Goal: Transaction & Acquisition: Purchase product/service

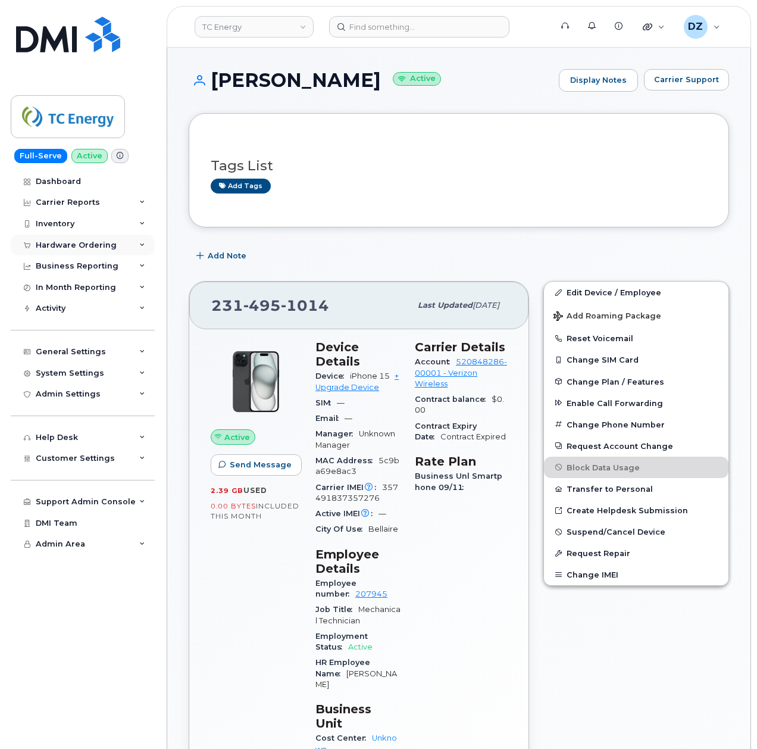
click at [107, 245] on div "Hardware Ordering" at bounding box center [76, 246] width 81 height 10
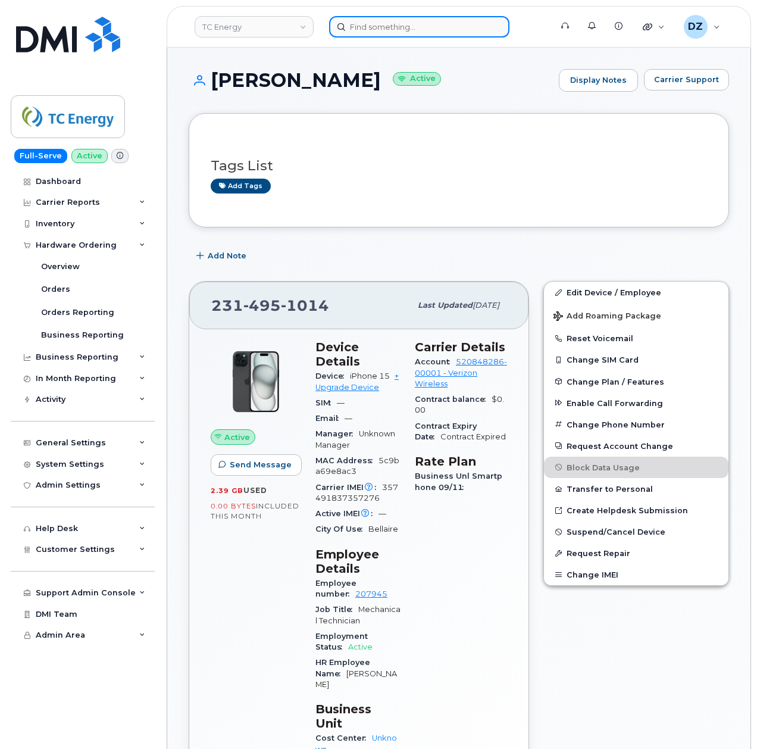
click at [402, 24] on input at bounding box center [419, 26] width 180 height 21
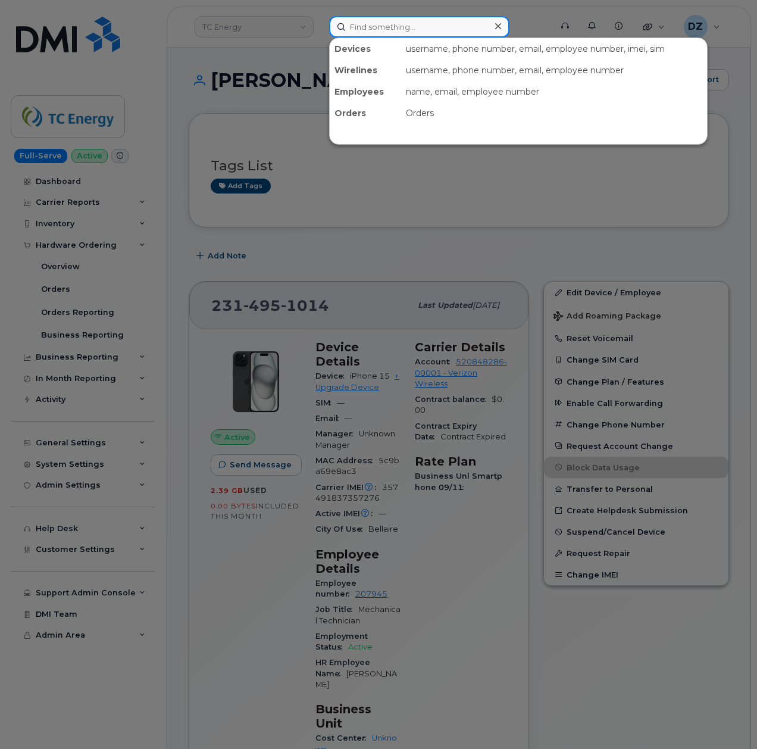
paste input "[PHONE_NUMBER]"
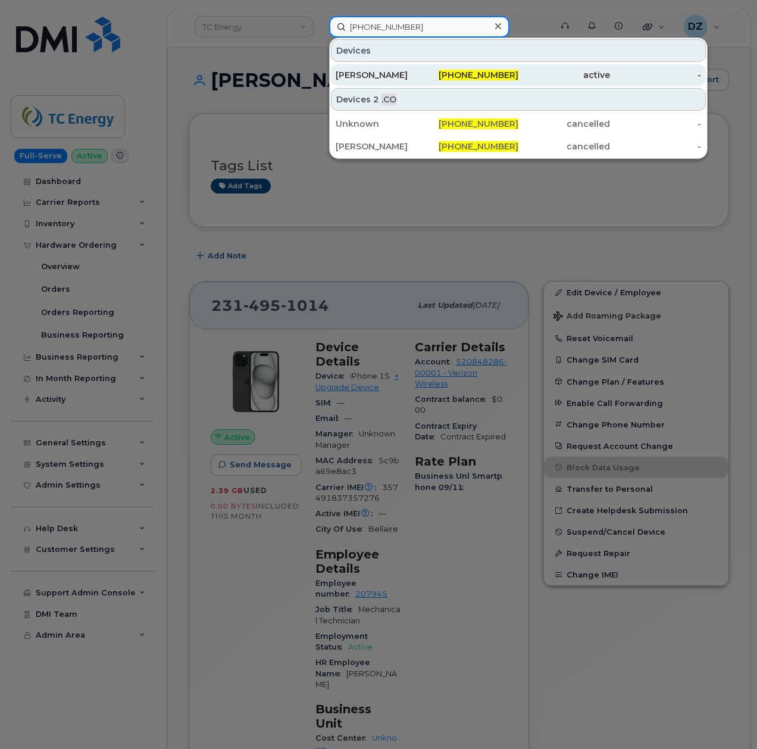
type input "[PHONE_NUMBER]"
click at [380, 71] on div "[PERSON_NAME]" at bounding box center [382, 75] width 92 height 12
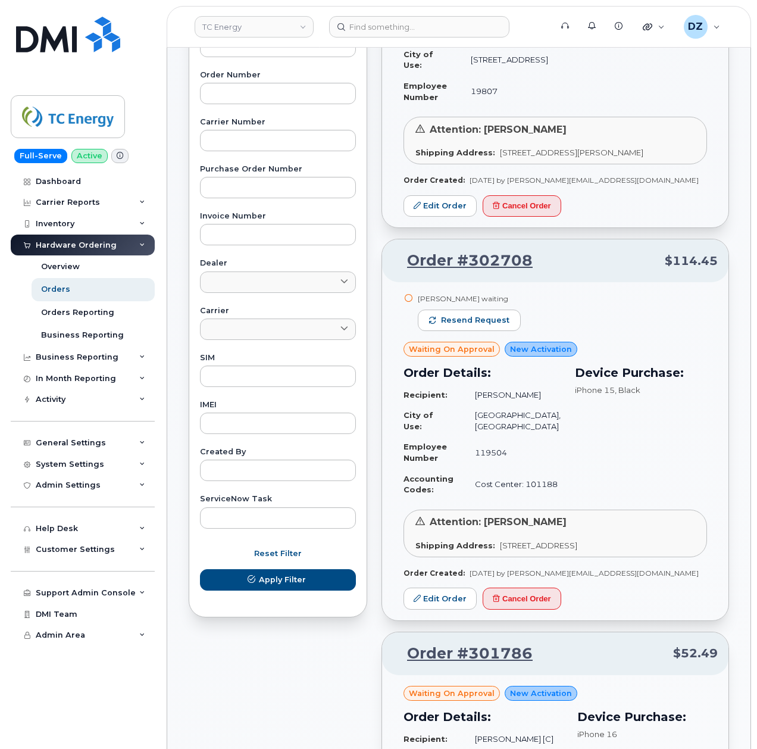
scroll to position [79, 0]
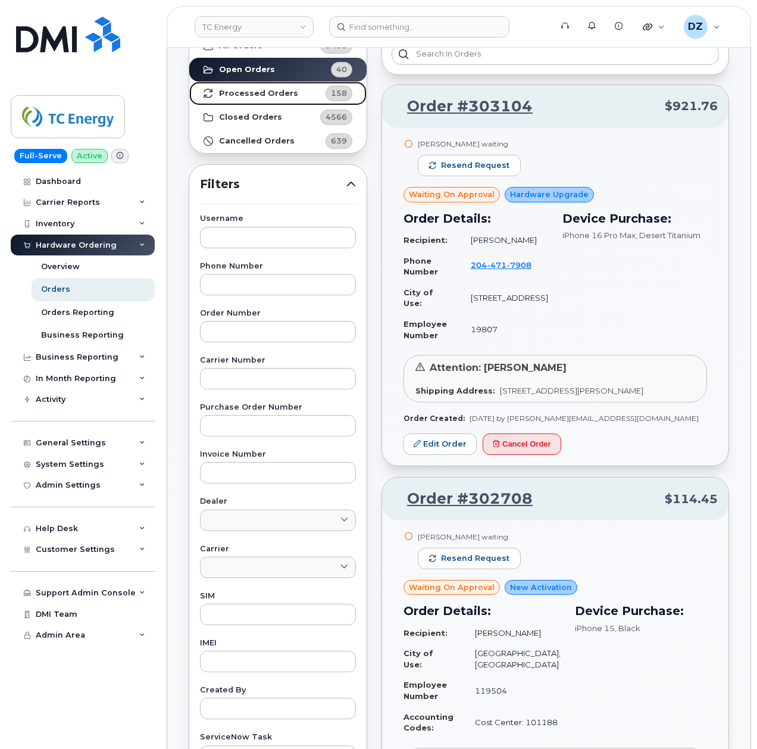
click at [282, 92] on strong "Processed Orders" at bounding box center [258, 94] width 79 height 10
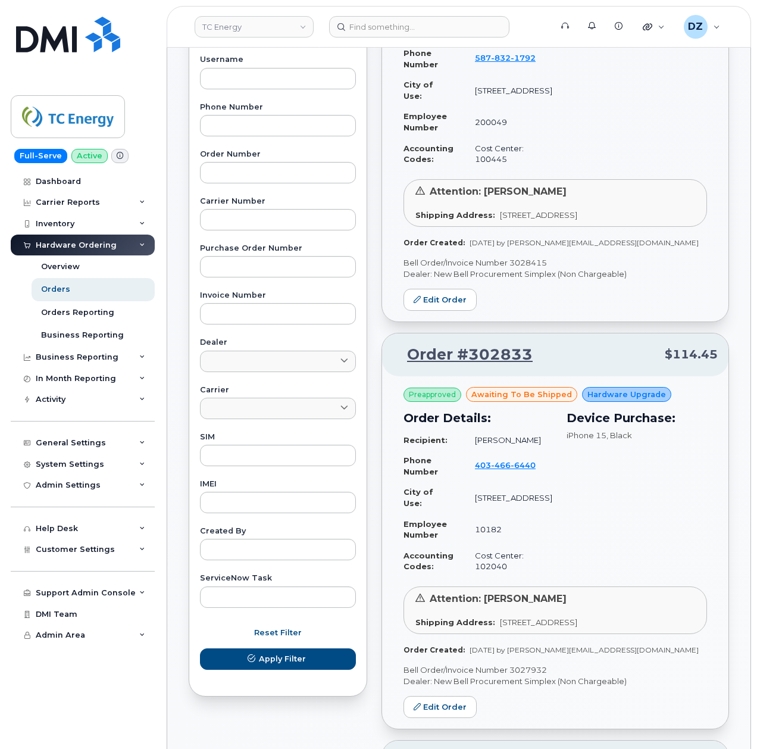
scroll to position [0, 0]
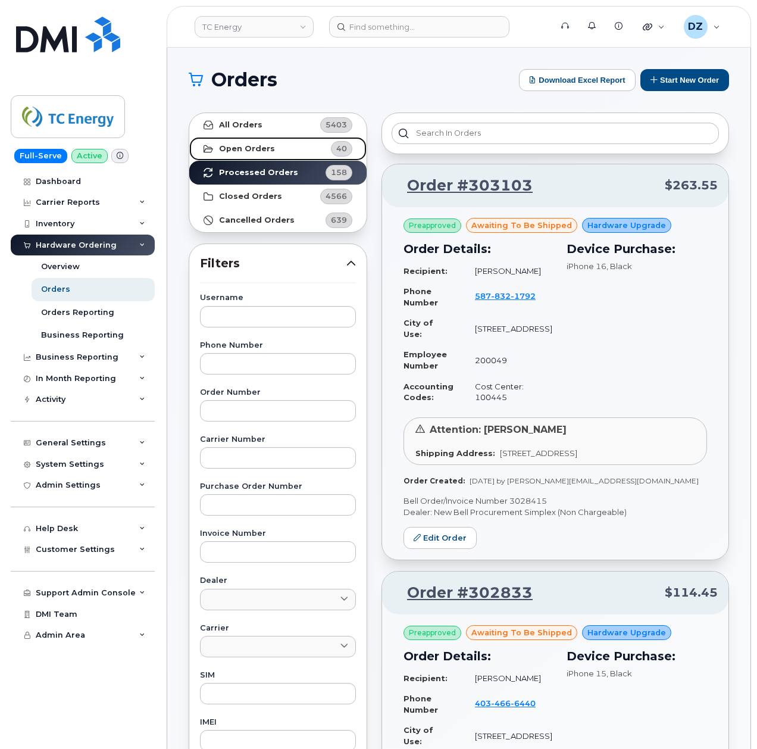
click at [286, 148] on link "Open Orders 40" at bounding box center [277, 149] width 177 height 24
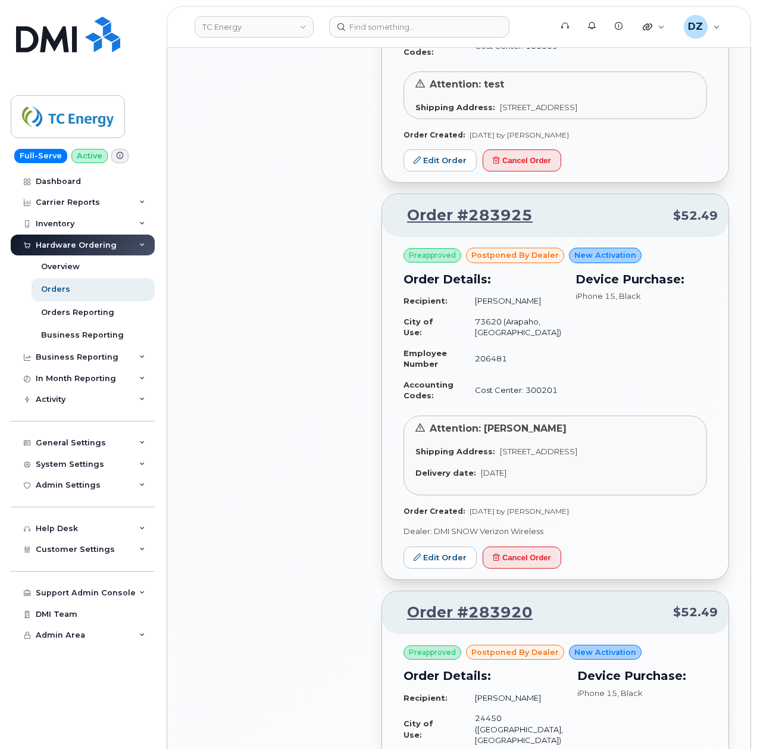
scroll to position [1111, 0]
click at [304, 291] on div "All Orders 5403 Open Orders 40 Processed Orders 158 Closed Orders 4566 Cancelle…" at bounding box center [278, 615] width 193 height 3243
drag, startPoint x: 336, startPoint y: 467, endPoint x: 258, endPoint y: 491, distance: 82.0
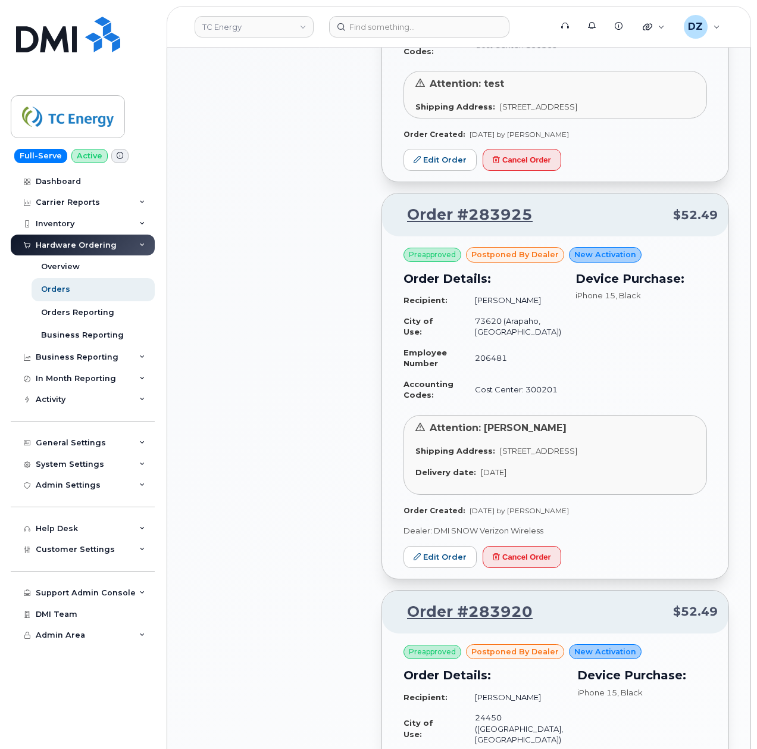
click at [258, 491] on div "All Orders 5403 Open Orders 40 Processed Orders 158 Closed Orders 4566 Cancelle…" at bounding box center [278, 615] width 193 height 3243
click at [79, 286] on link "Orders" at bounding box center [93, 289] width 123 height 23
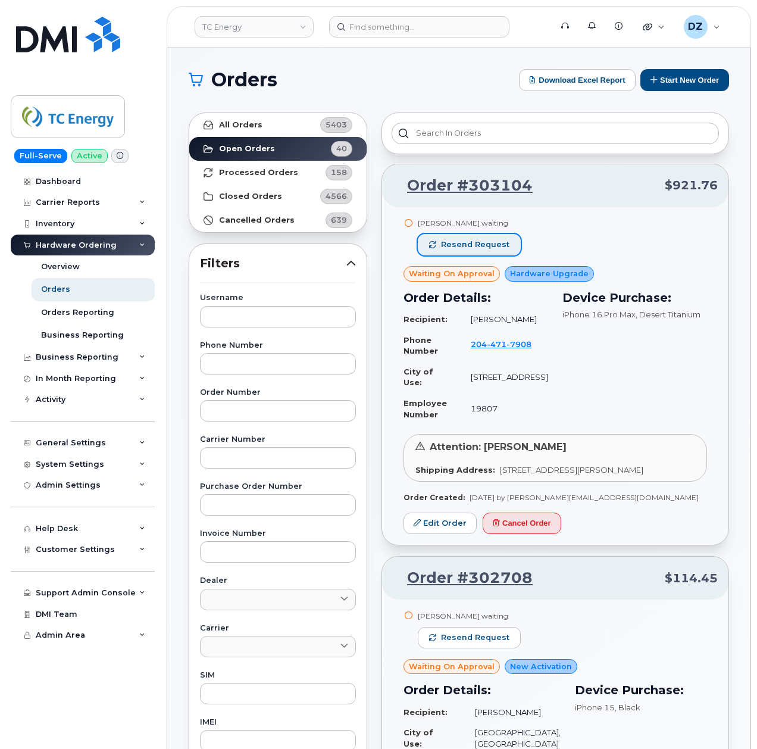
click at [473, 244] on span "Resend request" at bounding box center [475, 244] width 68 height 11
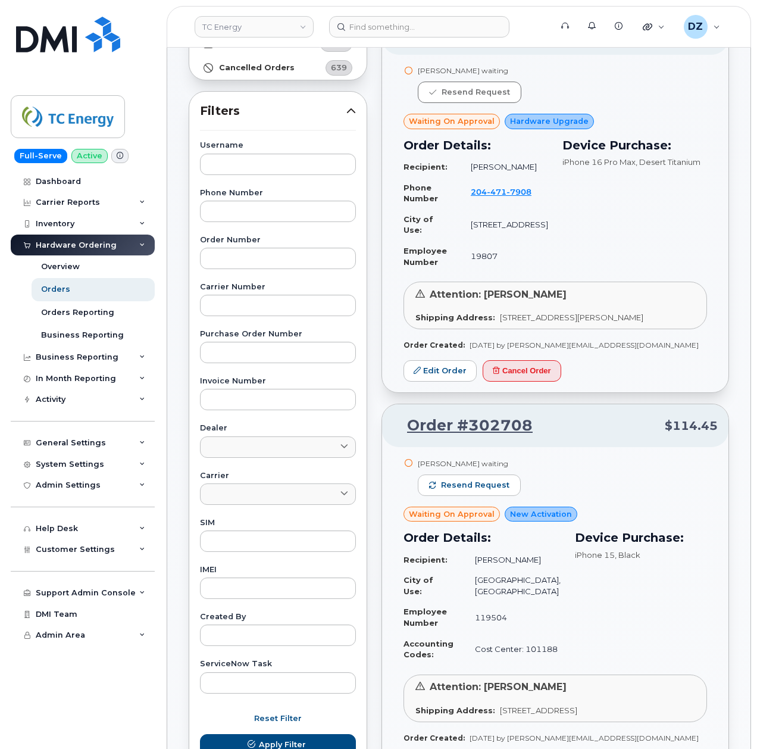
scroll to position [158, 0]
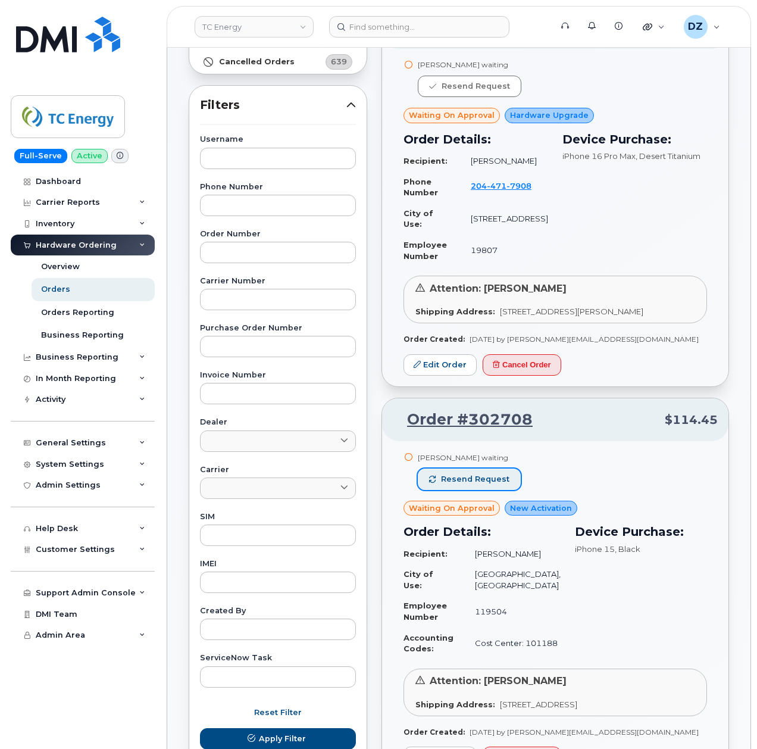
click at [475, 481] on span "Resend request" at bounding box center [475, 479] width 68 height 11
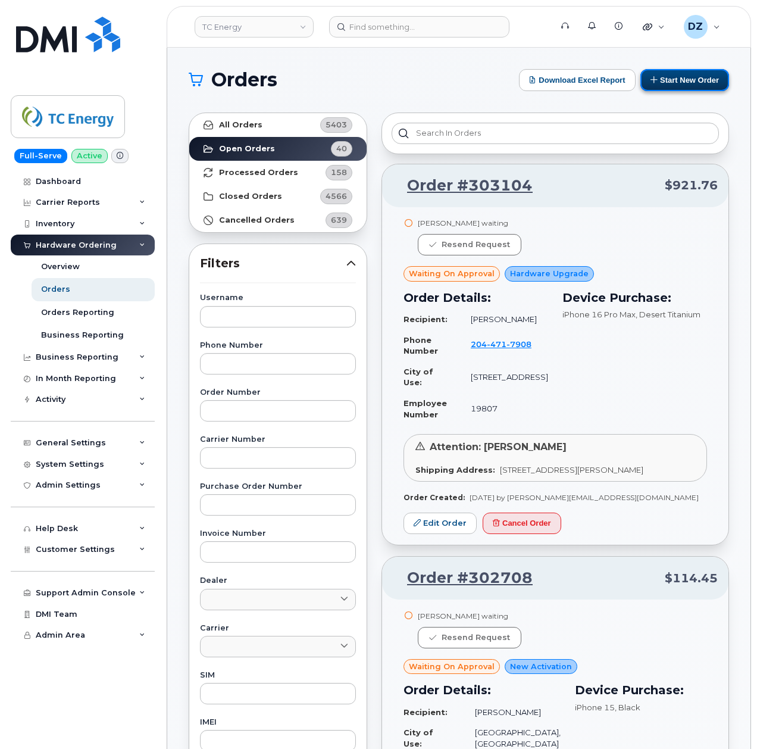
click at [672, 79] on button "Start New Order" at bounding box center [685, 80] width 89 height 22
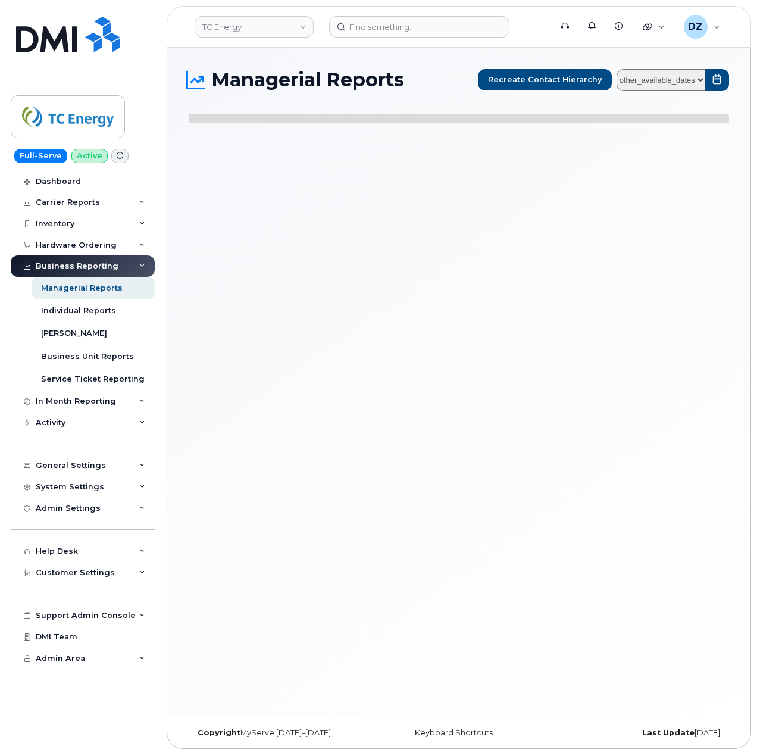
select select
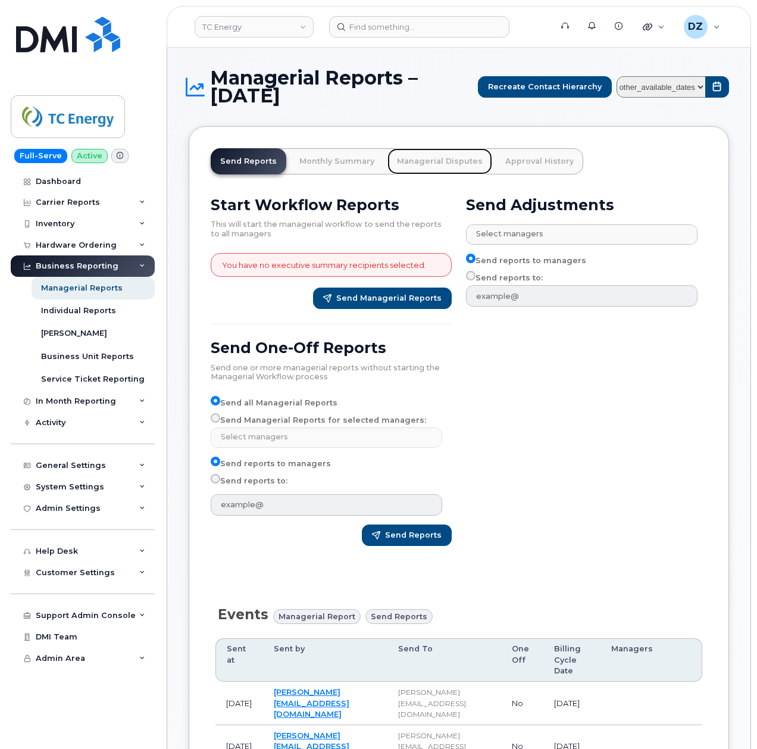
click at [410, 160] on link "Managerial Disputes" at bounding box center [440, 161] width 105 height 26
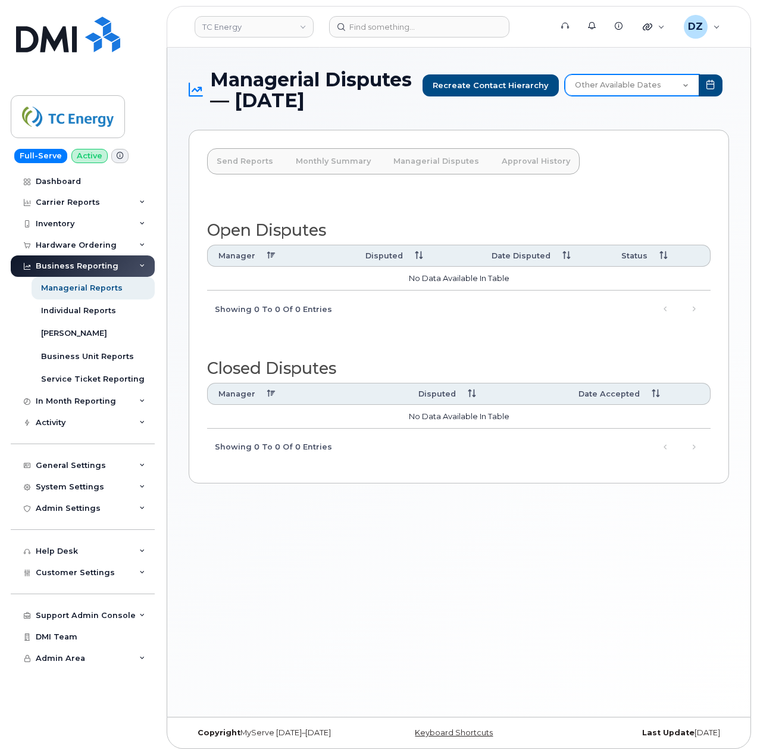
click at [660, 81] on select "Other Available Dates October September August July June May April March Februa…" at bounding box center [632, 84] width 135 height 21
select select "/customer/a96a42c8-a90e-489f-b4a8-8a2d988e56d0/reports/873e5646-7888-11f0-9a88-…"
click at [566, 74] on select "Other Available Dates October September August July June May April March Februa…" at bounding box center [632, 84] width 135 height 21
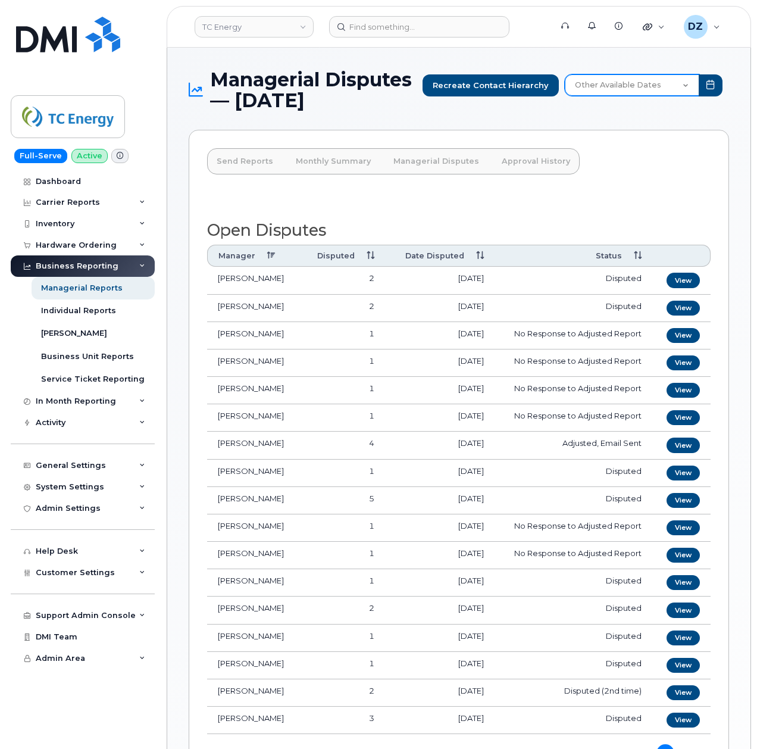
click at [639, 91] on select "Other Available Dates October September August July June May April March Februa…" at bounding box center [632, 84] width 135 height 21
select select "/customer/a96a42c8-a90e-489f-b4a8-8a2d988e56d0/reports/f7d59a68-a614-11f0-9a98-…"
click at [566, 74] on select "Other Available Dates October September August July June May April March Februa…" at bounding box center [632, 84] width 135 height 21
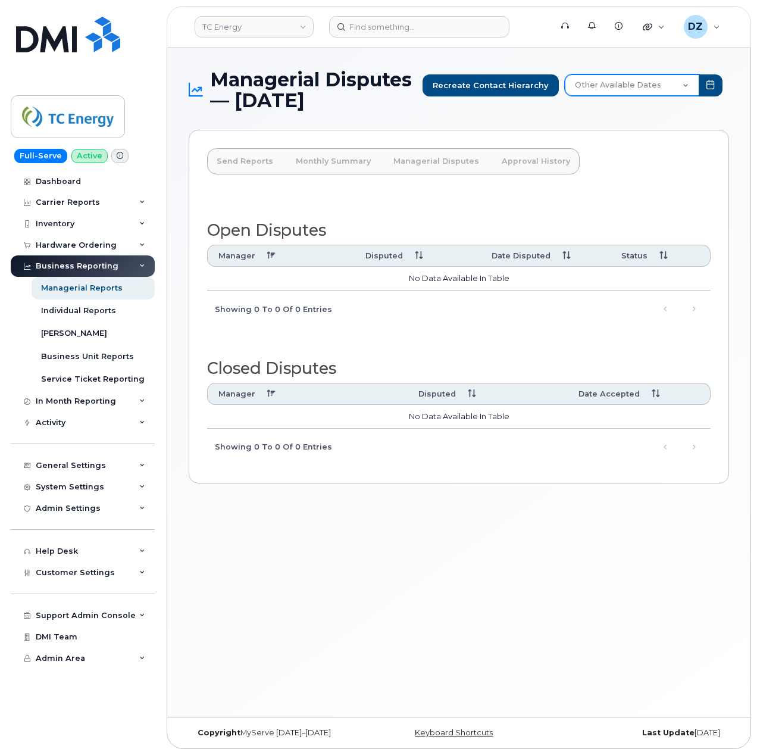
drag, startPoint x: 0, startPoint y: 0, endPoint x: 636, endPoint y: 82, distance: 641.8
click at [636, 82] on select "Other Available Dates October September August July June May April March Februa…" at bounding box center [632, 84] width 135 height 21
select select "/customer/a96a42c8-a90e-489f-b4a8-8a2d988e56d0/reports/b21df1d0-8f2d-11f0-9a8e-…"
click at [566, 74] on select "Other Available Dates October September August July June May April March Februa…" at bounding box center [632, 84] width 135 height 21
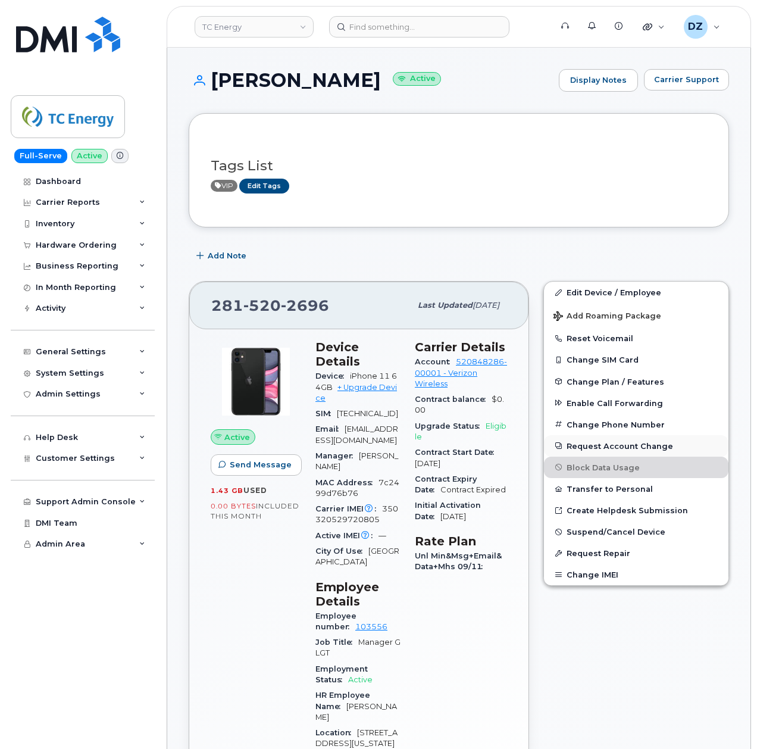
click at [574, 448] on button "Request Account Change" at bounding box center [636, 445] width 185 height 21
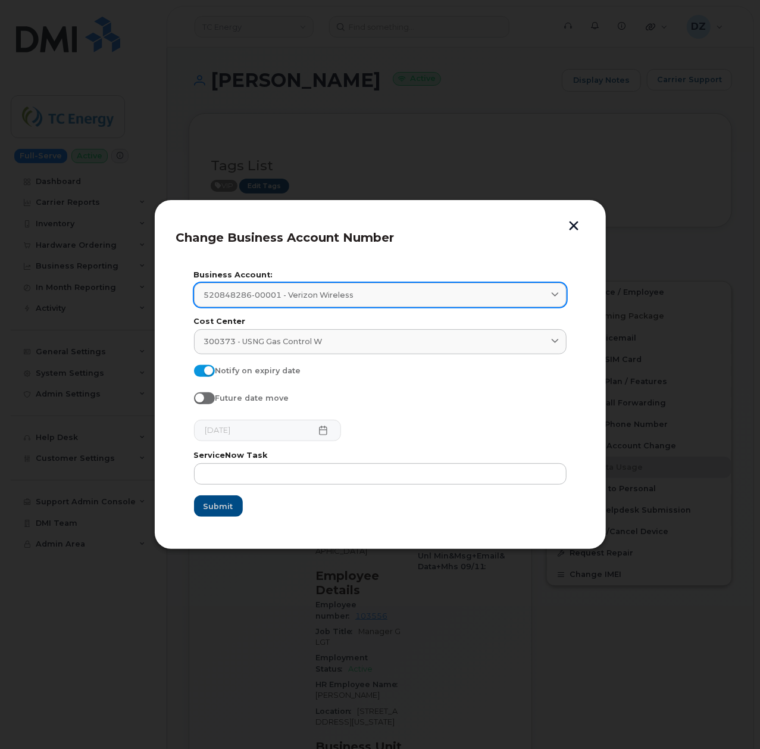
click at [377, 291] on div "520848286-00001 - Verizon Wireless" at bounding box center [380, 294] width 352 height 11
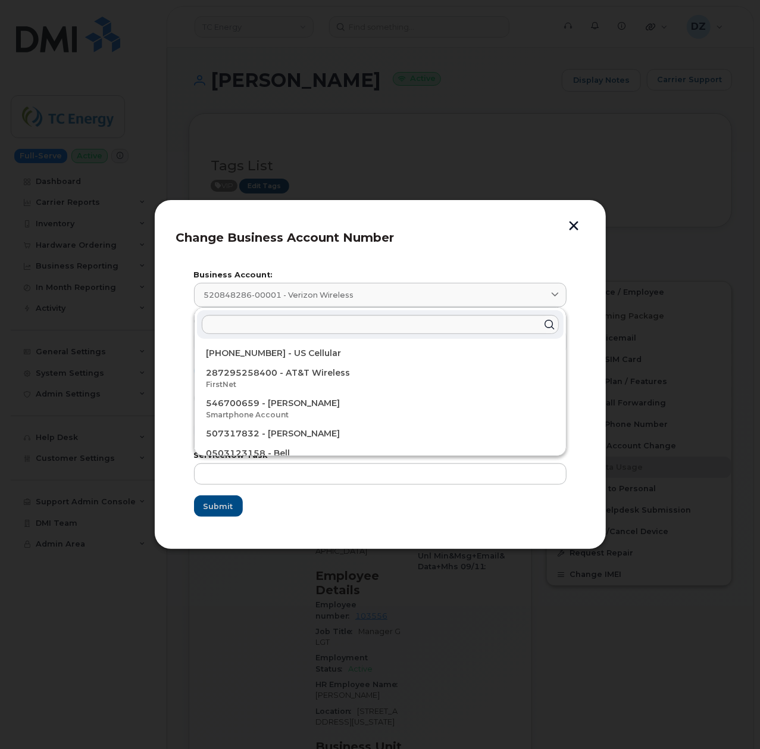
click at [353, 375] on p "287295258400 - AT&T Wireless" at bounding box center [381, 373] width 348 height 13
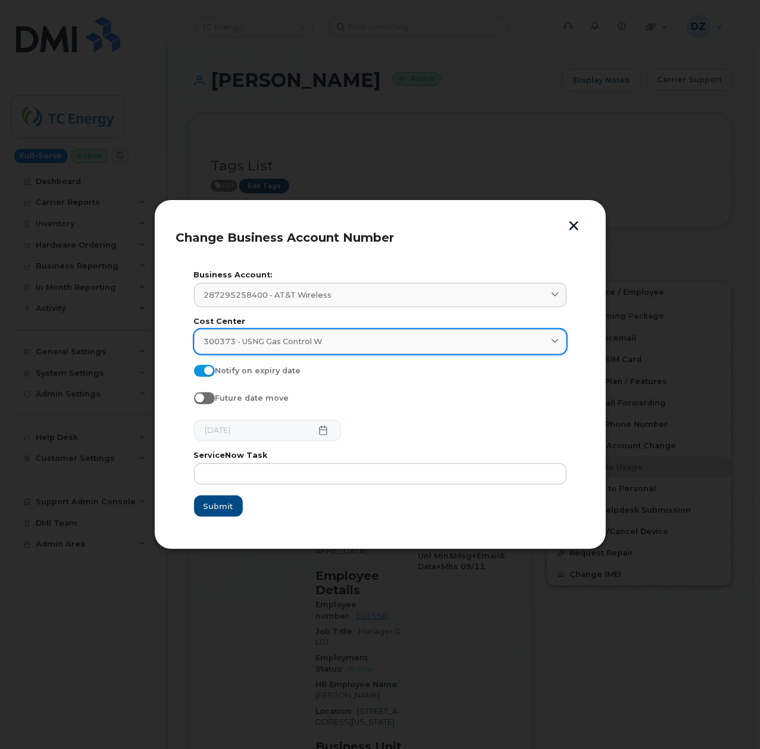
click at [410, 349] on link "300373 - USNG Gas Control W" at bounding box center [380, 341] width 373 height 24
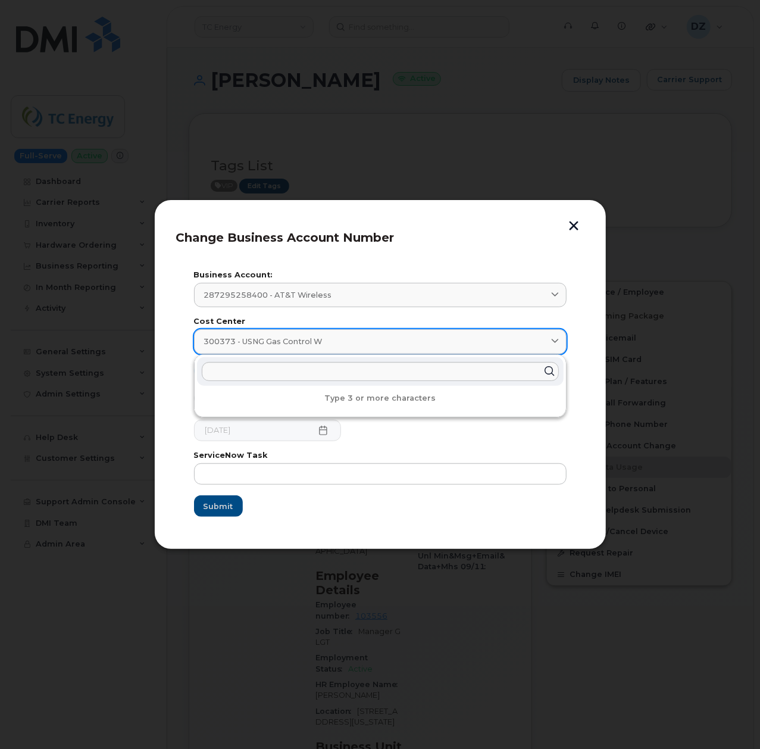
click at [416, 337] on div "300373 - USNG Gas Control W" at bounding box center [380, 341] width 352 height 11
click at [595, 448] on div "Change Business Account Number Business Account: 287295258400 - AT&T Wireless 9…" at bounding box center [380, 374] width 453 height 350
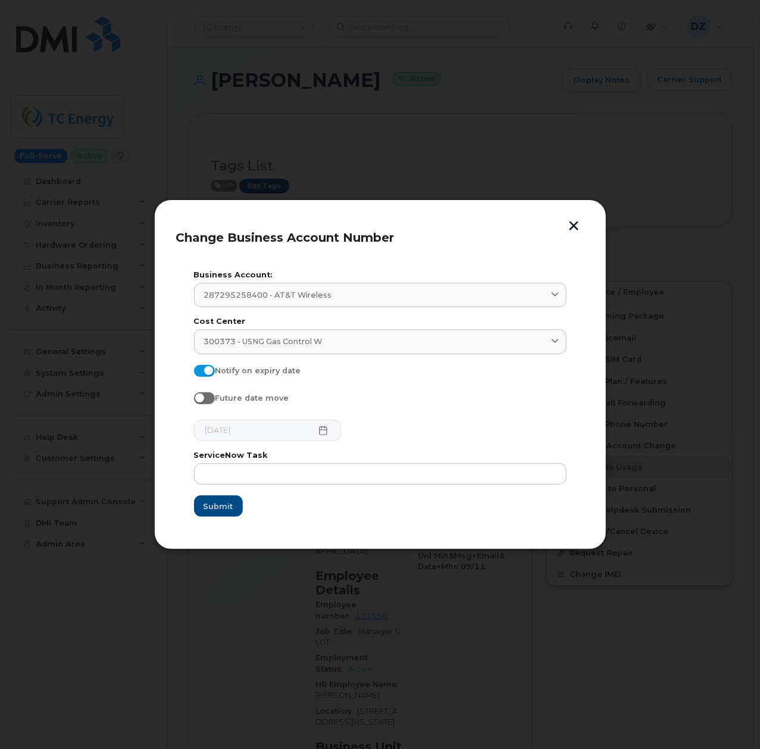
click at [205, 368] on span at bounding box center [204, 371] width 21 height 12
click at [204, 368] on input "Notify on expiry date" at bounding box center [199, 370] width 10 height 10
checkbox input "false"
click at [351, 468] on input "text" at bounding box center [380, 473] width 373 height 21
paste input "SCTASK0700113"
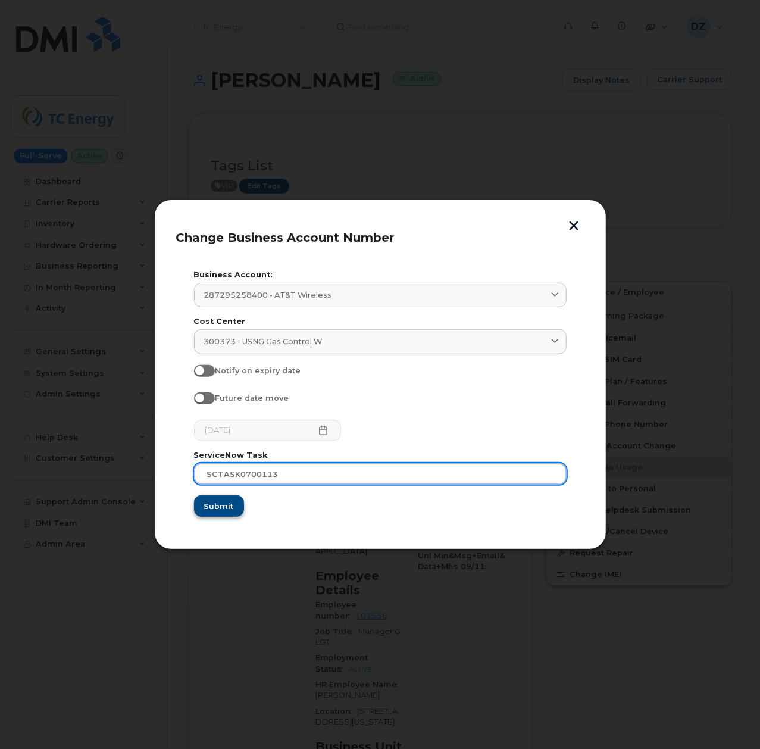
type input "SCTASK0700113"
click at [217, 508] on span "Submit" at bounding box center [219, 506] width 30 height 11
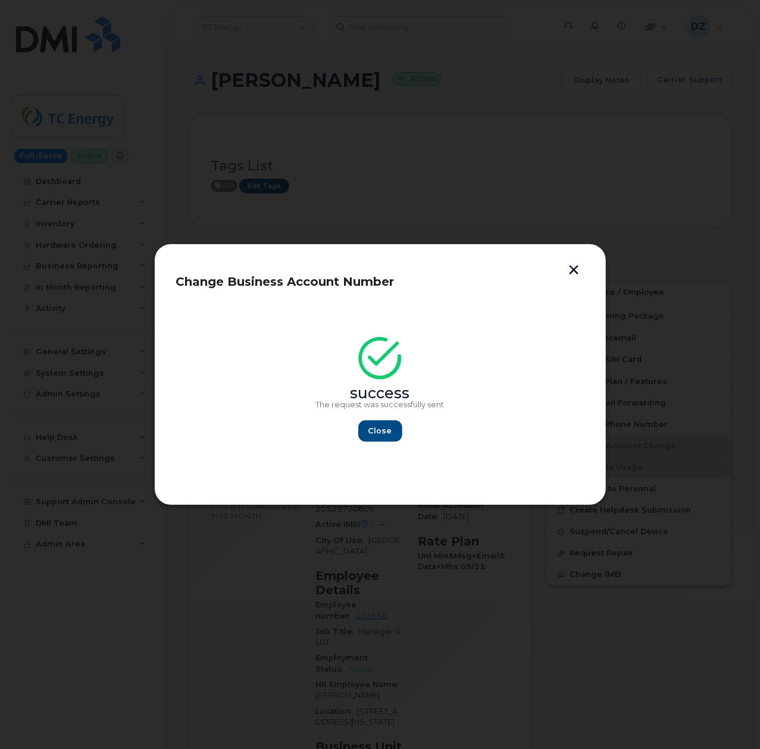
drag, startPoint x: 217, startPoint y: 504, endPoint x: 534, endPoint y: 499, distance: 316.8
click at [534, 499] on div "Change Business Account Number success The request was successfully sent Close" at bounding box center [380, 375] width 453 height 262
click at [398, 430] on button "Close" at bounding box center [380, 430] width 43 height 21
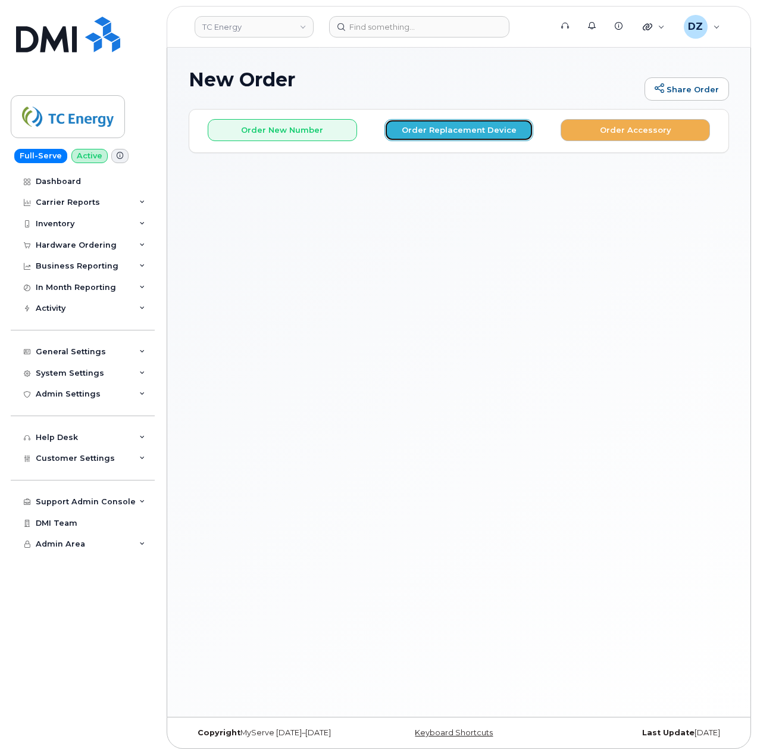
click at [439, 132] on button "Order Replacement Device" at bounding box center [459, 130] width 149 height 22
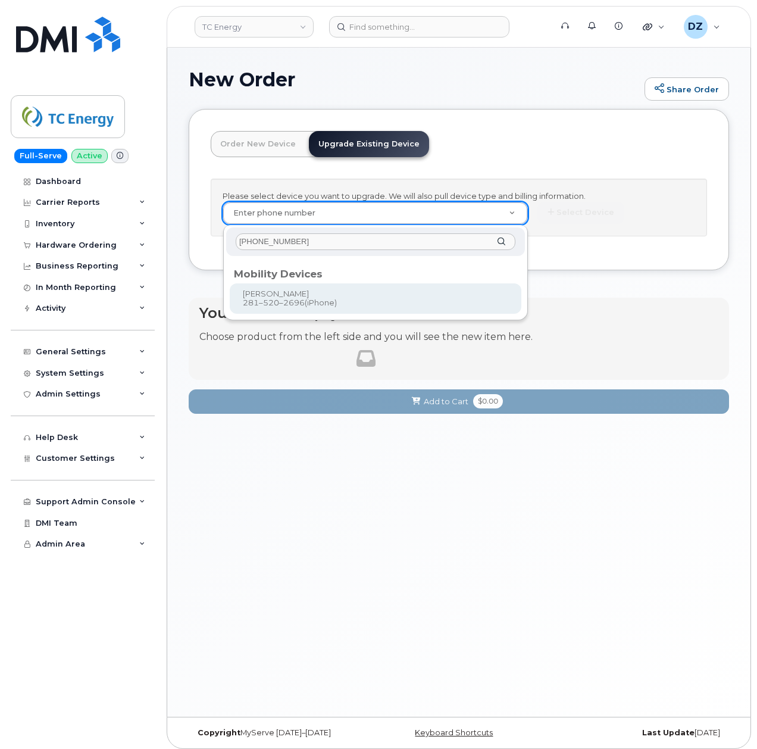
type input "[PHONE_NUMBER]"
type input "670131"
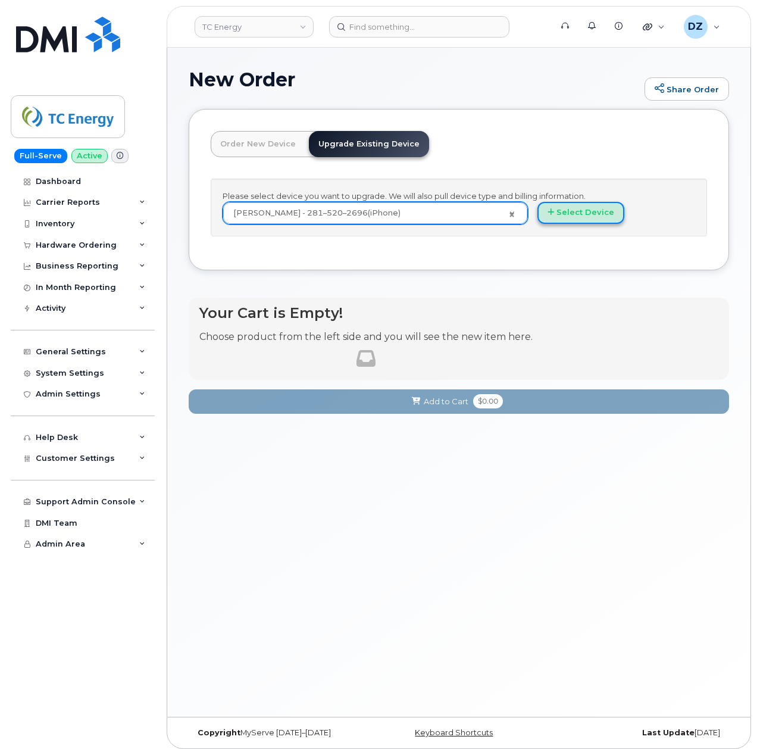
click at [568, 215] on button "Select Device" at bounding box center [581, 213] width 87 height 22
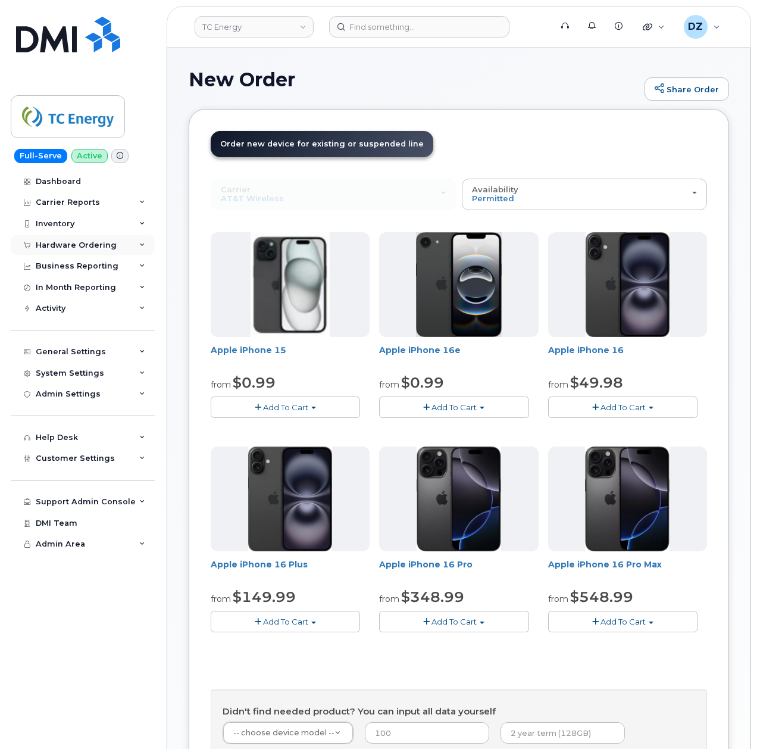
click at [120, 249] on div "Hardware Ordering" at bounding box center [83, 245] width 144 height 21
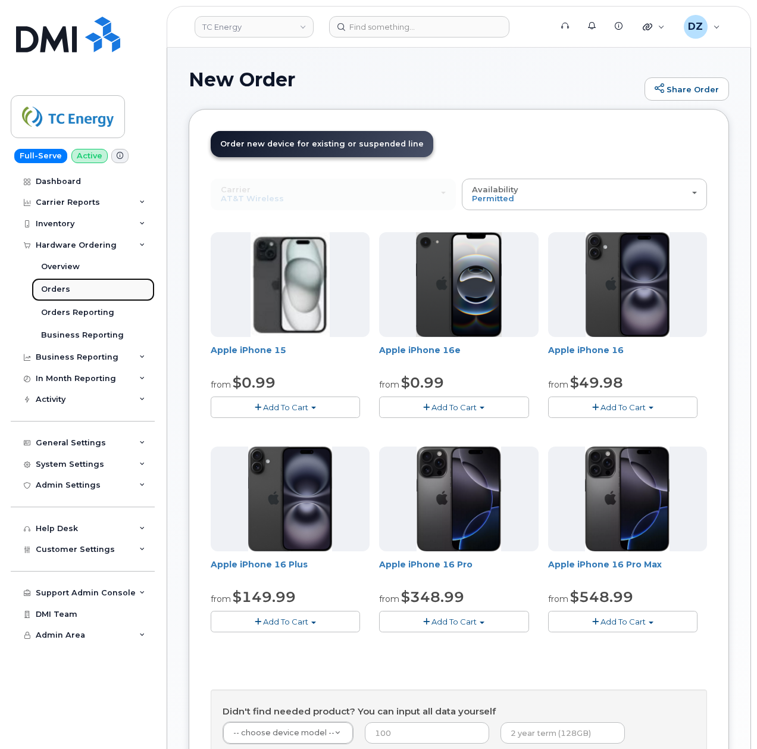
click at [72, 286] on link "Orders" at bounding box center [93, 289] width 123 height 23
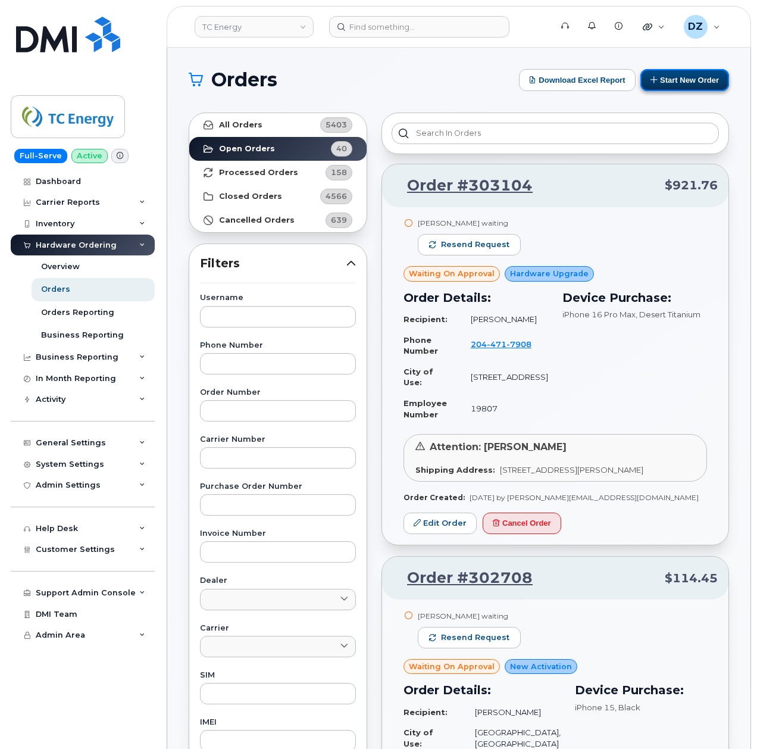
click at [688, 76] on button "Start New Order" at bounding box center [685, 80] width 89 height 22
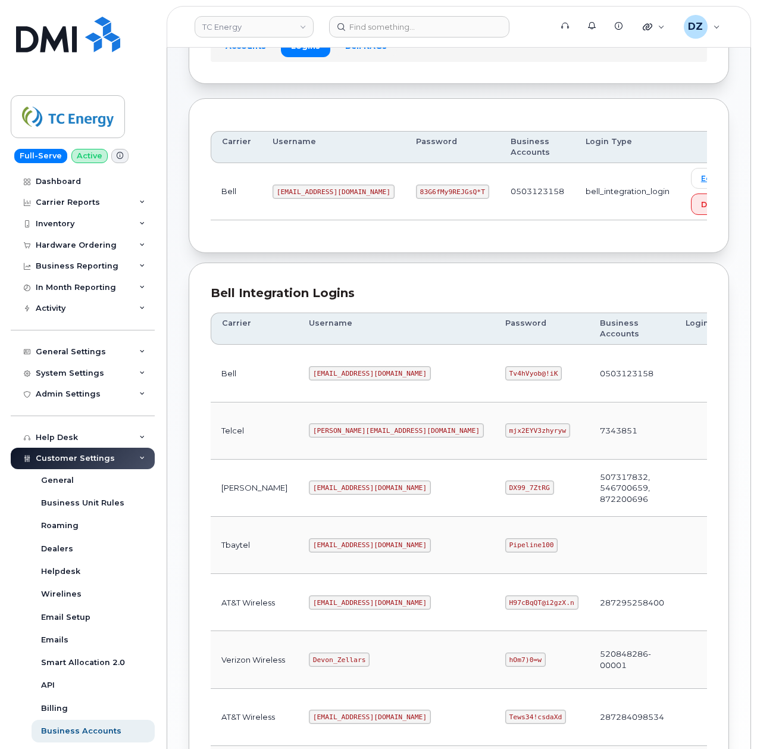
scroll to position [317, 0]
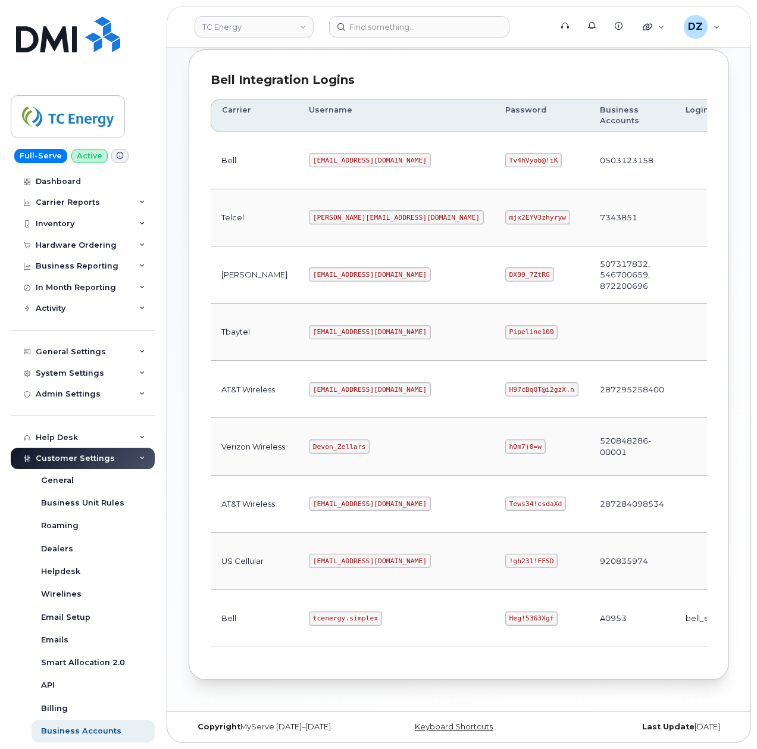
click at [309, 394] on code "[EMAIL_ADDRESS][DOMAIN_NAME]" at bounding box center [370, 389] width 122 height 14
click at [309, 394] on code "tcenergy@myserve.ca" at bounding box center [370, 389] width 122 height 14
click at [343, 397] on code "tcenergy@myserve.ca" at bounding box center [370, 389] width 122 height 14
copy code "tcenergy@myserve.ca"
click at [505, 392] on code "H97cBqQT@i2gzX.n" at bounding box center [541, 389] width 73 height 14
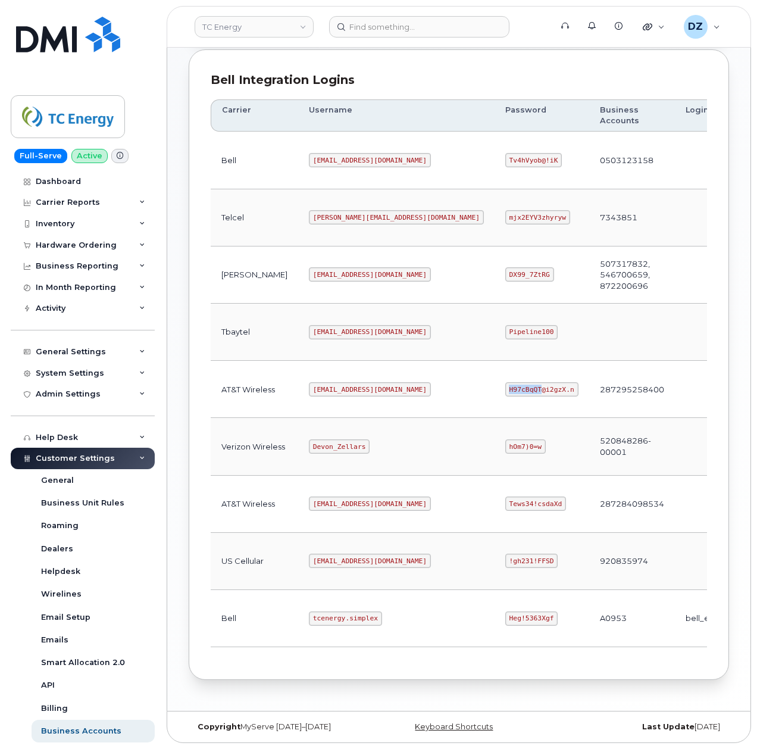
click at [505, 392] on code "H97cBqQT@i2gzX.n" at bounding box center [541, 389] width 73 height 14
drag, startPoint x: 482, startPoint y: 391, endPoint x: 492, endPoint y: 410, distance: 20.8
click at [505, 391] on code "H97cBqQT@i2gzX.n" at bounding box center [541, 389] width 73 height 14
copy code "H97cBqQT@i2gzX.n"
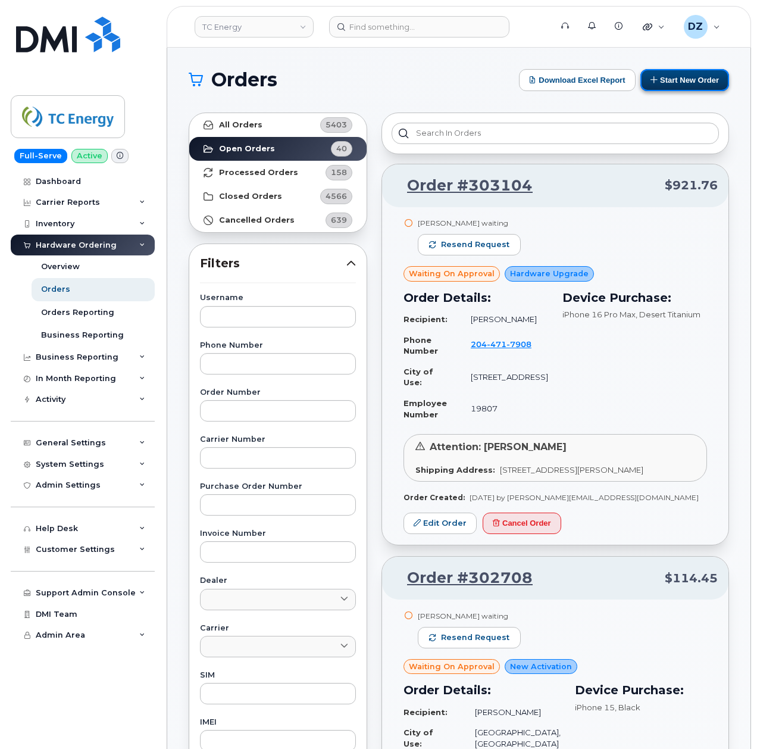
click at [684, 82] on button "Start New Order" at bounding box center [685, 80] width 89 height 22
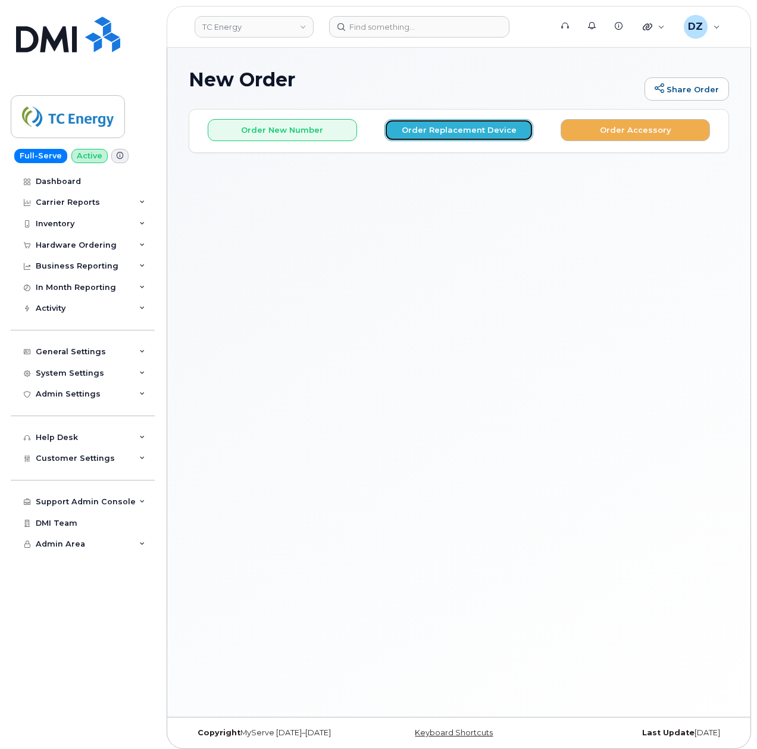
click at [432, 120] on button "Order Replacement Device" at bounding box center [459, 130] width 149 height 22
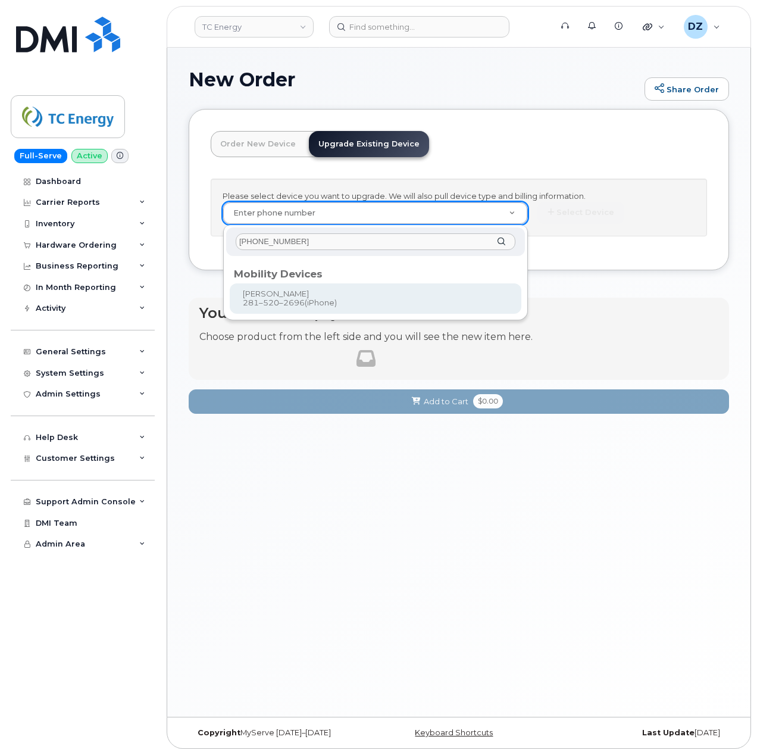
type input "[PHONE_NUMBER]"
type input "670131"
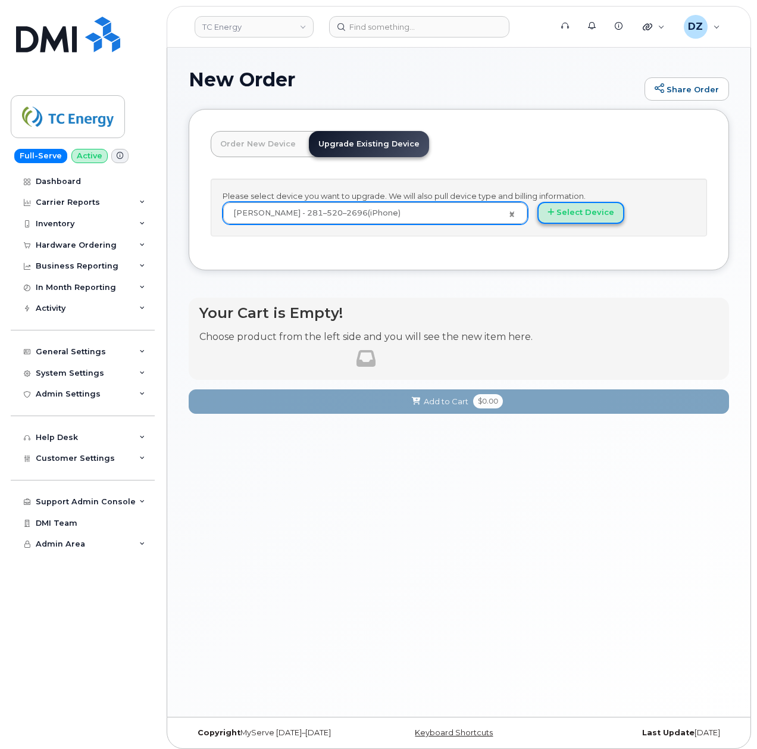
click at [595, 217] on button "Select Device" at bounding box center [581, 213] width 87 height 22
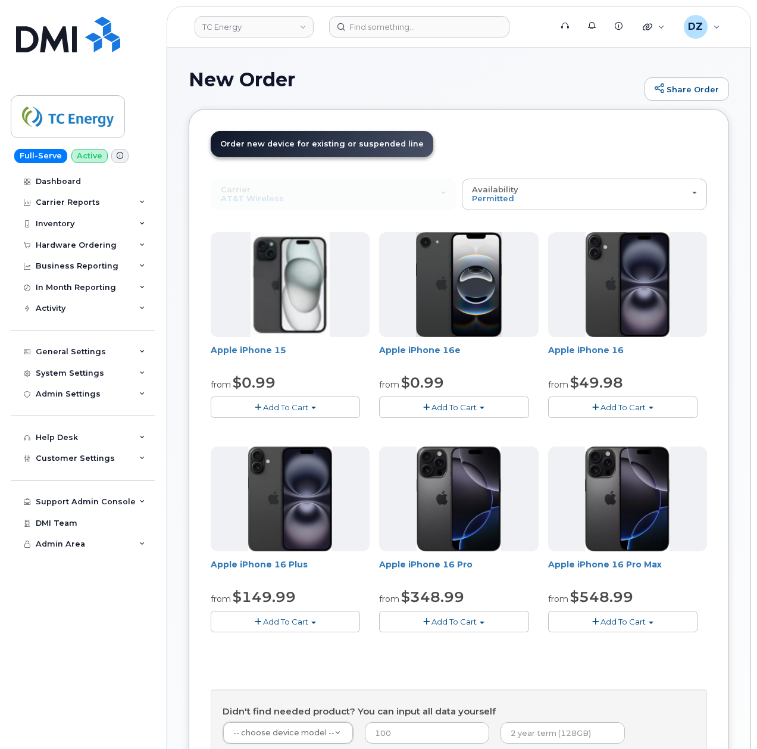
click at [604, 405] on span "Add To Cart" at bounding box center [623, 407] width 45 height 10
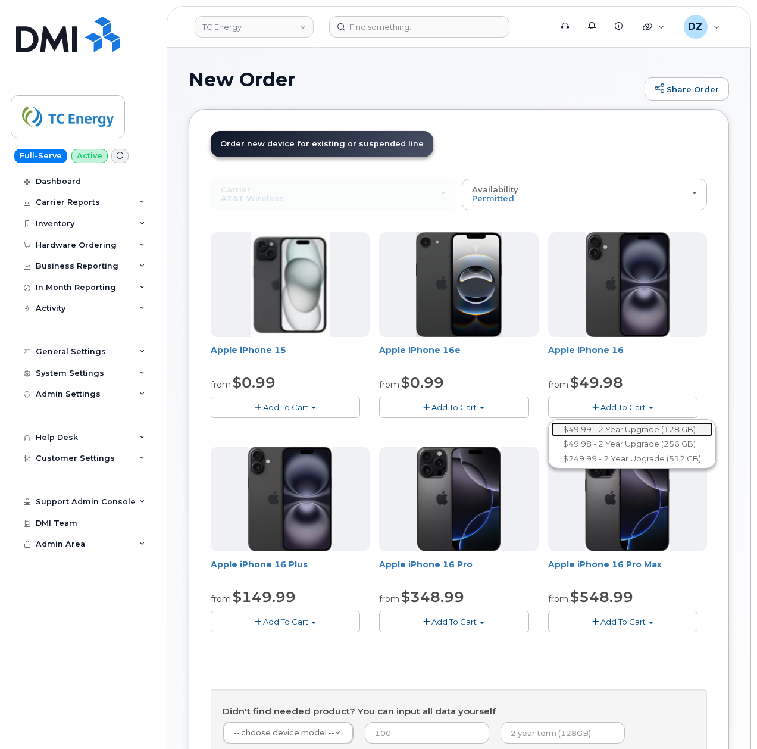
click at [629, 429] on link "$49.99 - 2 Year Upgrade (128 GB)" at bounding box center [632, 429] width 162 height 15
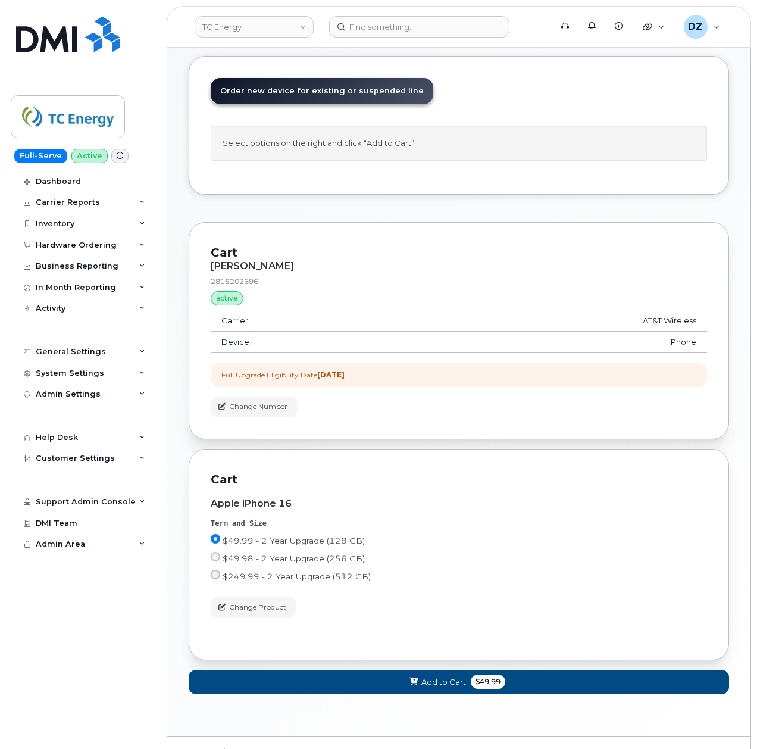
scroll to position [79, 0]
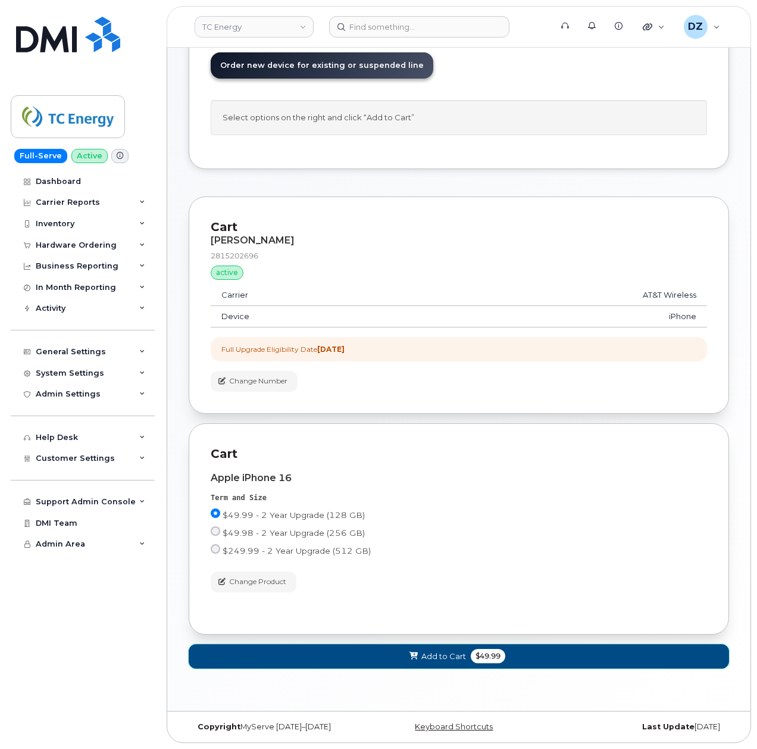
click at [467, 664] on button "Add to Cart $49.99" at bounding box center [459, 656] width 541 height 24
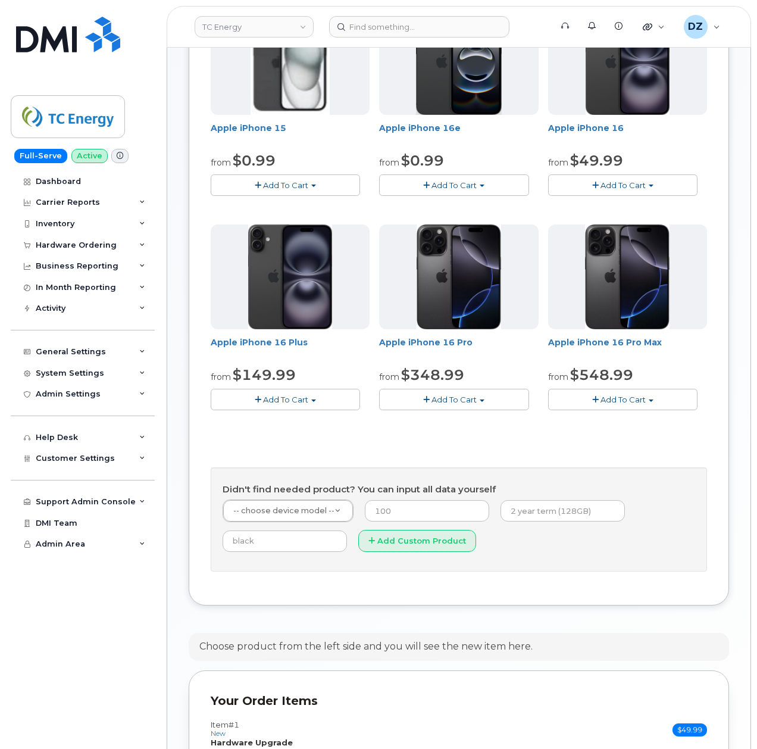
scroll to position [426, 0]
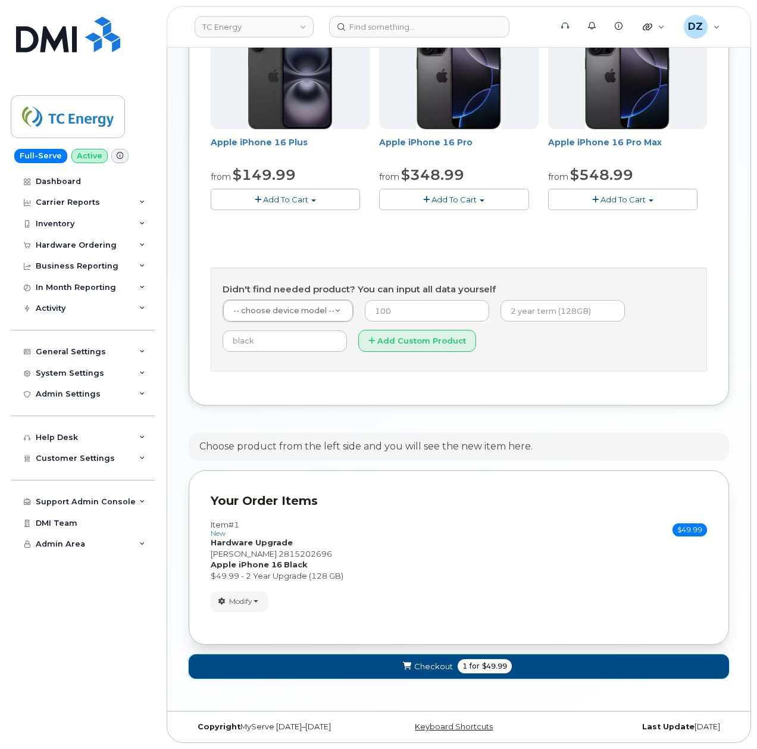
click at [446, 666] on span "Checkout" at bounding box center [433, 666] width 39 height 11
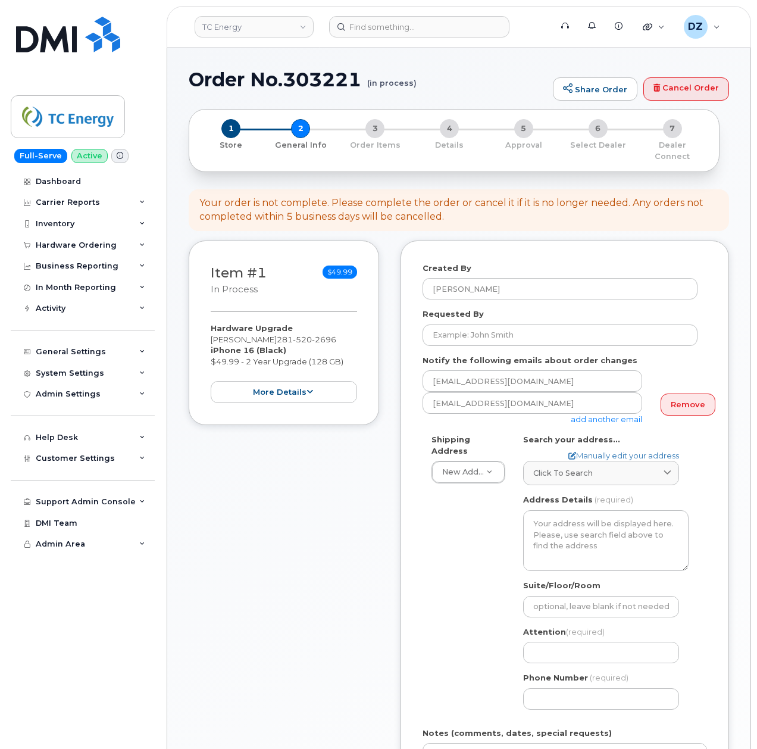
select select
click at [582, 467] on span "Click to search" at bounding box center [563, 472] width 60 height 11
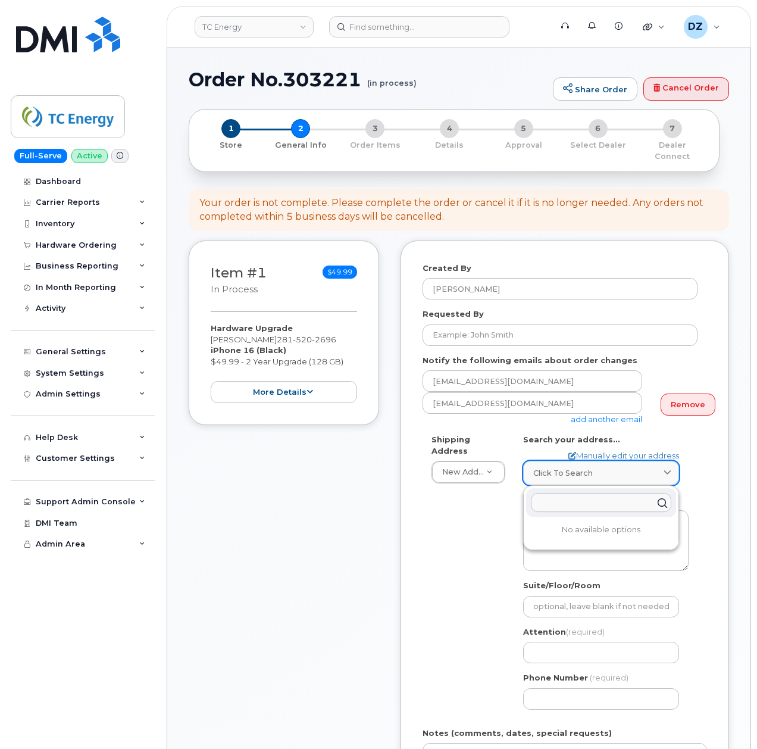
paste input "[PERSON_NAME]"
type input "[PERSON_NAME]"
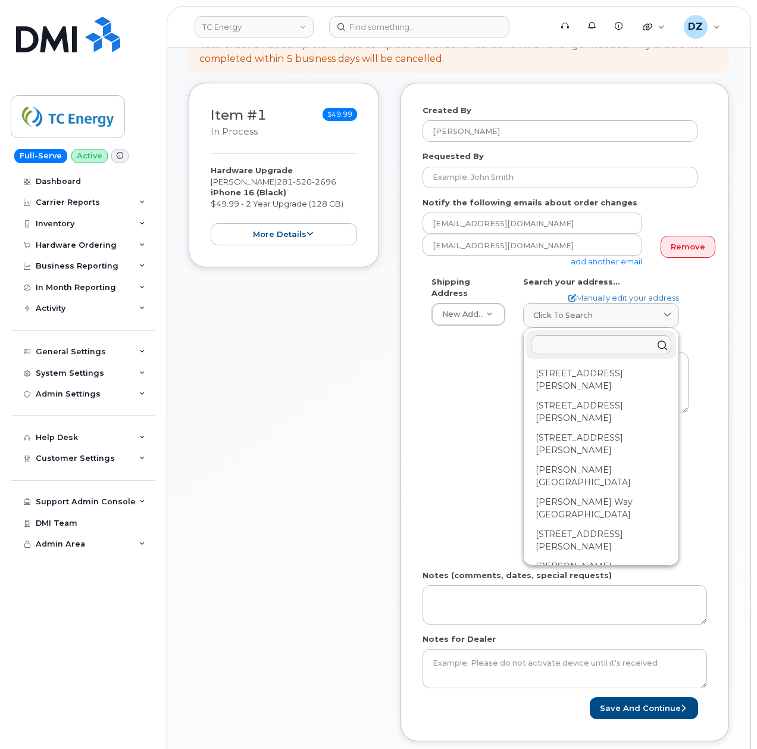
scroll to position [158, 0]
click at [453, 496] on div "Shipping Address New Address New Address 10255 S Washington Ave 117 Kohen Dr 18…" at bounding box center [560, 418] width 275 height 285
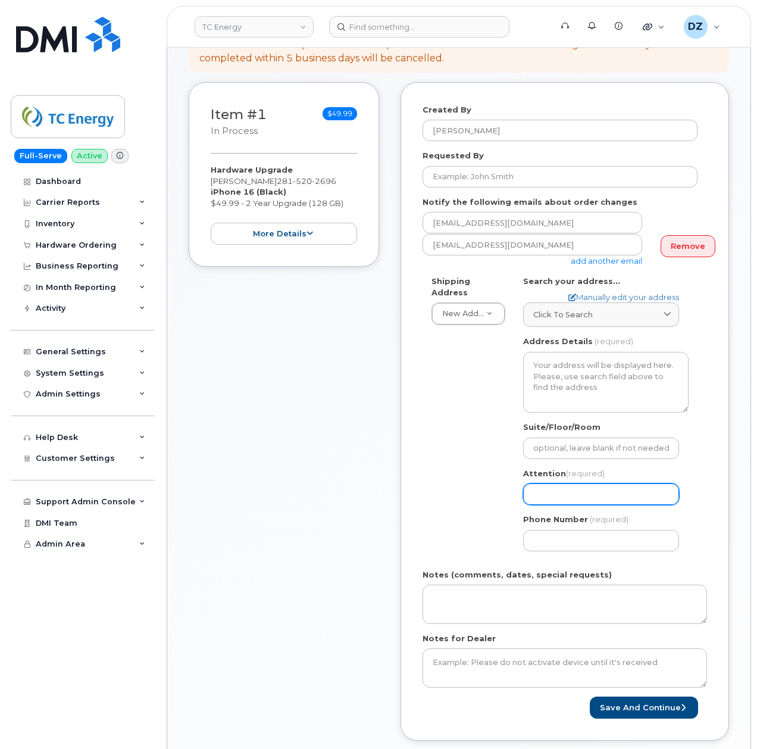
click at [544, 486] on input "Attention (required)" at bounding box center [601, 493] width 156 height 21
paste input "[PERSON_NAME]"
type input "[PERSON_NAME]"
select select
type input "[PERSON_NAME]"
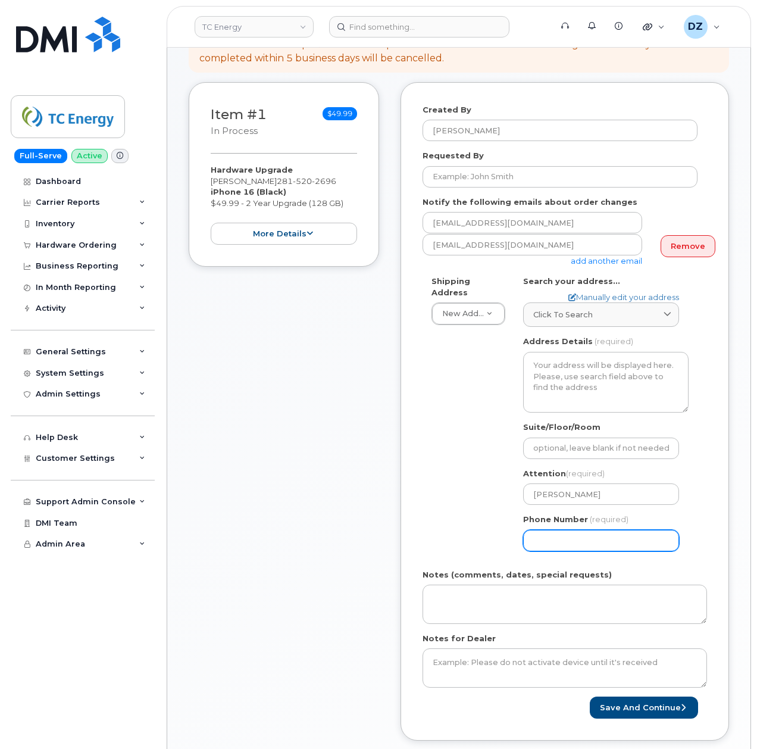
click at [525, 532] on input "Phone Number" at bounding box center [601, 540] width 156 height 21
type input "5133541153"
select select
type input "5133541153"
click at [466, 495] on div "Shipping Address New Address New Address 10255 S Washington Ave 117 Kohen Dr 18…" at bounding box center [560, 418] width 275 height 285
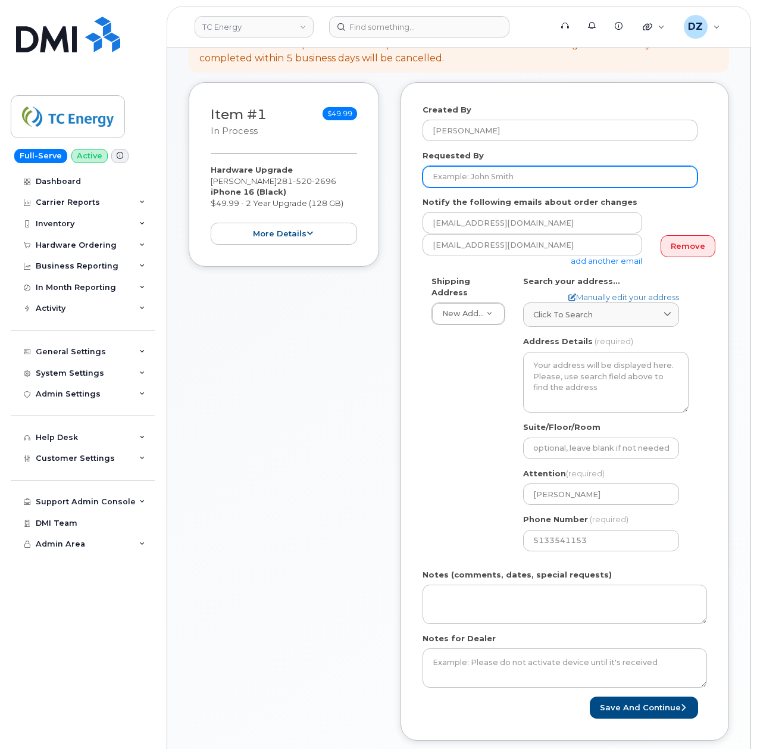
click at [512, 167] on input "Requested By" at bounding box center [560, 176] width 275 height 21
paste input "SCTASK0700113"
type input "SCTASK0700113"
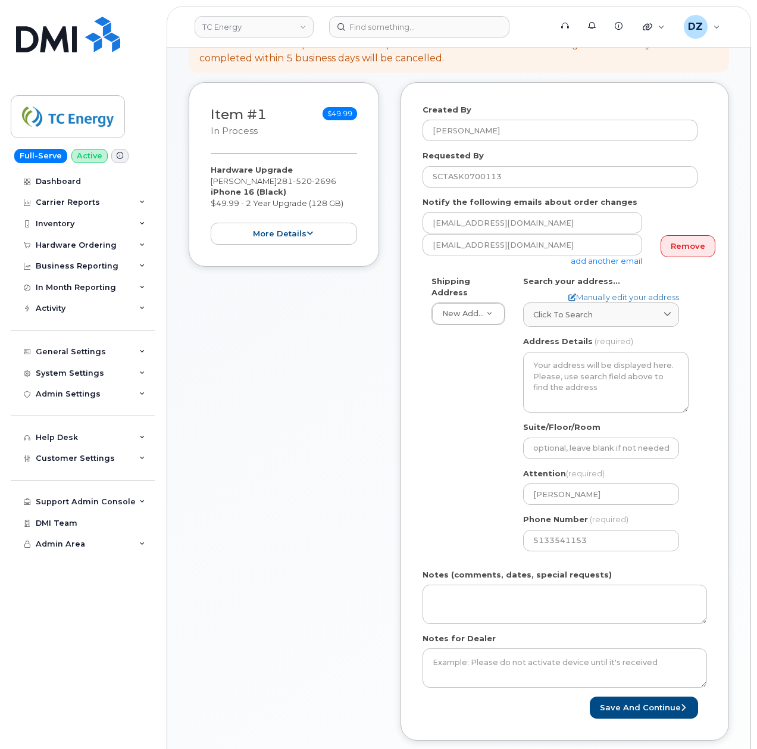
click at [539, 292] on div "Click to search 1226 Gillespie Way Santa Barbara CA 93101 1830 Gillespie Way El…" at bounding box center [601, 310] width 156 height 36
click at [546, 302] on link "Click to search" at bounding box center [601, 314] width 156 height 24
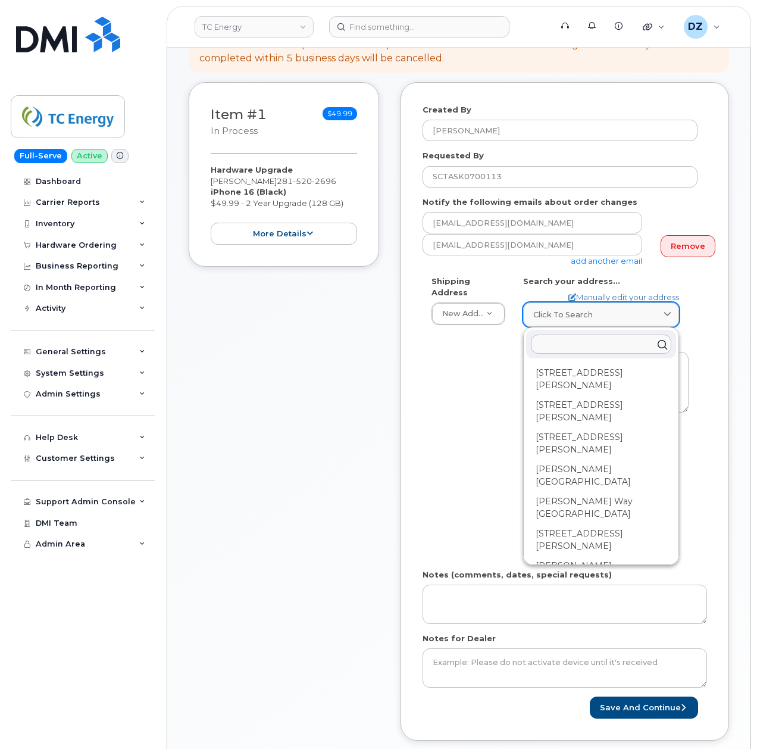
paste input "700 Louisiana Street, Houston,Tx 77002"
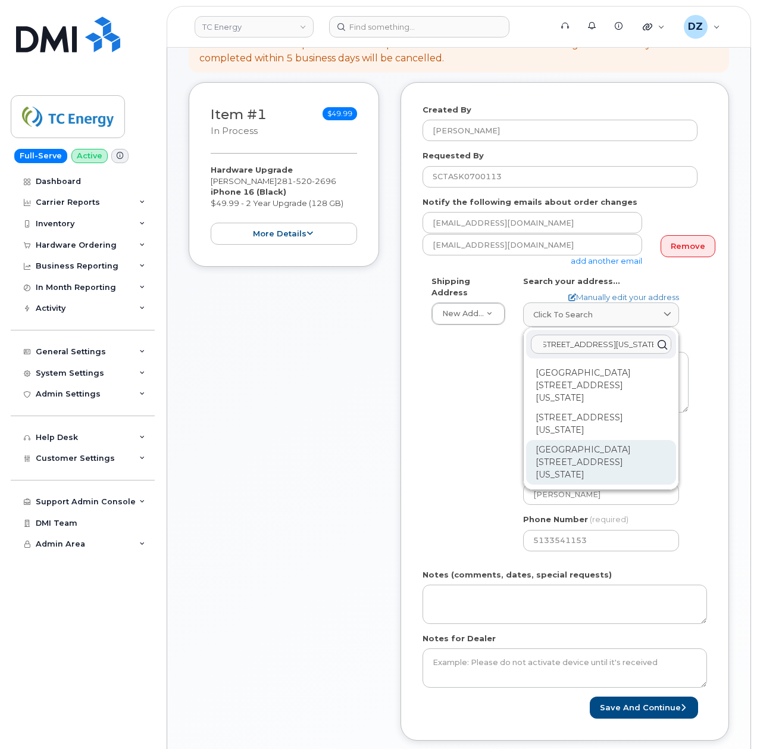
type input "700 Louisiana Street, Houston,Tx 77002"
click at [570, 440] on div "Ncnb Center 700 Louisiana St Houston TX 77002-2700" at bounding box center [601, 462] width 150 height 45
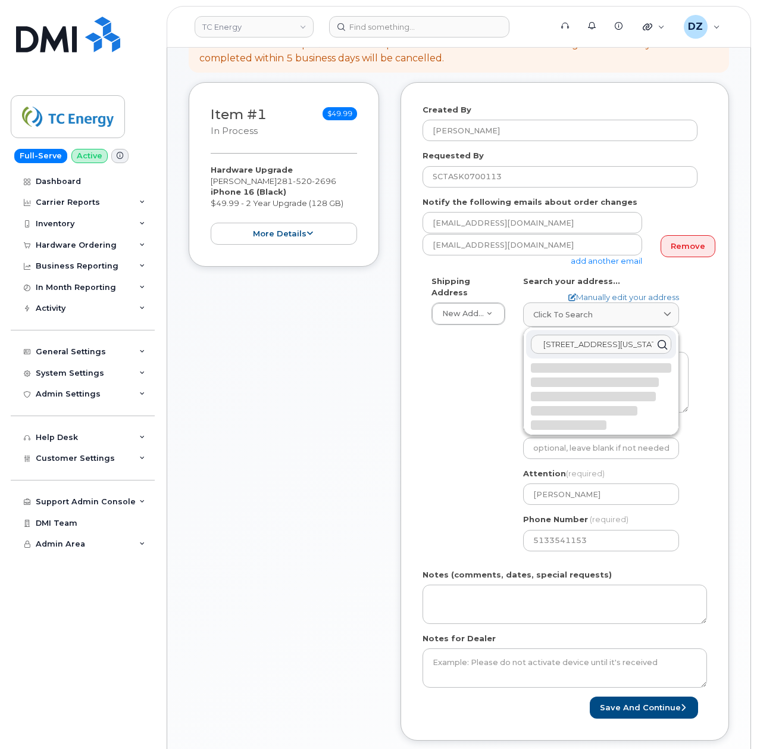
select select
type textarea "Ncnb Center 700 Louisiana St HOUSTON TX 77002-2700 UNITED STATES"
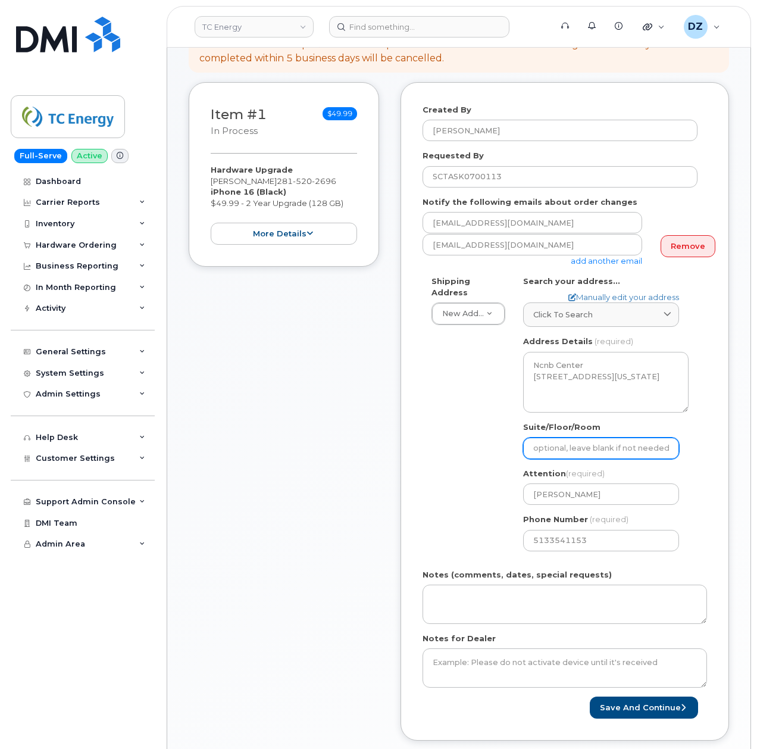
click at [594, 439] on input "Suite/Floor/Room" at bounding box center [601, 448] width 156 height 21
paste input "12th Floor, Gas Control Manager"
type input "12th Floor, Gas Control Manager"
select select
type input "12th Floor, Gas Control Manager"
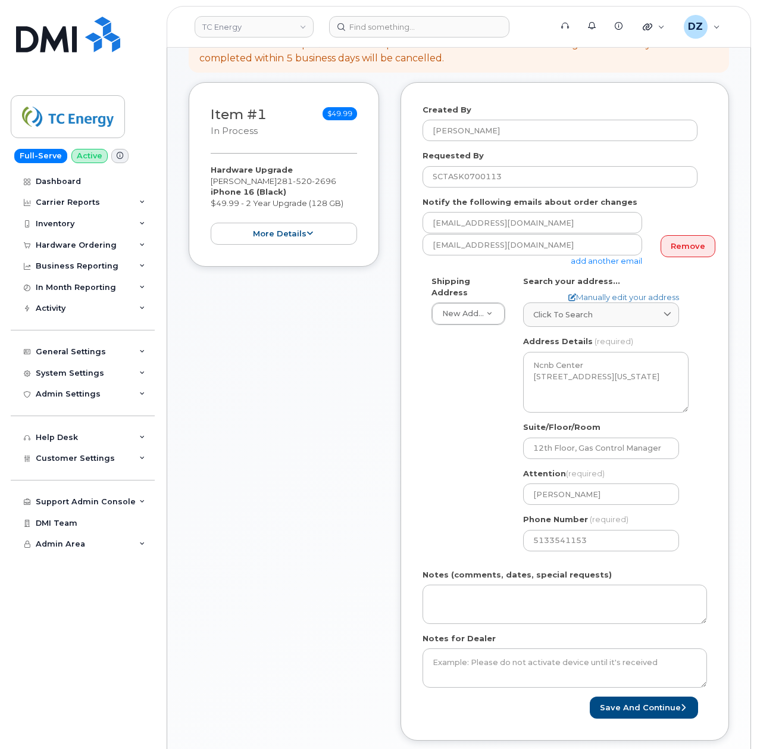
click at [439, 439] on div "Shipping Address New Address New Address 10255 S Washington Ave 117 Kohen Dr 18…" at bounding box center [560, 418] width 275 height 285
click at [639, 697] on button "Save and Continue" at bounding box center [644, 708] width 108 height 22
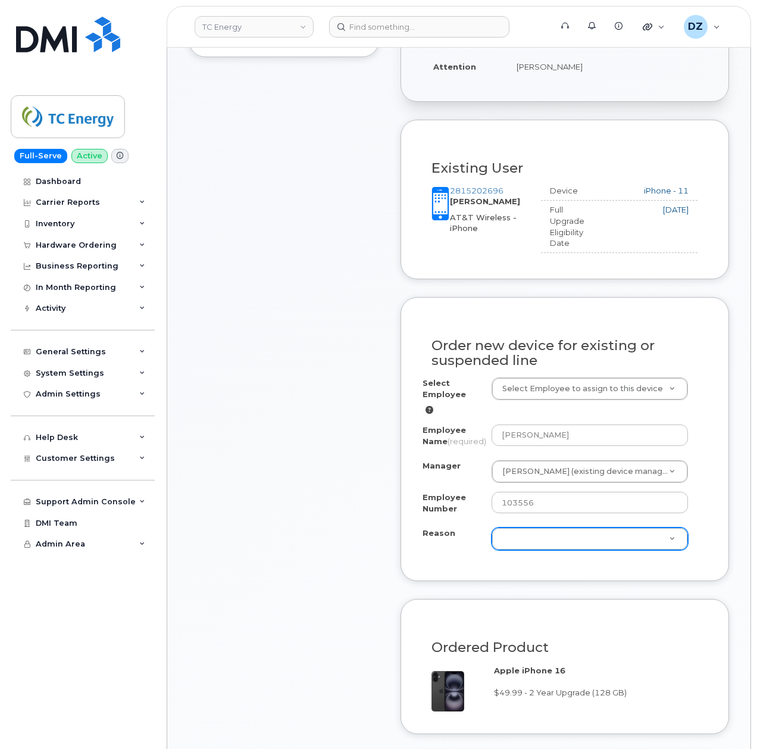
scroll to position [397, 0]
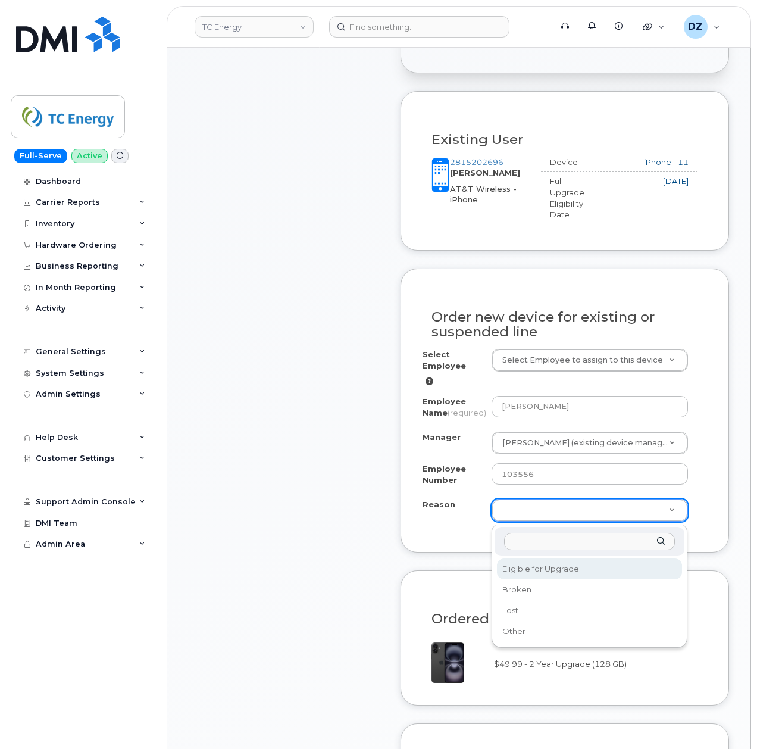
select select "eligible_for_upgrade"
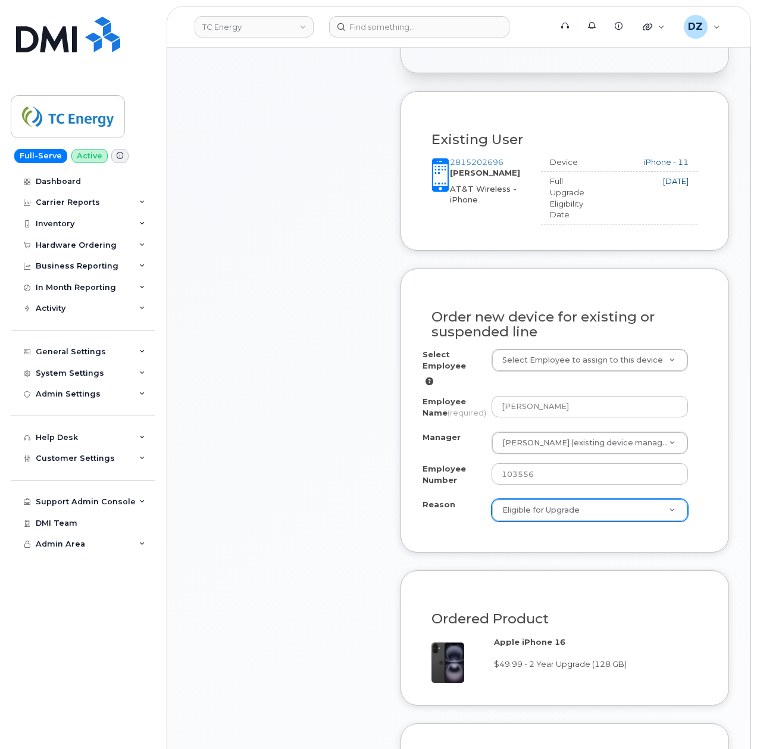
scroll to position [794, 0]
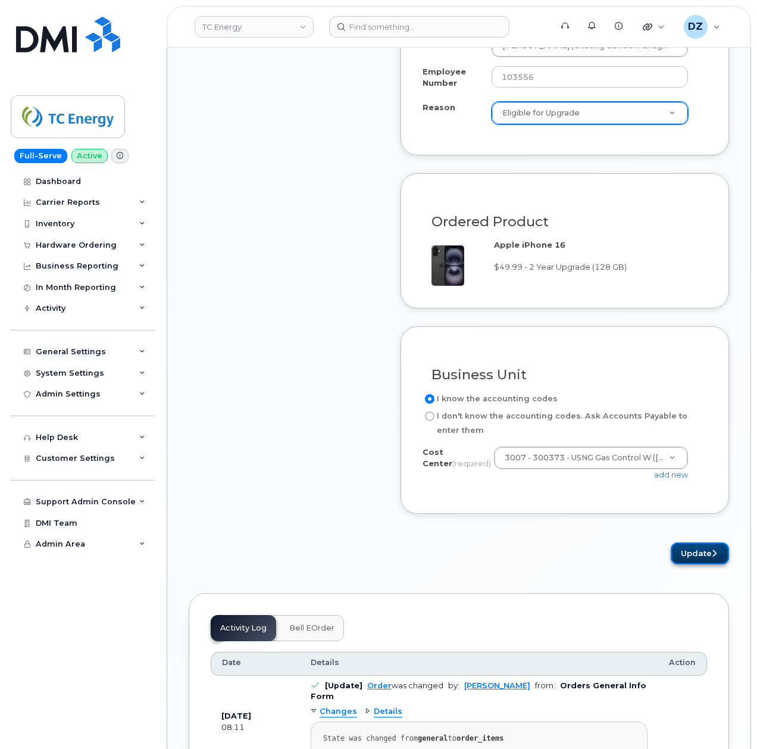
click at [700, 557] on button "Update" at bounding box center [700, 553] width 58 height 22
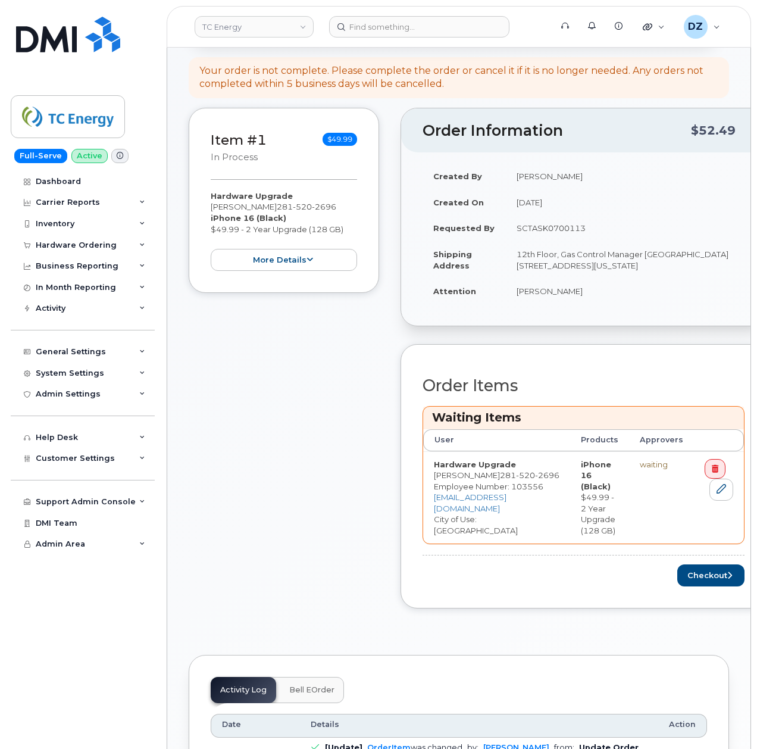
scroll to position [317, 0]
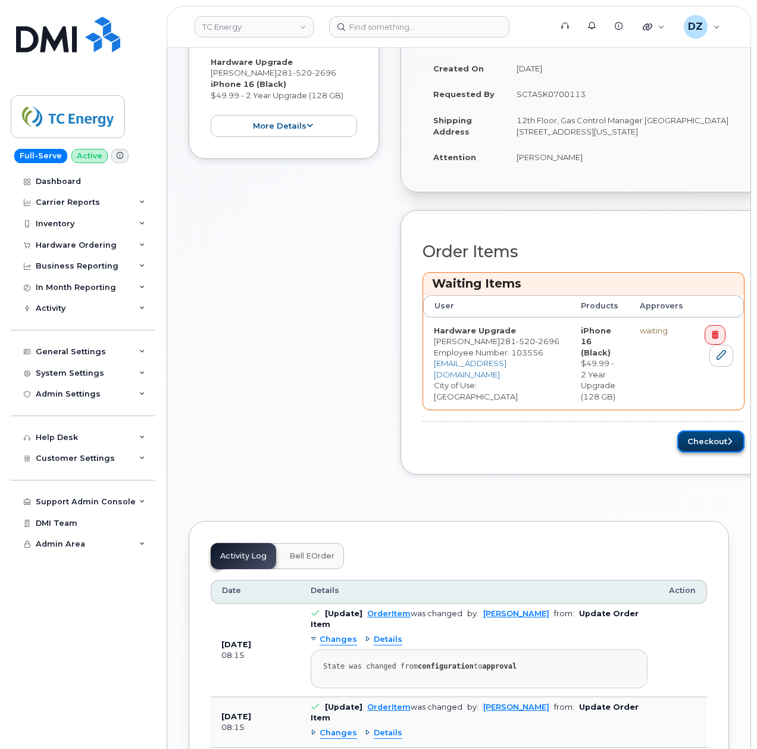
click at [691, 446] on button "Checkout" at bounding box center [711, 441] width 67 height 22
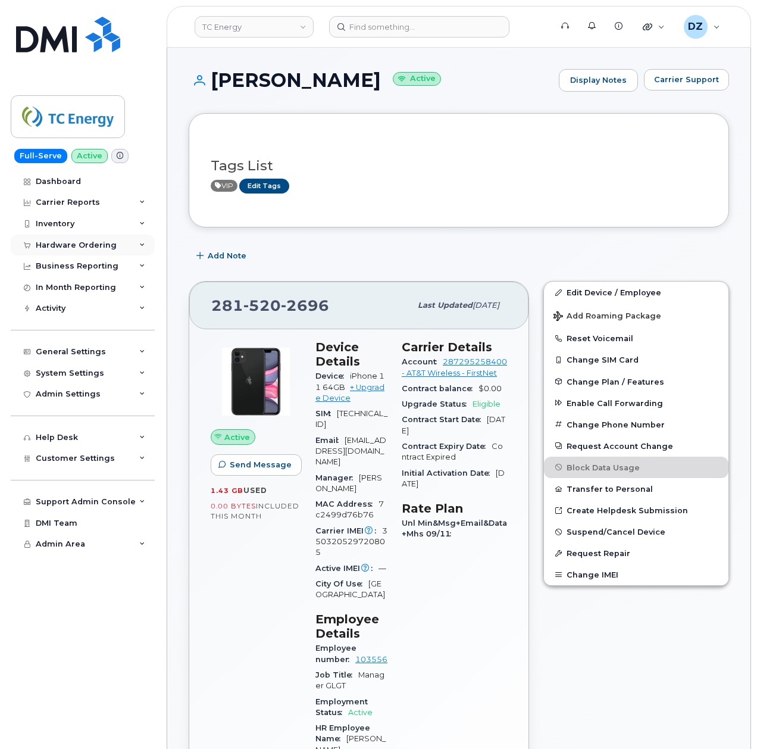
click at [122, 242] on div "Hardware Ordering" at bounding box center [83, 245] width 144 height 21
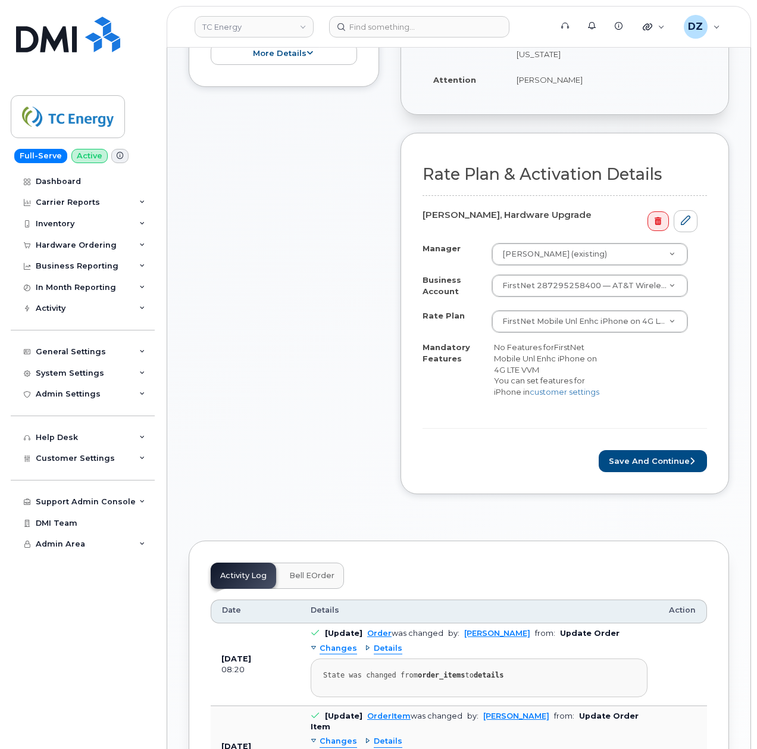
scroll to position [317, 0]
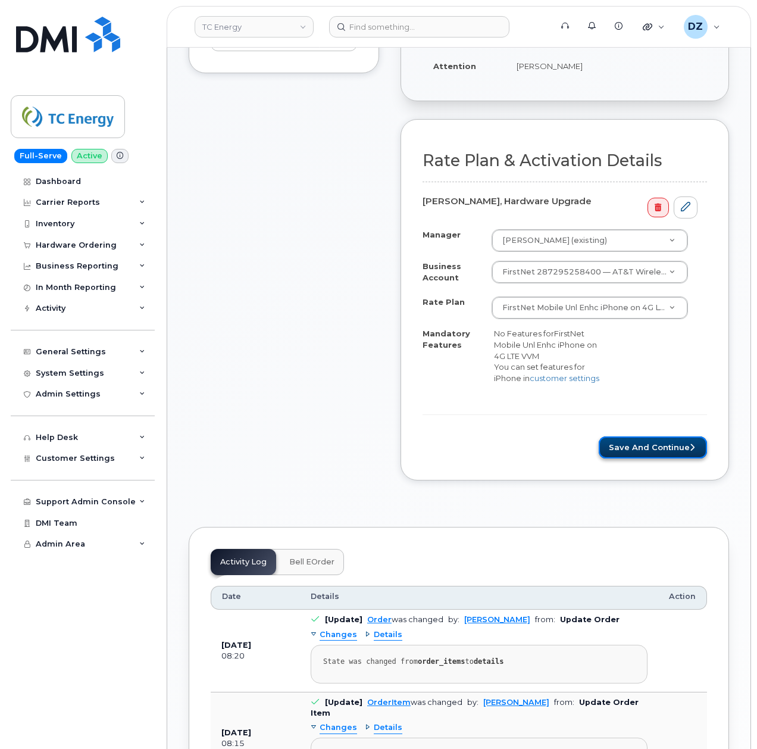
click at [656, 448] on button "Save and Continue" at bounding box center [653, 447] width 108 height 22
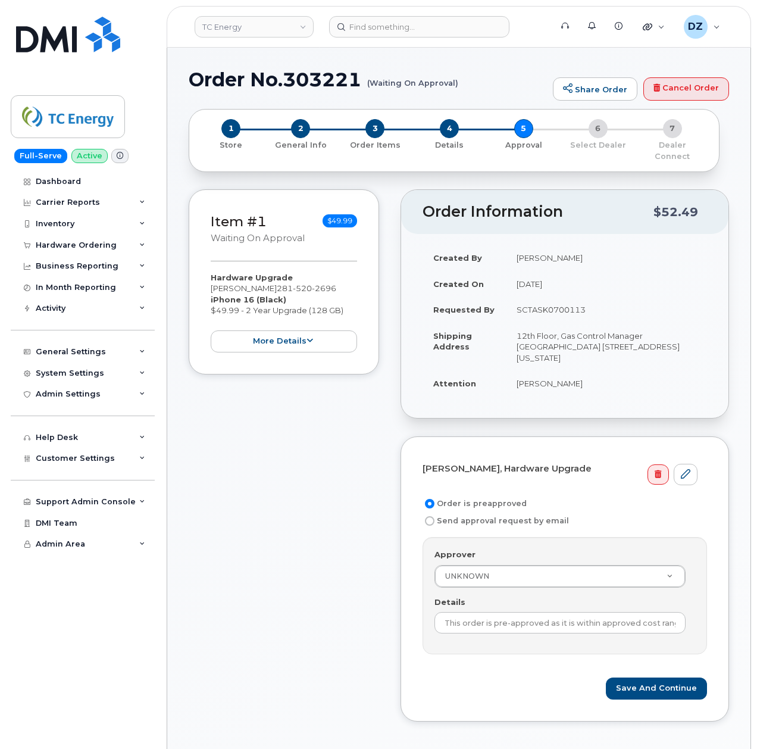
click at [558, 303] on td "SCTASK0700113" at bounding box center [606, 310] width 201 height 26
copy td "SCTASK0700113"
click at [549, 612] on input "This order is pre-approved as it is within approved cost range." at bounding box center [560, 622] width 251 height 21
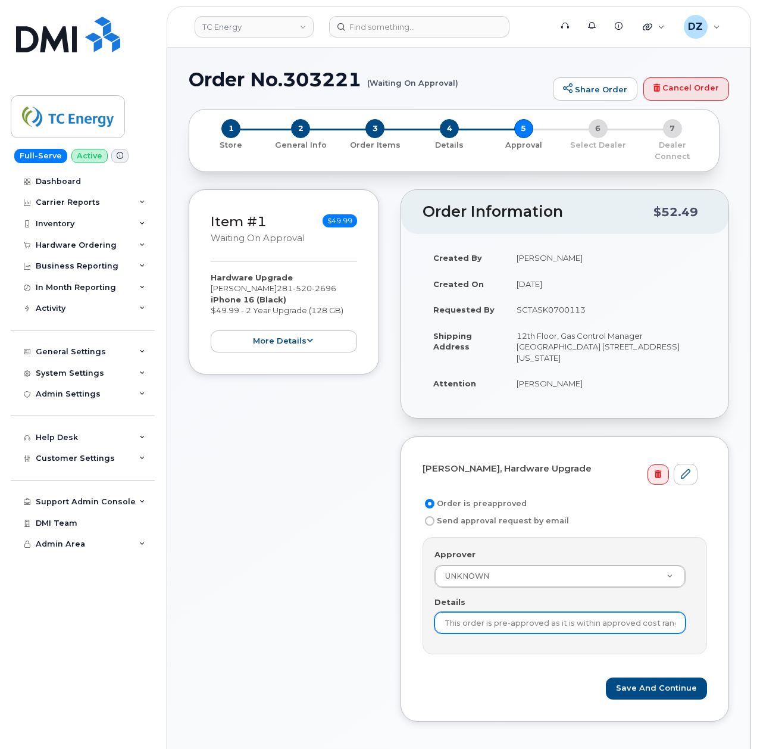
click at [549, 612] on input "This order is pre-approved as it is within approved cost range." at bounding box center [560, 622] width 251 height 21
paste input "SCTASK0700113"
type input "SCTASK0700113"
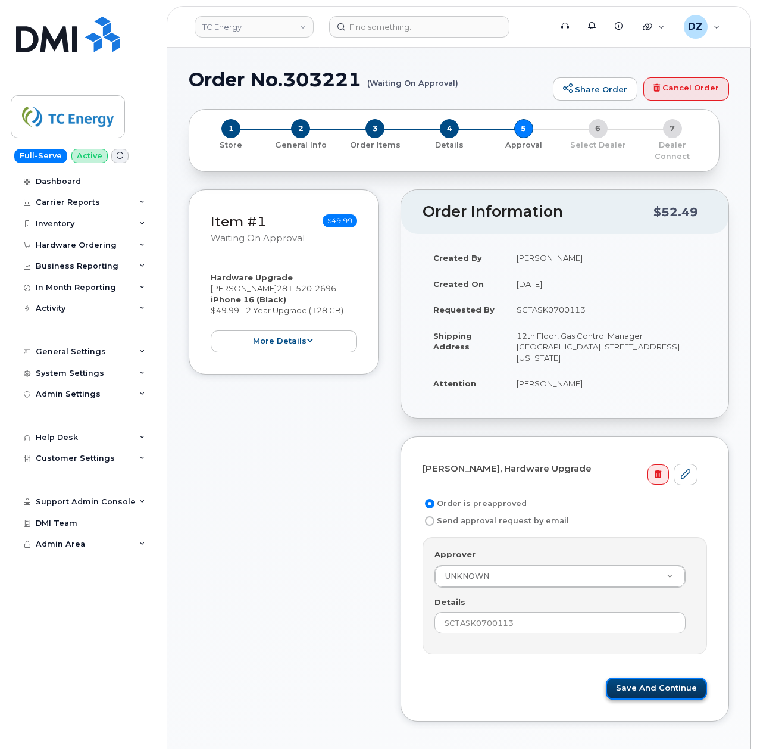
click at [665, 678] on button "Save and Continue" at bounding box center [656, 689] width 101 height 22
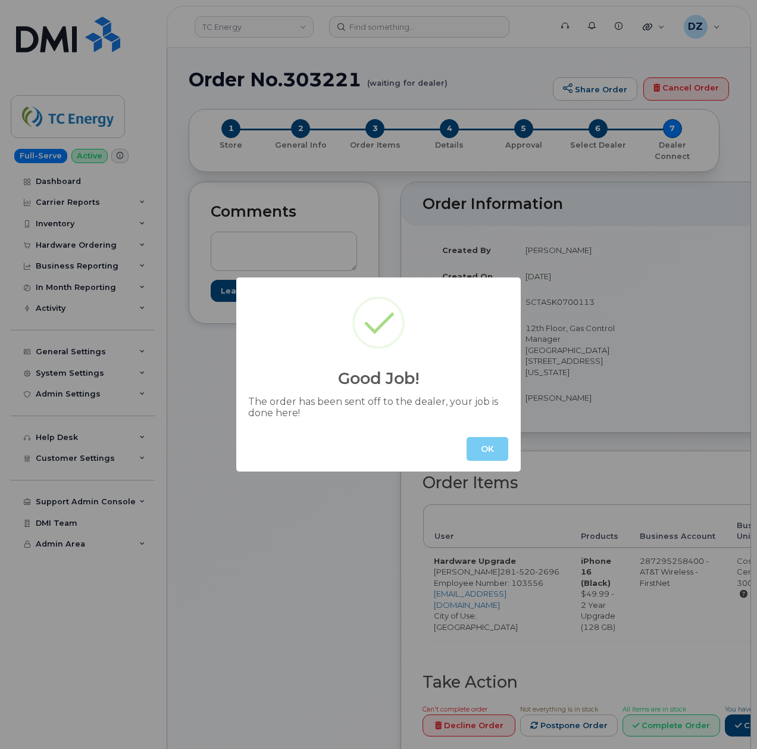
click at [489, 446] on button "OK" at bounding box center [488, 449] width 42 height 24
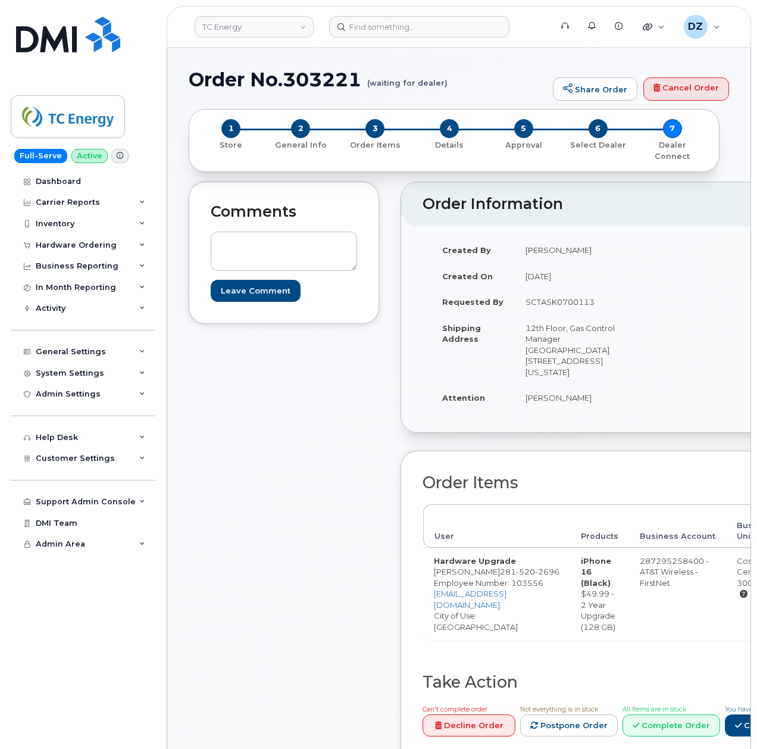
scroll to position [317, 0]
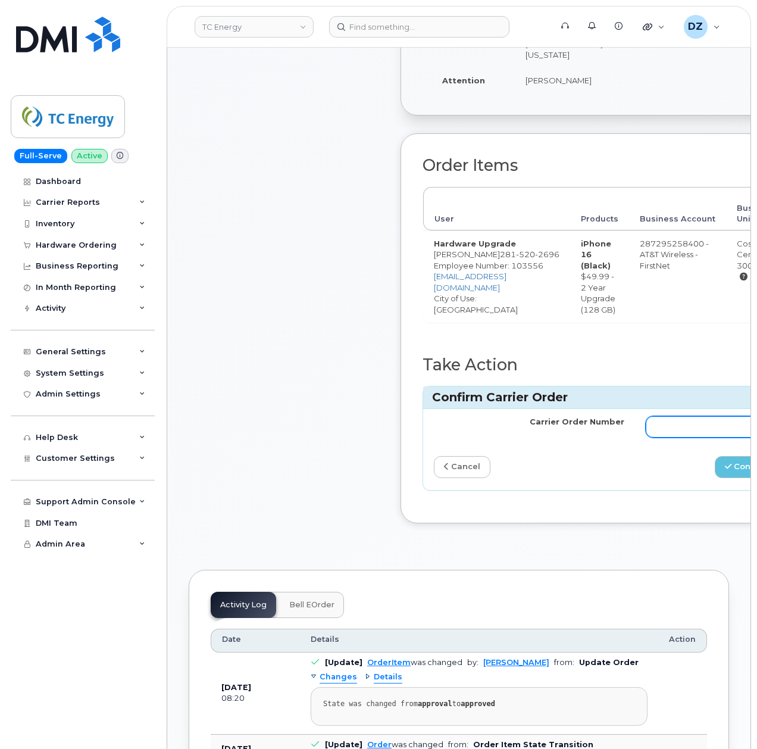
click at [703, 438] on input "Carrier Order Number" at bounding box center [741, 426] width 191 height 21
paste input "10-154230185365033"
type input "10-154230185365033"
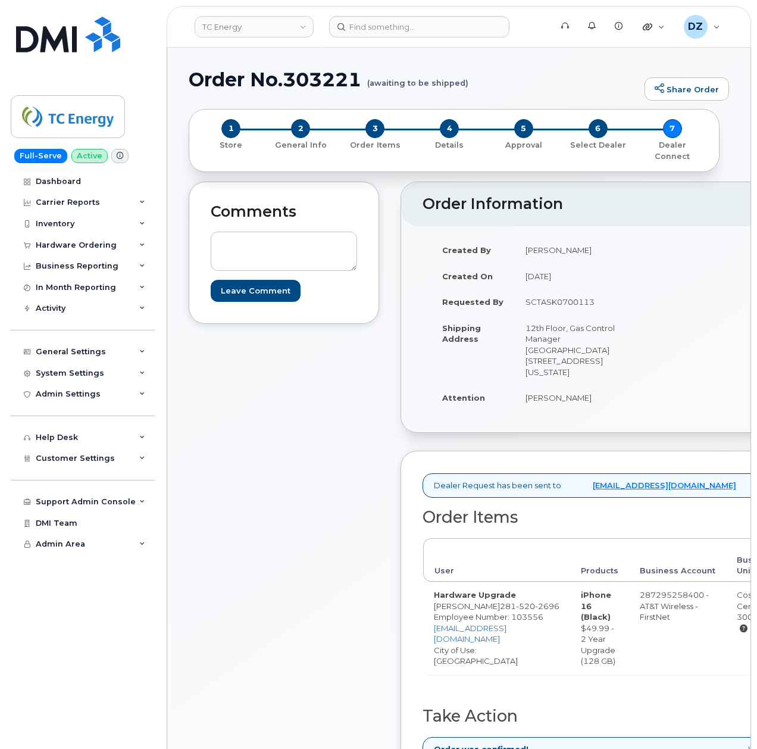
click at [218, 73] on h1 "Order No.303221 (awaiting to be shipped)" at bounding box center [414, 79] width 450 height 21
click at [305, 74] on h1 "Order No.303221 (awaiting to be shipped)" at bounding box center [414, 79] width 450 height 21
copy h1 "Order No.303221"
click at [80, 241] on div "Hardware Ordering" at bounding box center [76, 246] width 81 height 10
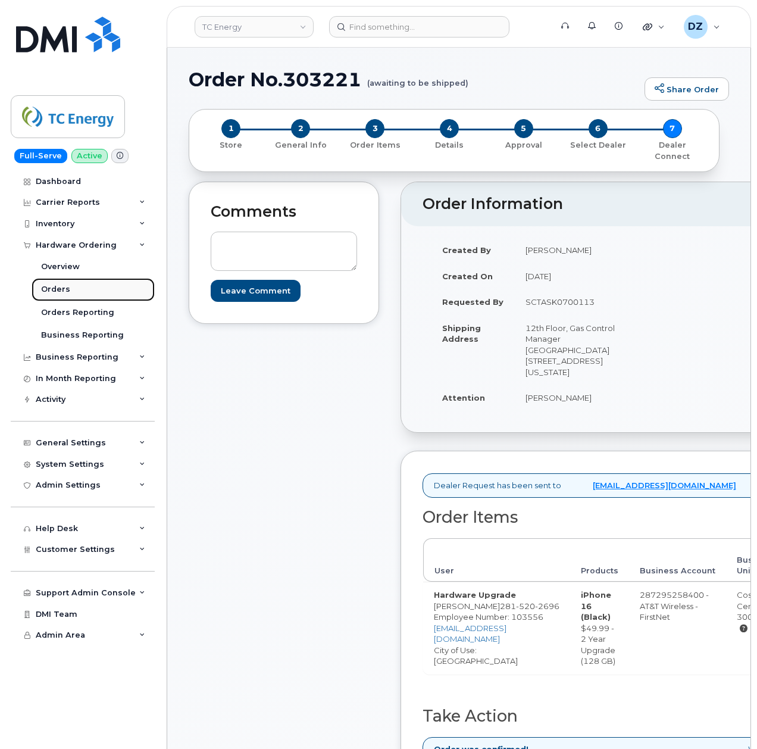
click at [79, 287] on link "Orders" at bounding box center [93, 289] width 123 height 23
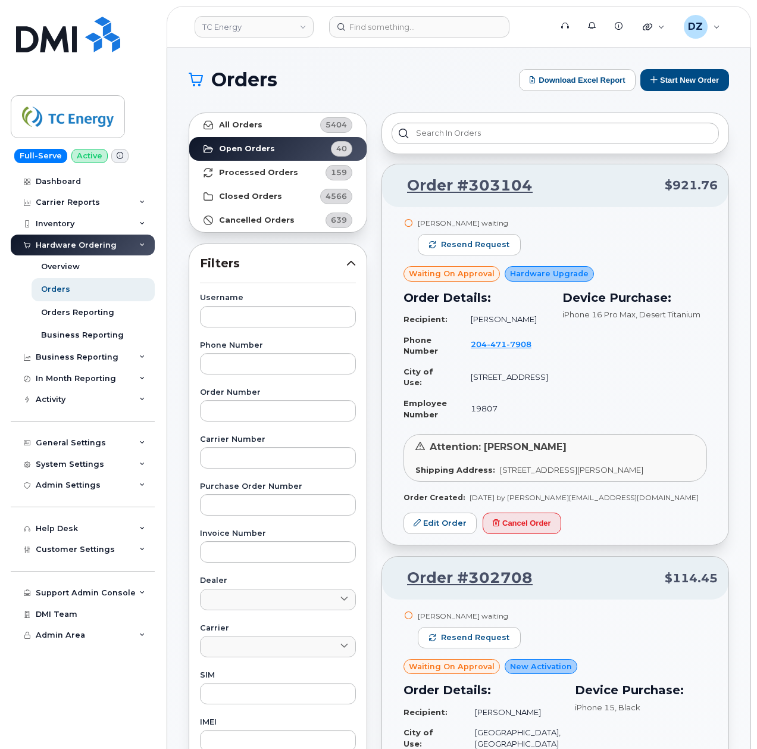
drag, startPoint x: 361, startPoint y: 83, endPoint x: 361, endPoint y: 92, distance: 8.3
click at [361, 83] on h1 "Orders" at bounding box center [351, 79] width 324 height 19
click at [293, 167] on link "Processed Orders 159" at bounding box center [277, 173] width 177 height 24
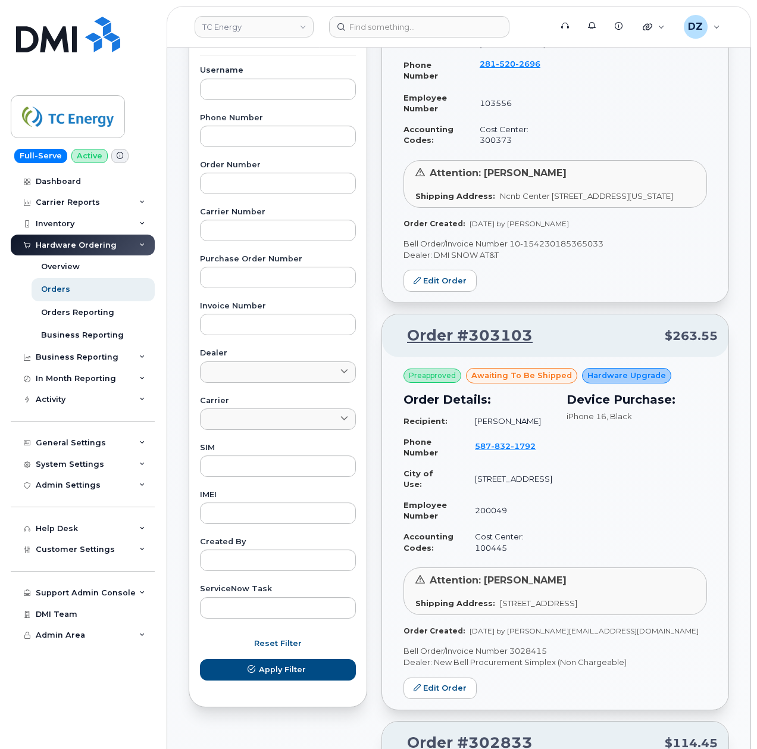
scroll to position [238, 0]
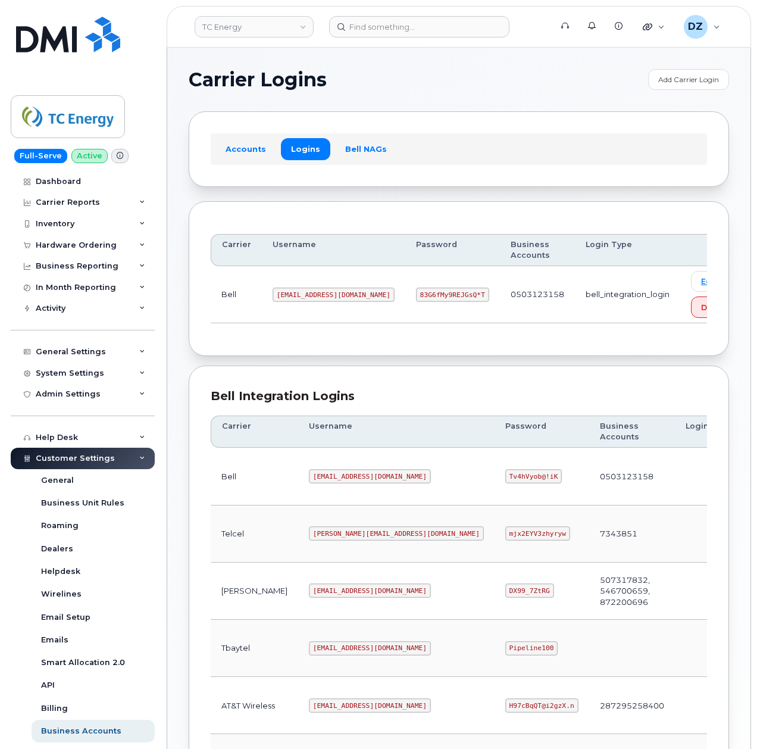
scroll to position [317, 0]
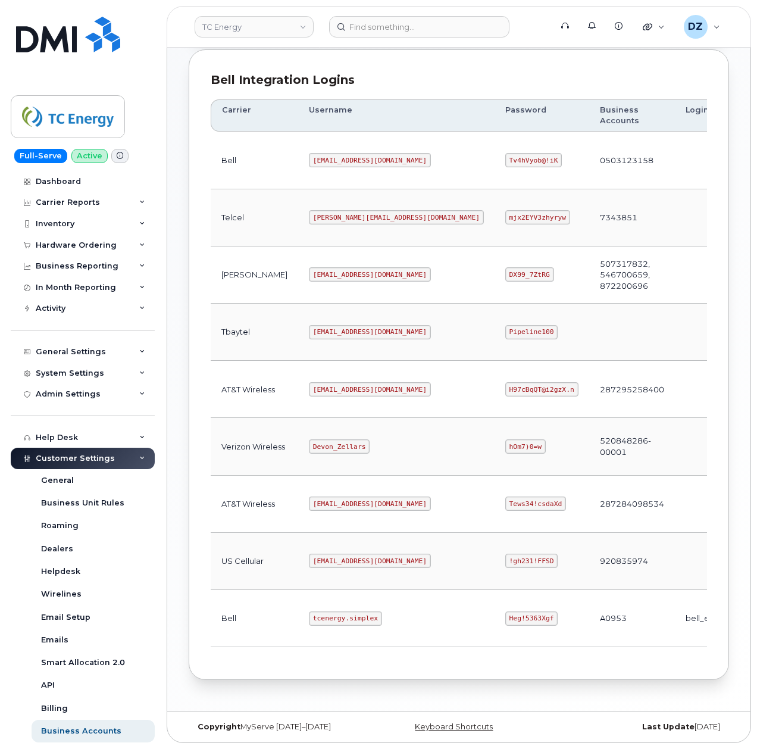
click at [309, 626] on code "tcenergy.simplex" at bounding box center [345, 618] width 73 height 14
click at [332, 626] on code "tcenergy.simplex" at bounding box center [345, 618] width 73 height 14
copy code "tcenergy.simplex"
click at [505, 622] on code "Heg!5363Xgf" at bounding box center [531, 618] width 53 height 14
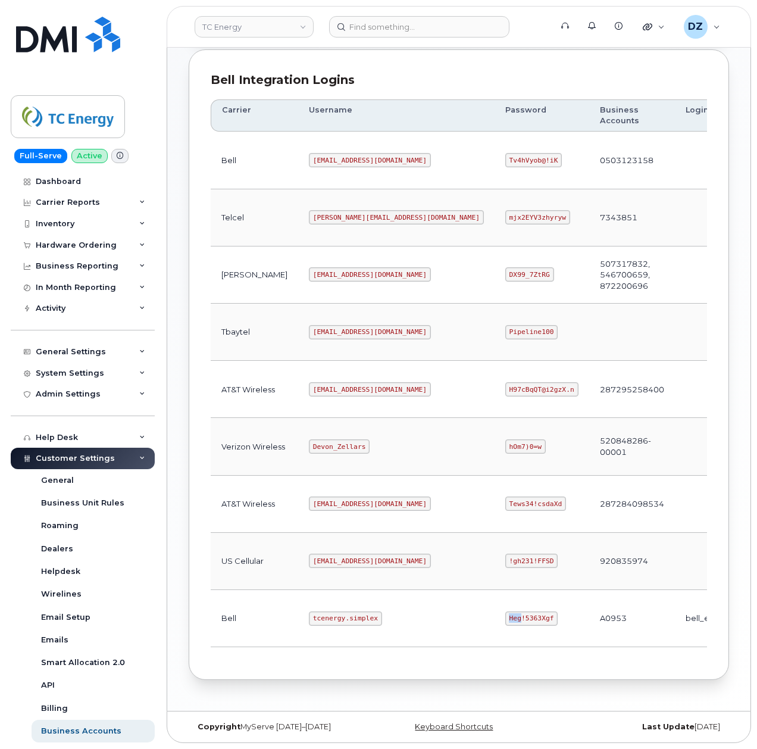
click at [505, 622] on code "Heg!5363Xgf" at bounding box center [531, 618] width 53 height 14
copy code "Heg!5363Xgf"
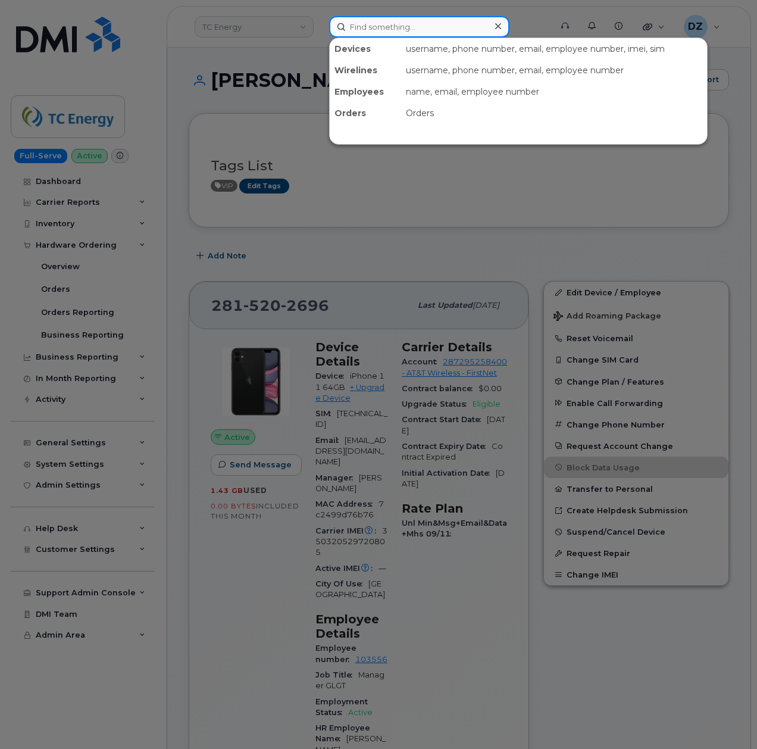
click at [420, 35] on input at bounding box center [419, 26] width 180 height 21
paste input "[PERSON_NAME]"
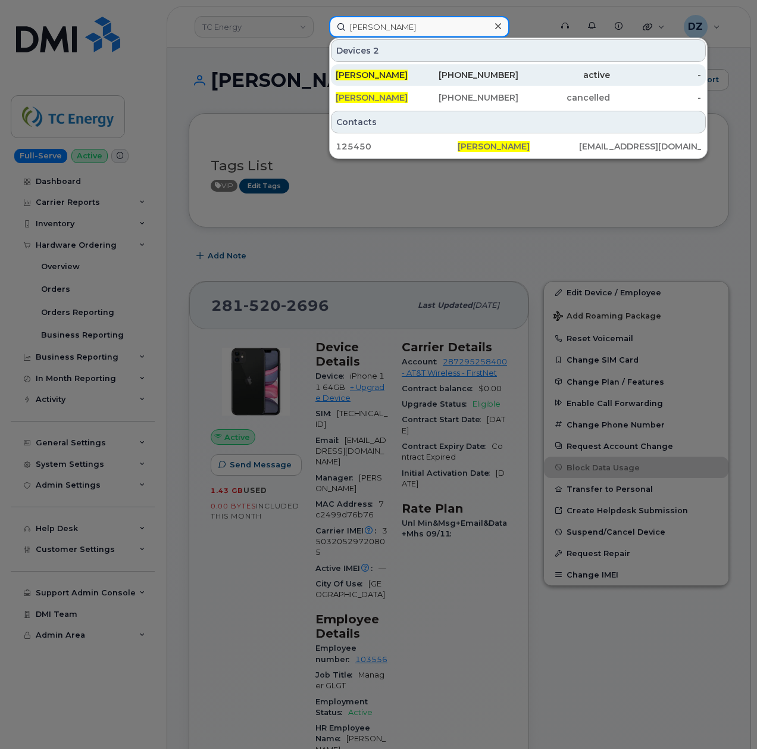
type input "[PERSON_NAME]"
click at [431, 74] on div "905-520-8359" at bounding box center [474, 75] width 92 height 12
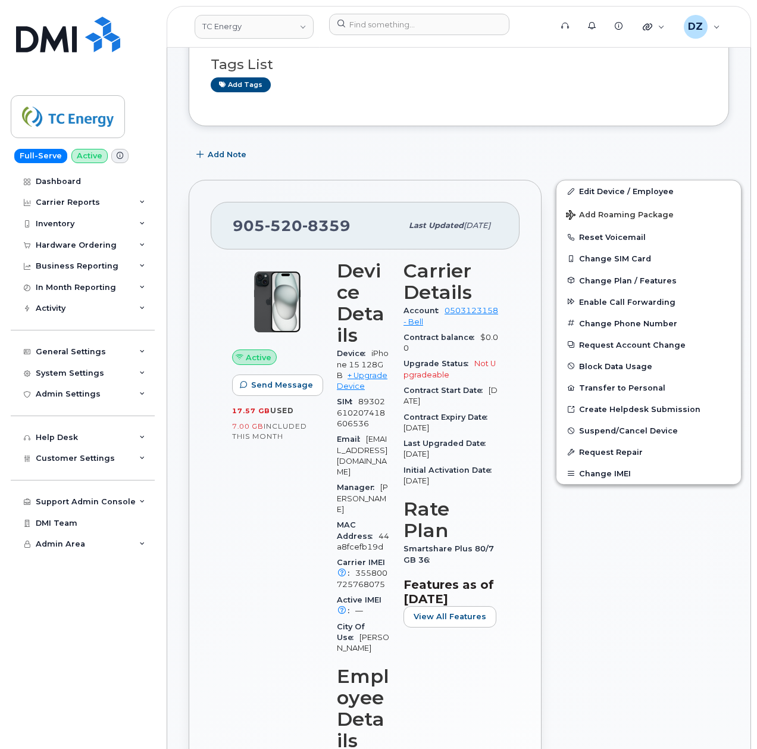
scroll to position [238, 0]
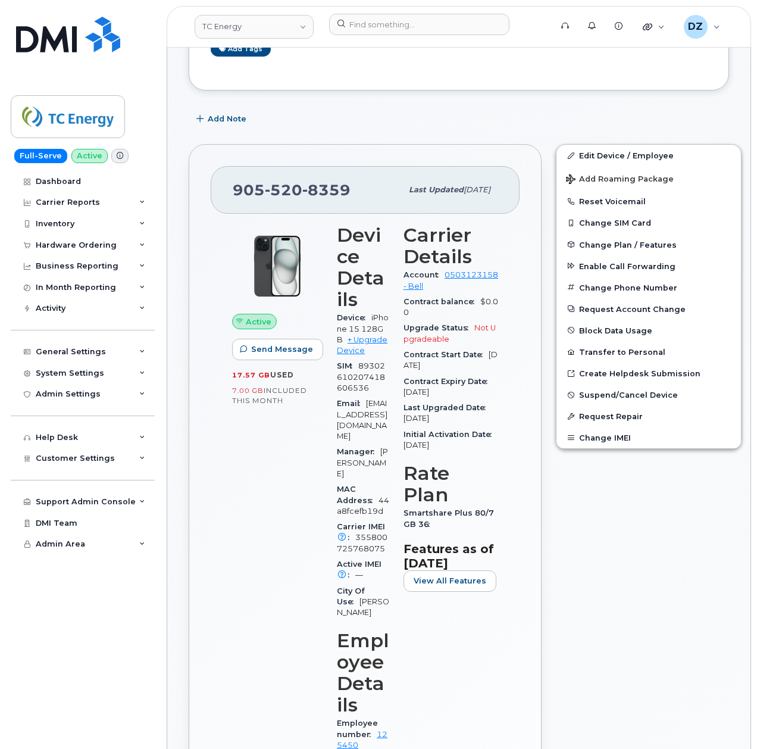
click at [233, 186] on span "905 520 8359" at bounding box center [292, 190] width 118 height 18
click at [234, 186] on span "905 520 8359" at bounding box center [292, 190] width 118 height 18
copy span "905 520 8359"
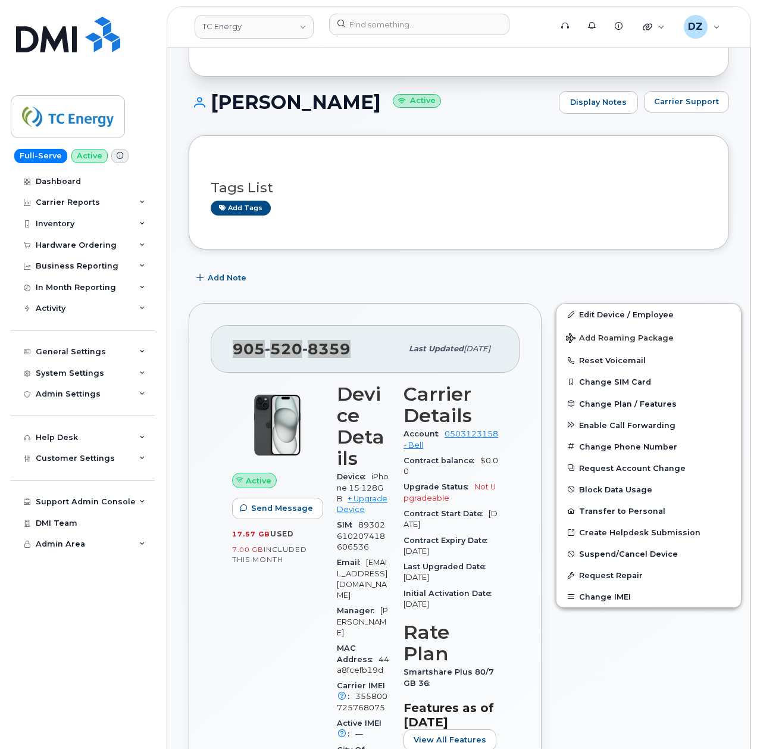
scroll to position [0, 0]
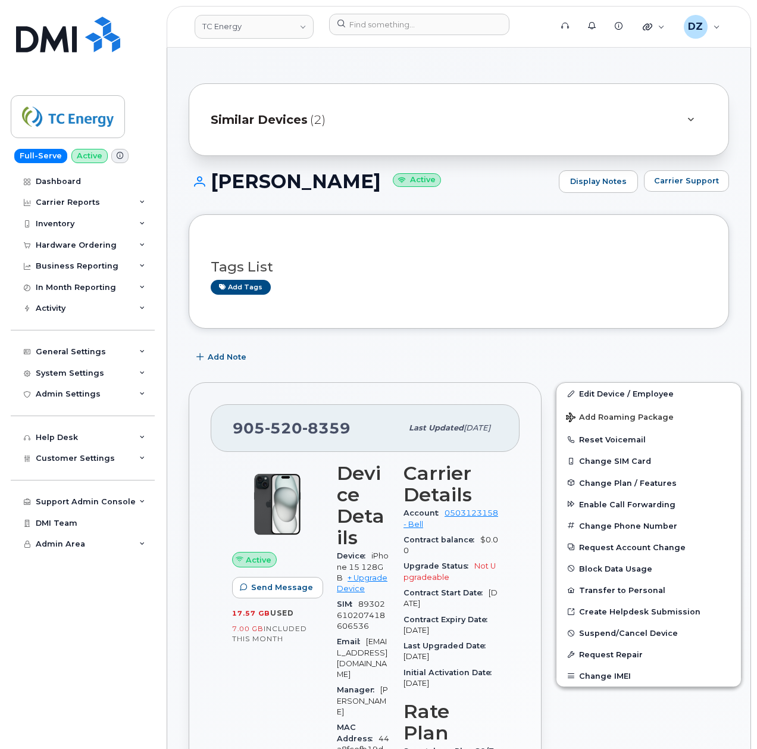
click at [379, 118] on div "Similar Devices (2)" at bounding box center [442, 119] width 463 height 29
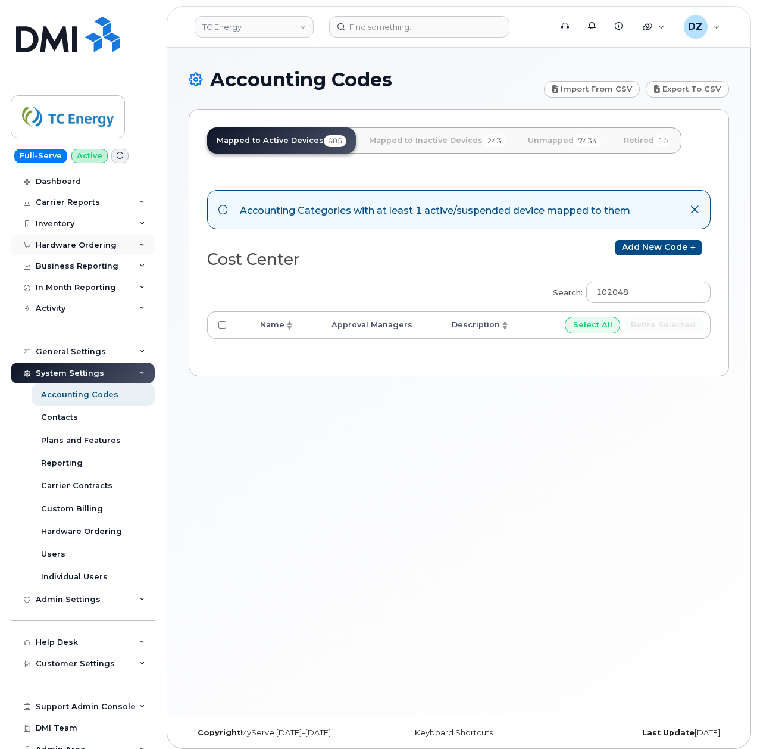
click at [91, 249] on div "Hardware Ordering" at bounding box center [76, 246] width 81 height 10
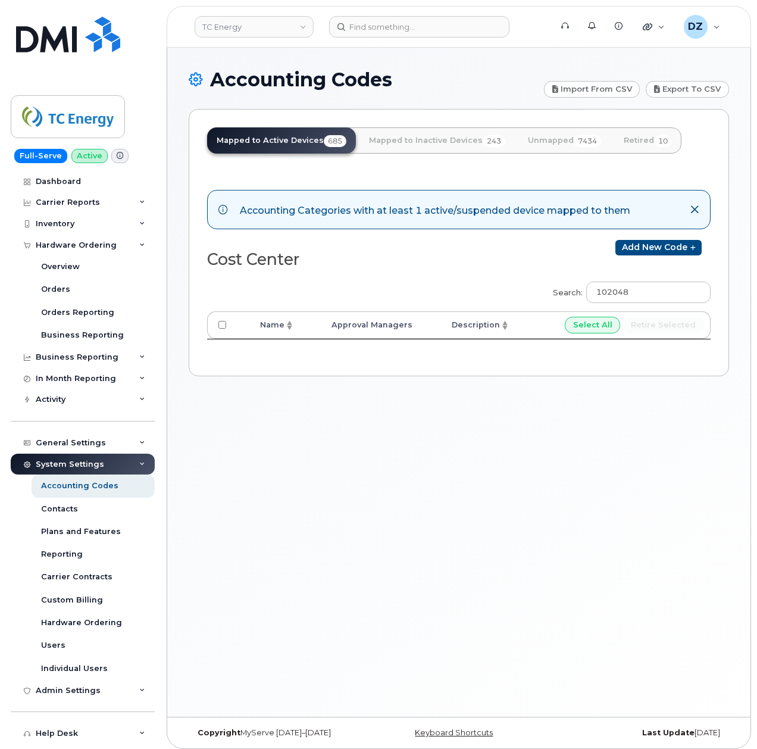
click at [131, 461] on div "System Settings" at bounding box center [83, 464] width 144 height 21
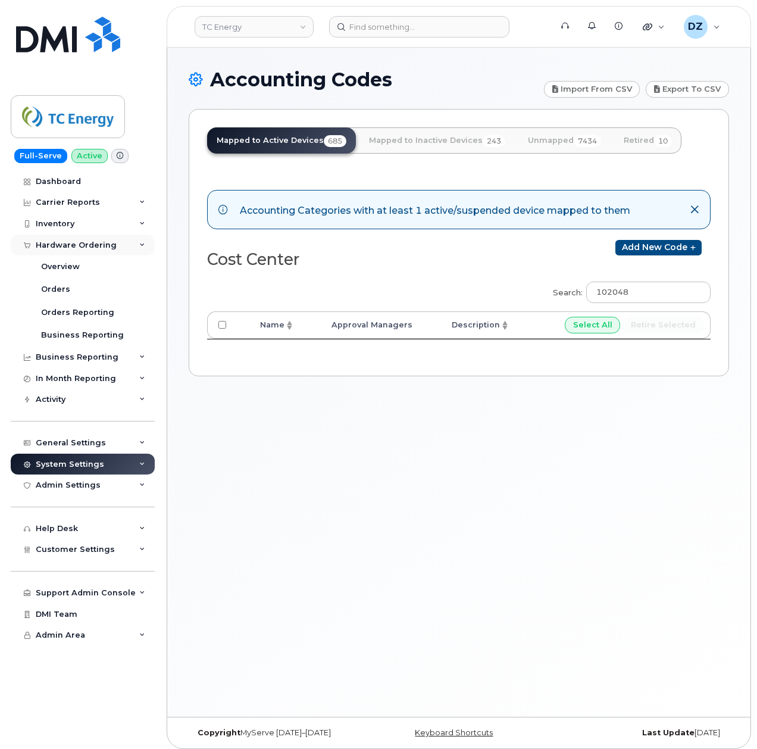
click at [132, 246] on div "Hardware Ordering" at bounding box center [83, 245] width 144 height 21
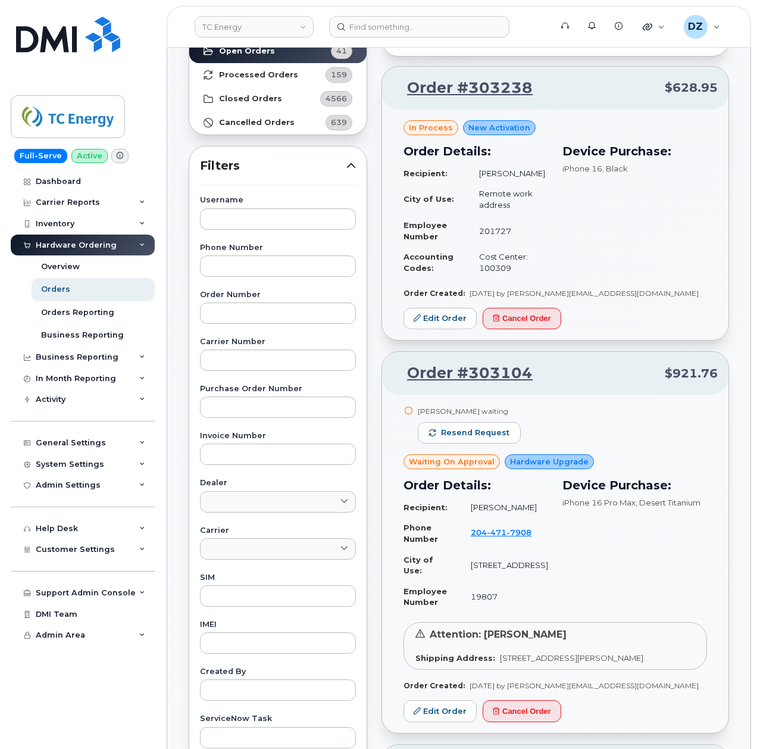
scroll to position [79, 0]
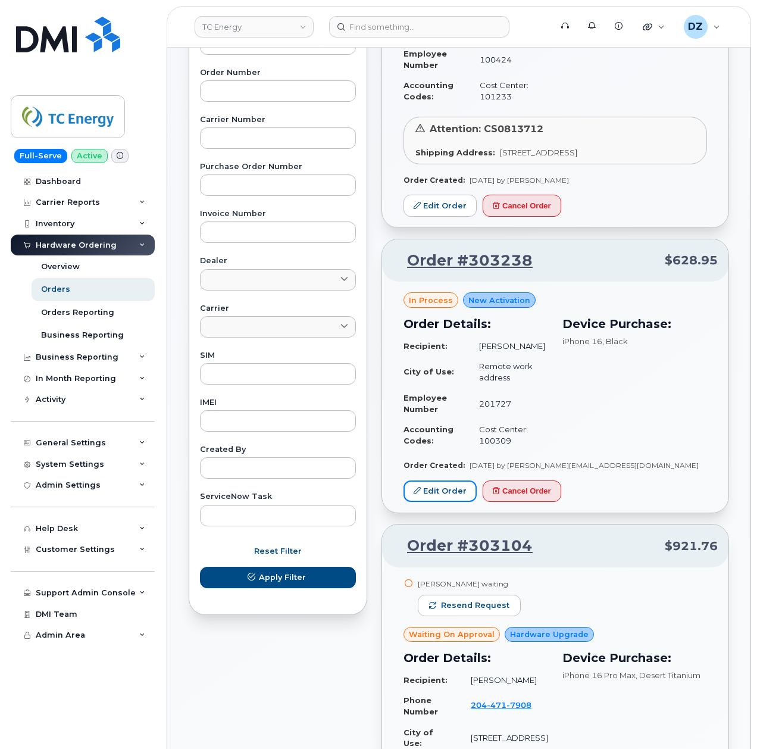
scroll to position [437, 0]
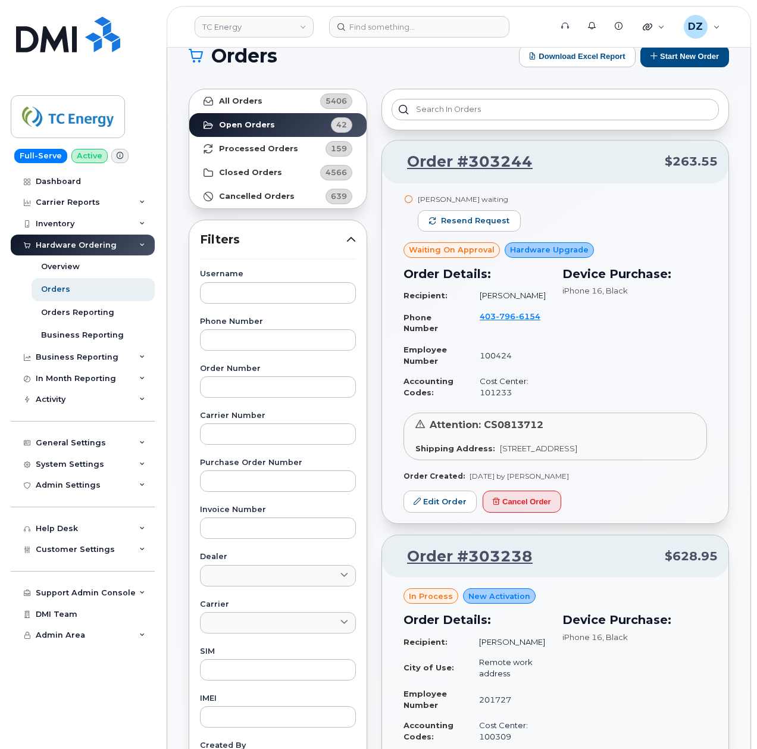
scroll to position [0, 0]
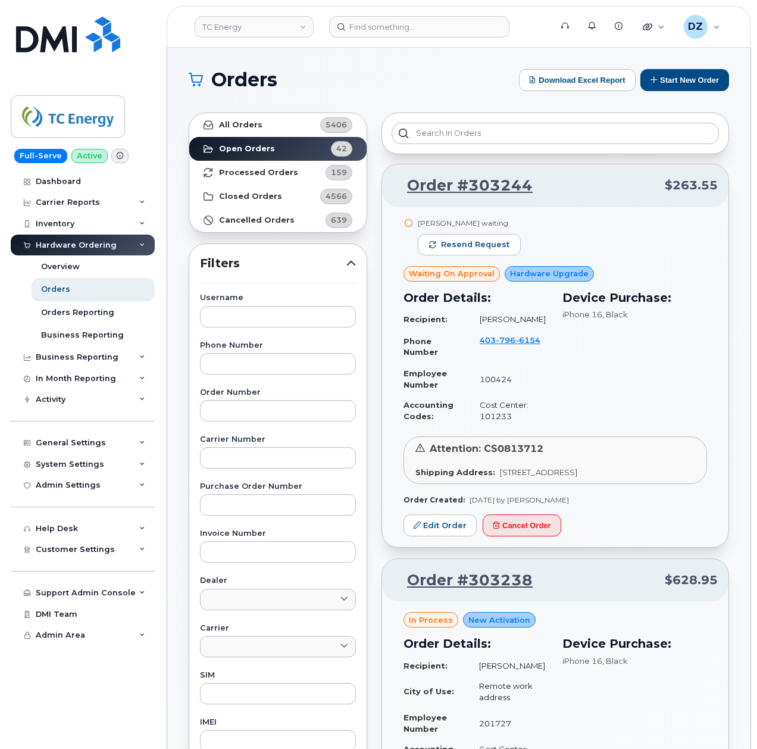
click at [425, 74] on h1 "Orders" at bounding box center [351, 79] width 324 height 19
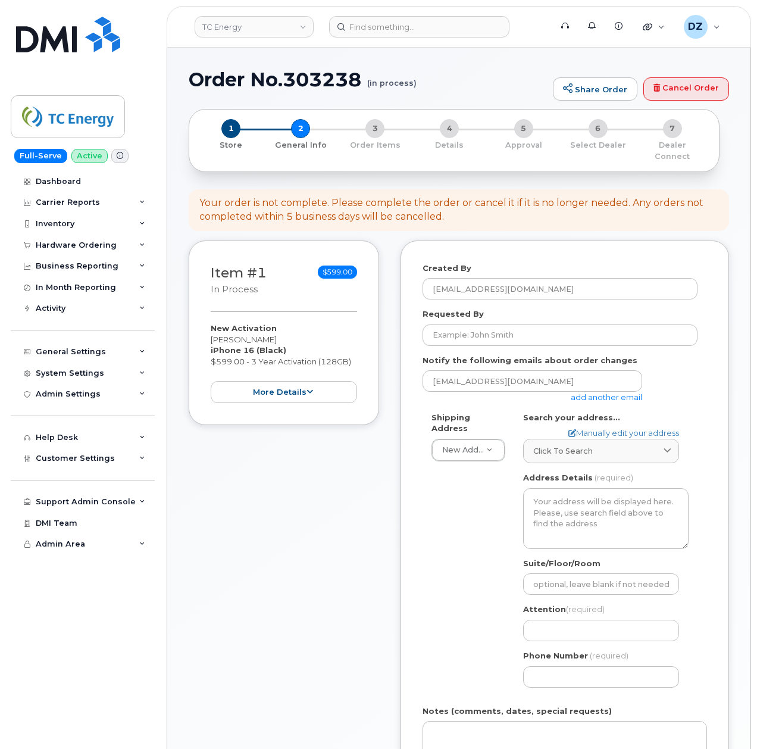
select select
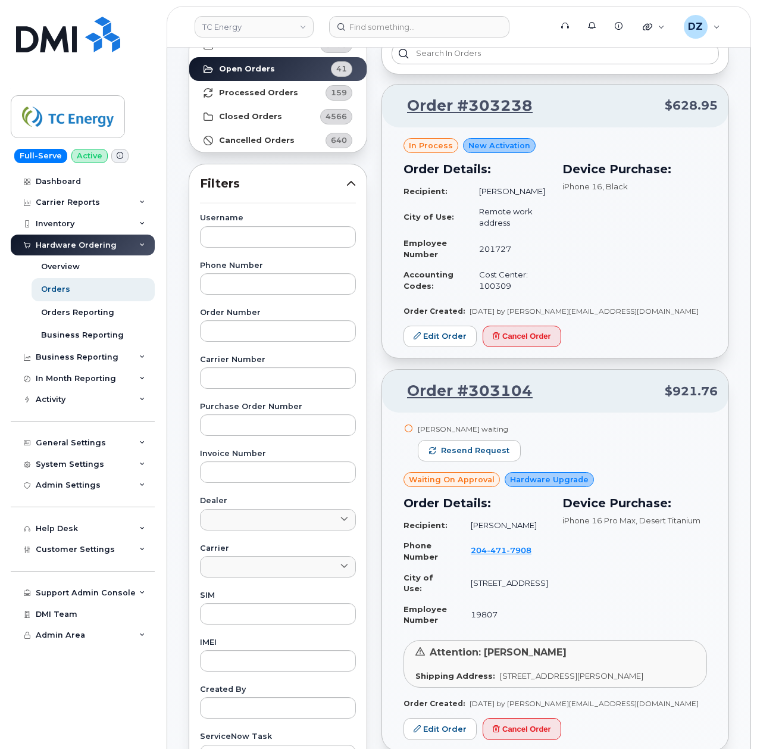
scroll to position [79, 0]
click at [279, 91] on strong "Processed Orders" at bounding box center [258, 94] width 79 height 10
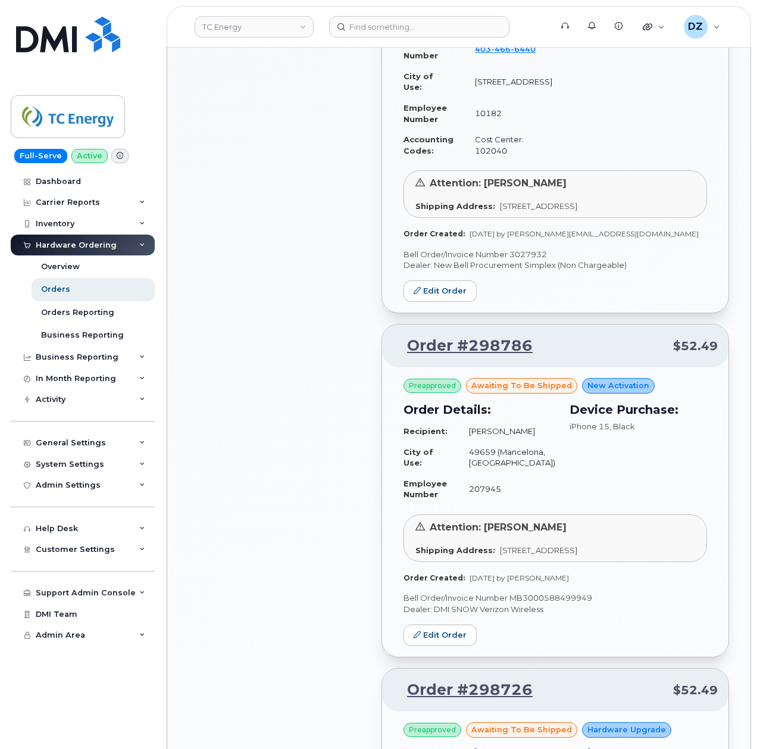
scroll to position [1111, 0]
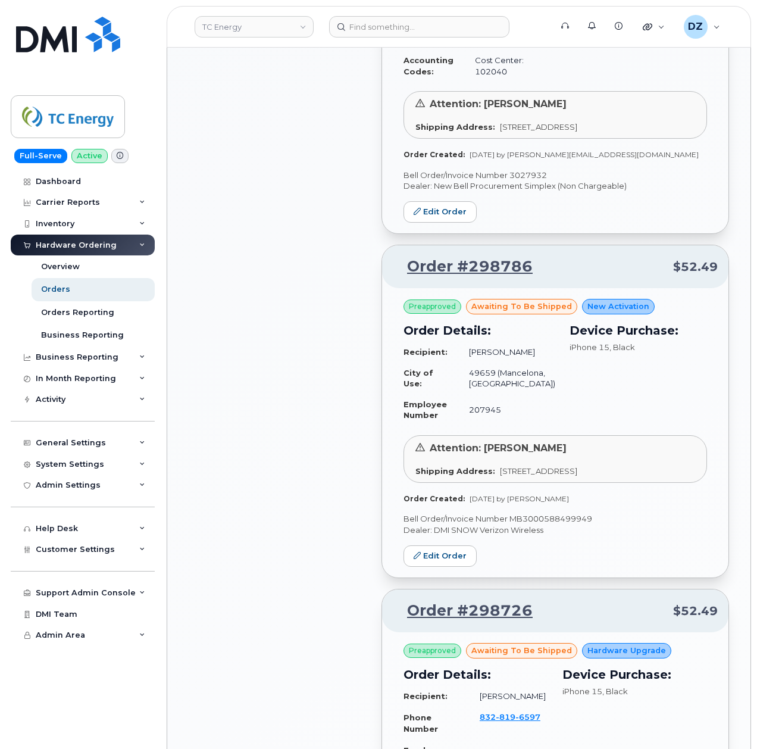
click at [331, 444] on div "All Orders 5406 Open Orders 41 Processed Orders 159 Closed Orders 4566 Cancelle…" at bounding box center [278, 558] width 193 height 3128
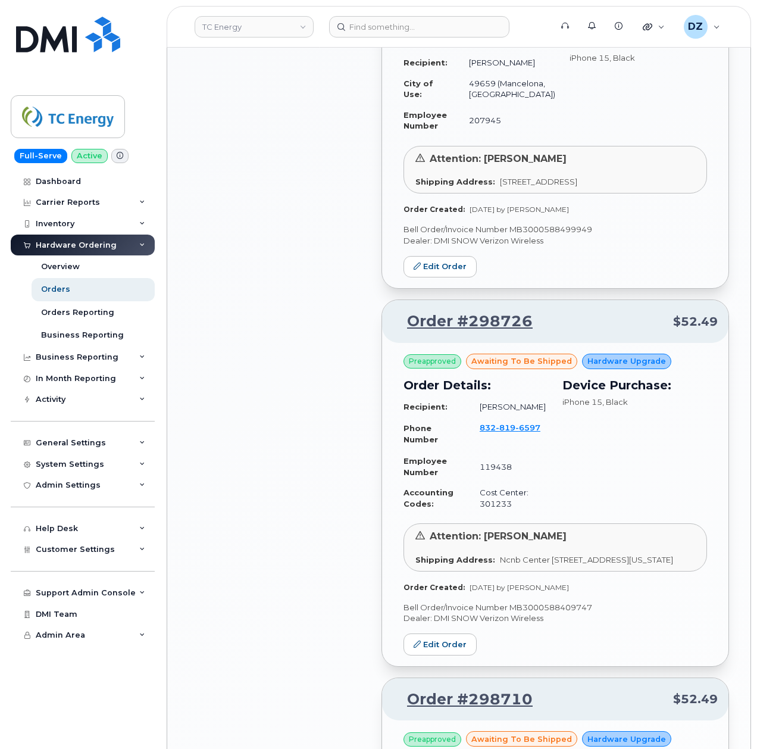
scroll to position [1429, 0]
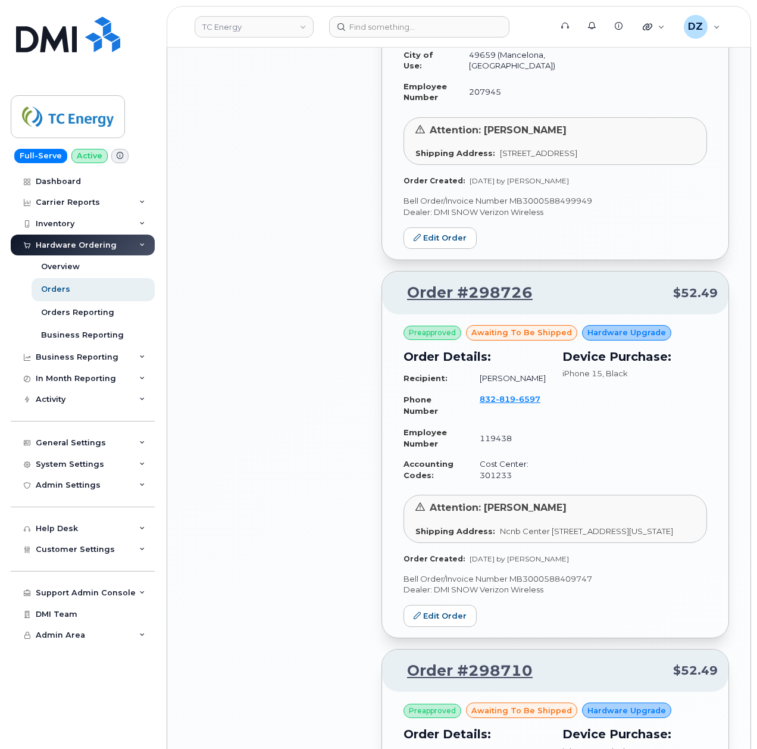
click at [241, 455] on div "All Orders 5406 Open Orders 41 Processed Orders 159 Closed Orders 4566 Cancelle…" at bounding box center [278, 240] width 193 height 3128
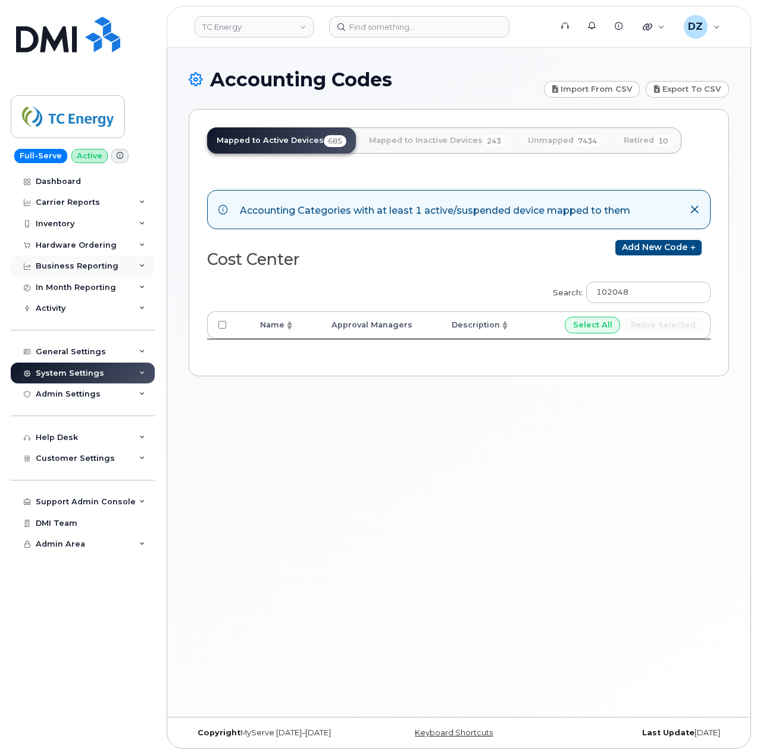
click at [113, 269] on div "Business Reporting" at bounding box center [83, 265] width 144 height 21
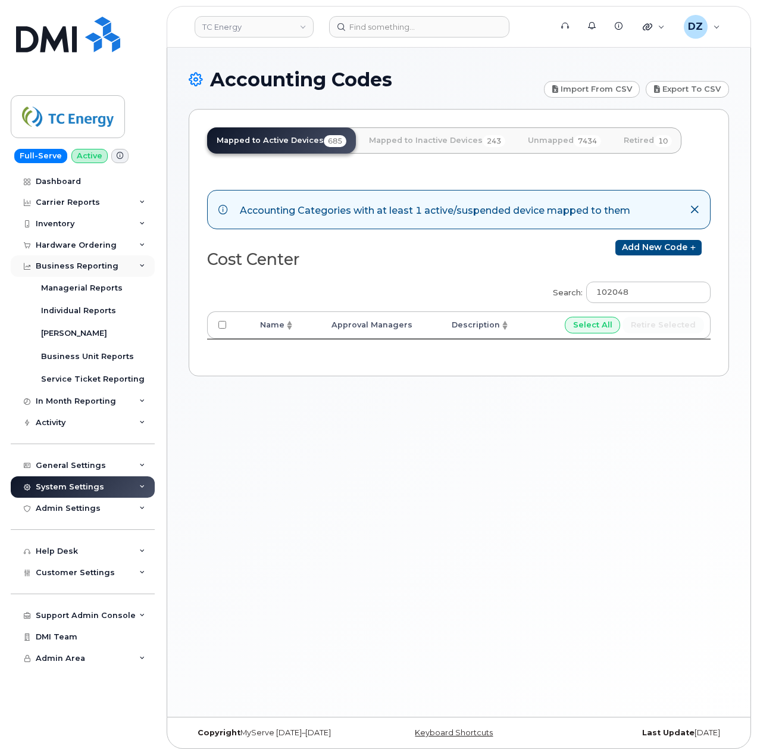
click at [136, 266] on div "Business Reporting" at bounding box center [83, 265] width 144 height 21
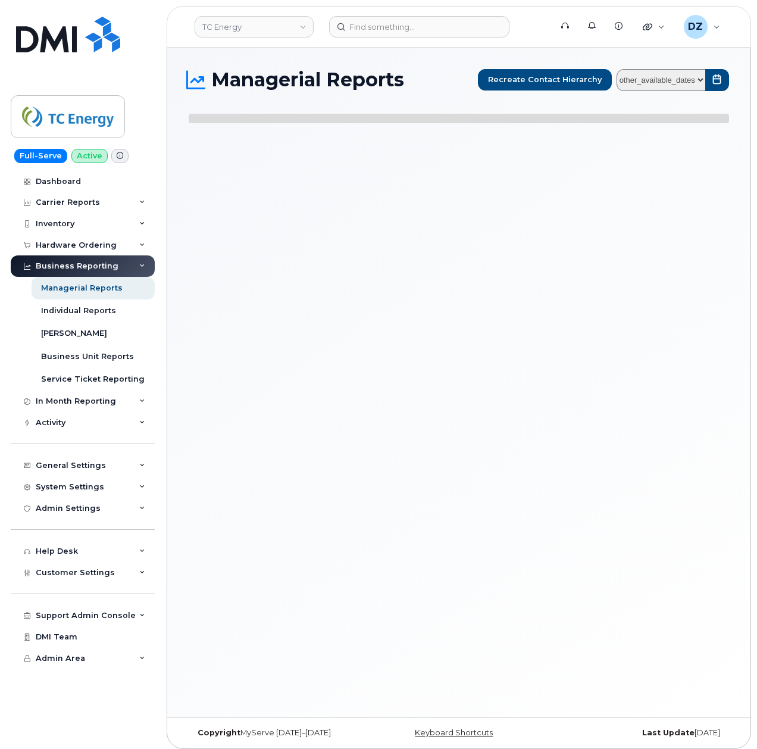
select select
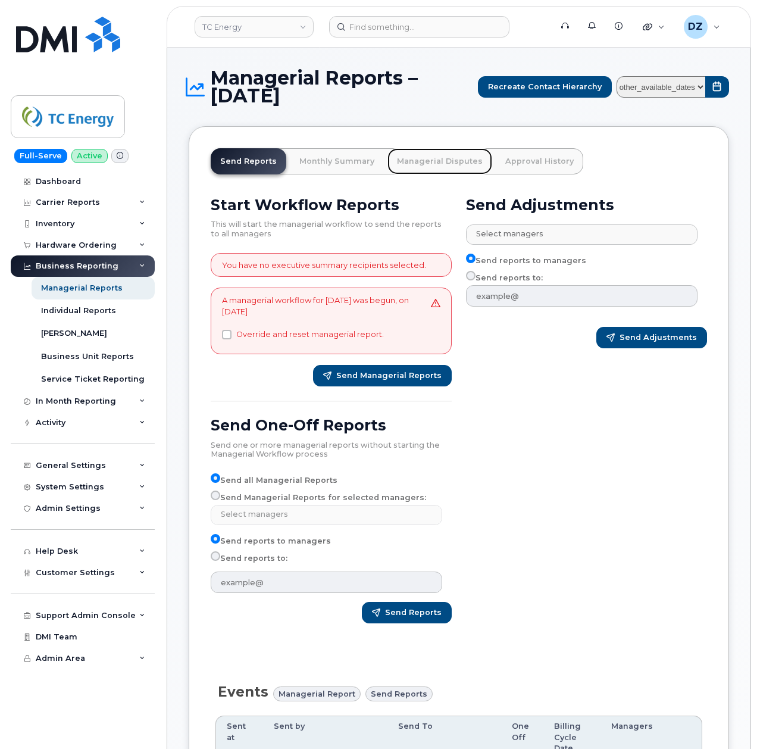
click at [415, 163] on link "Managerial Disputes" at bounding box center [440, 161] width 105 height 26
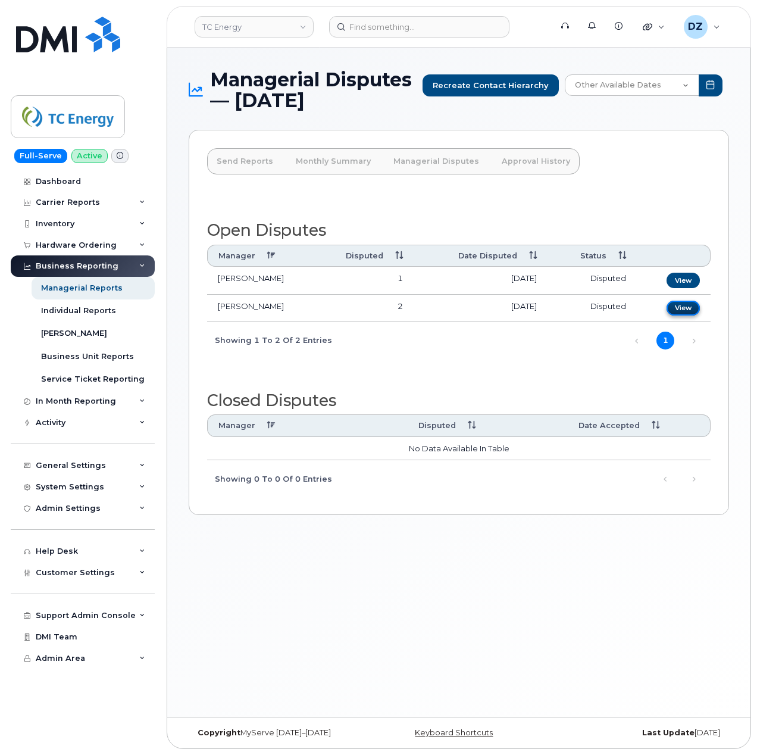
click at [686, 310] on link "View" at bounding box center [683, 308] width 33 height 15
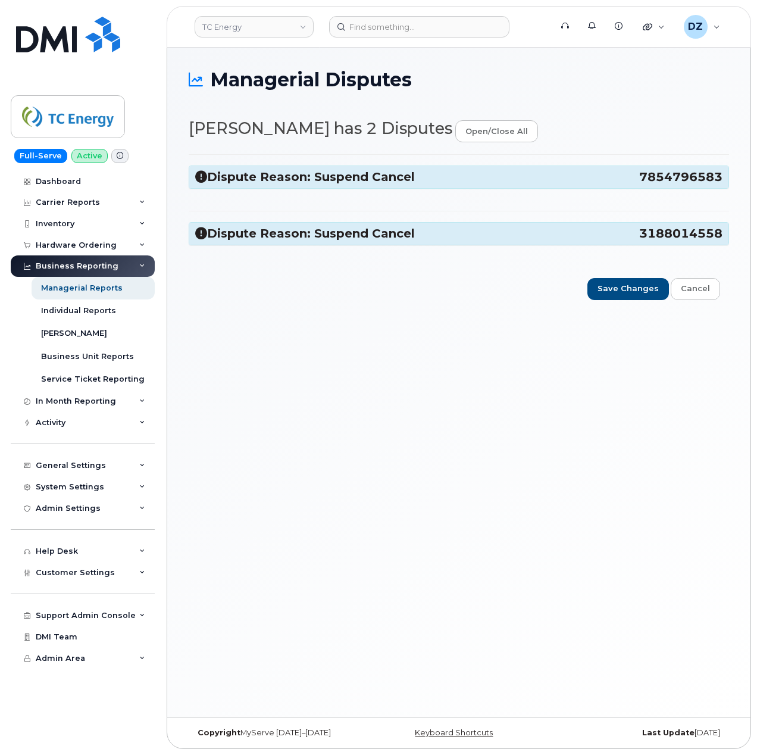
click at [598, 177] on h3 "Dispute Reason: Suspend Cancel 7854796583" at bounding box center [459, 177] width 528 height 16
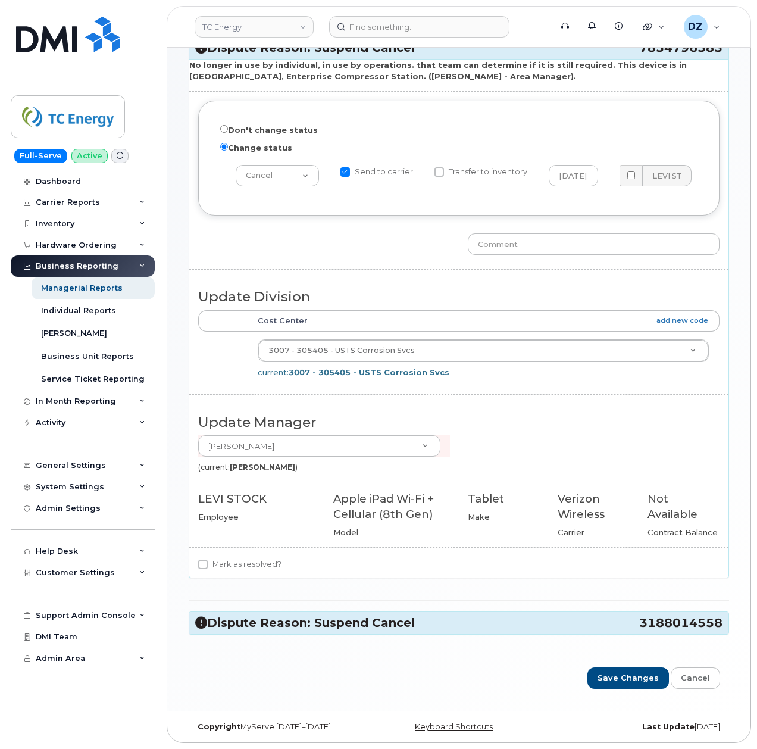
scroll to position [134, 0]
click at [455, 618] on h3 "Dispute Reason: Suspend Cancel 3188014558" at bounding box center [459, 623] width 528 height 16
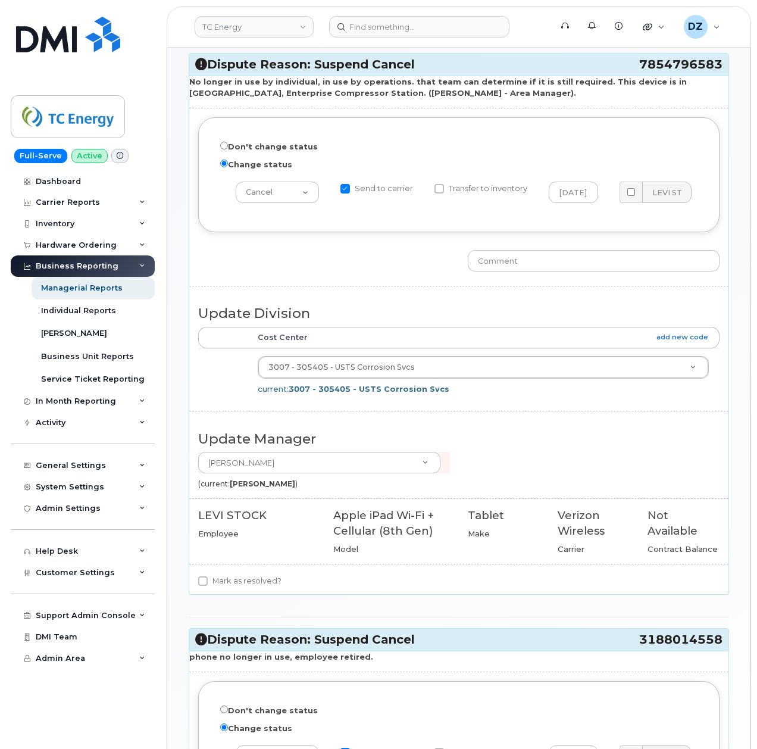
scroll to position [55, 0]
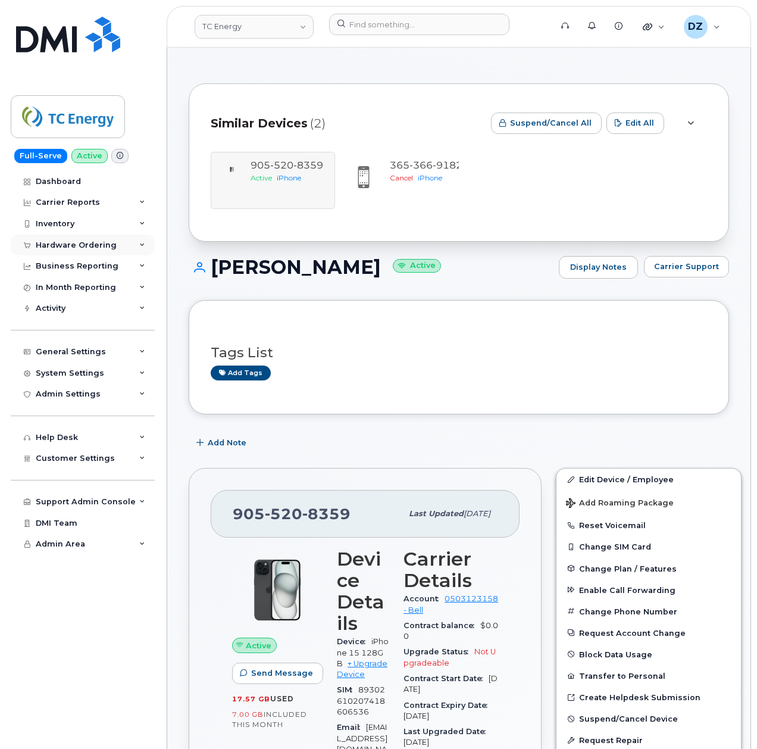
click at [113, 248] on div "Hardware Ordering" at bounding box center [83, 245] width 144 height 21
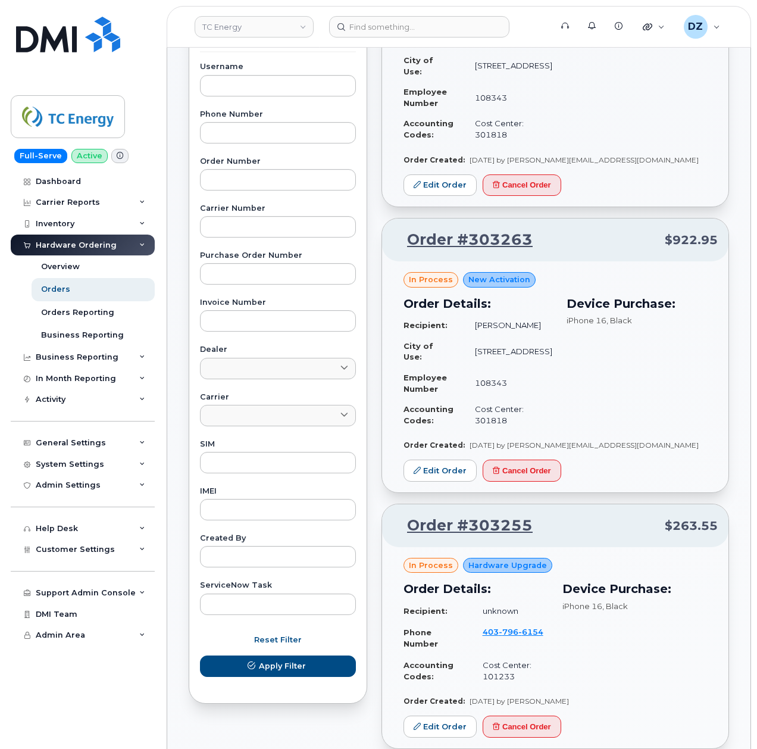
scroll to position [397, 0]
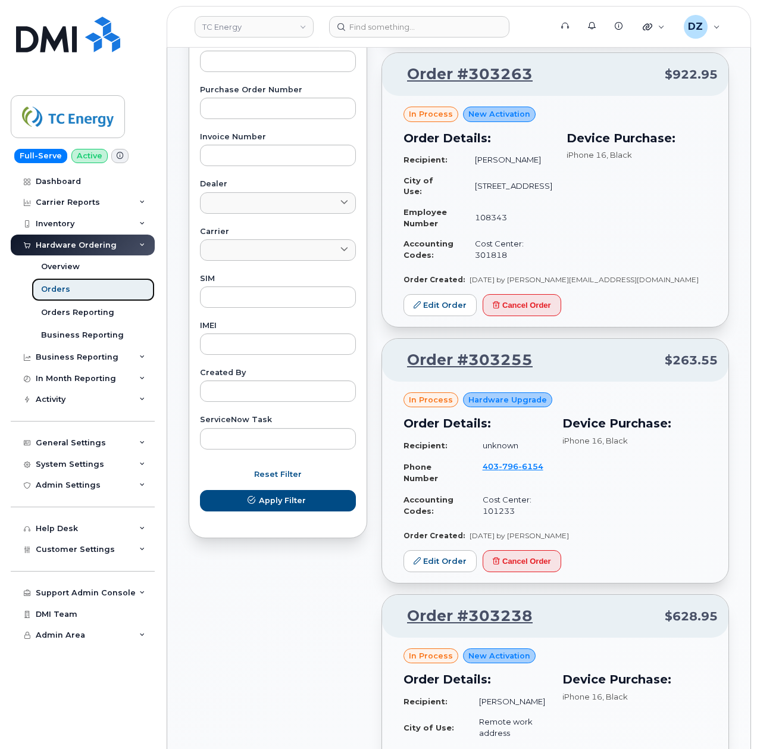
click at [95, 298] on link "Orders" at bounding box center [93, 289] width 123 height 23
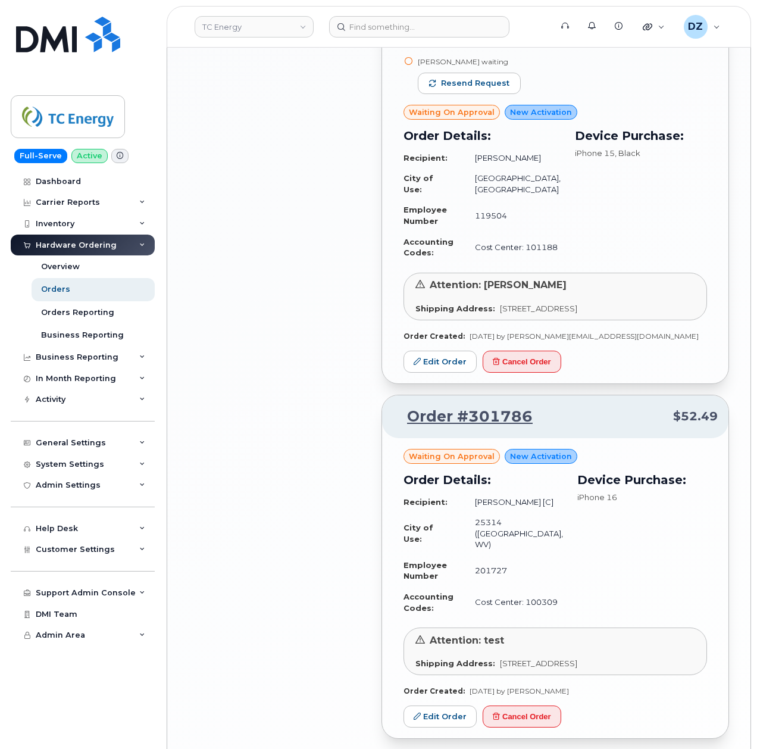
scroll to position [1905, 0]
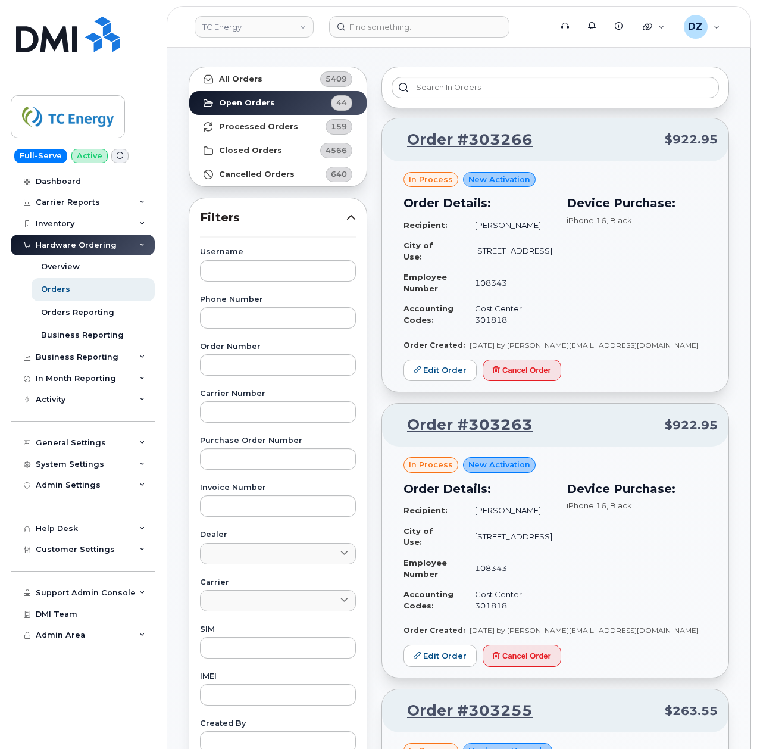
scroll to position [0, 0]
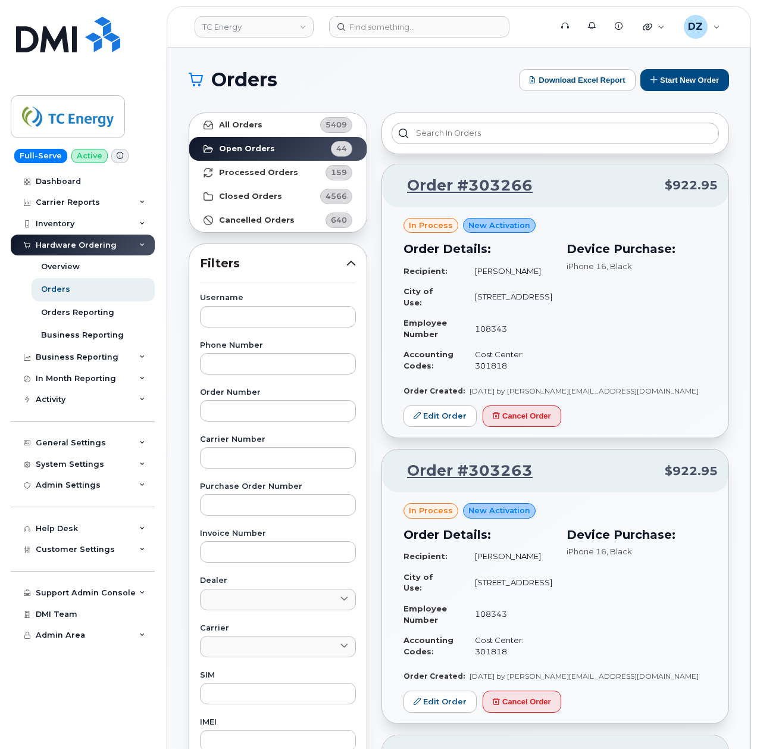
click at [386, 72] on h1 "Orders" at bounding box center [351, 79] width 324 height 19
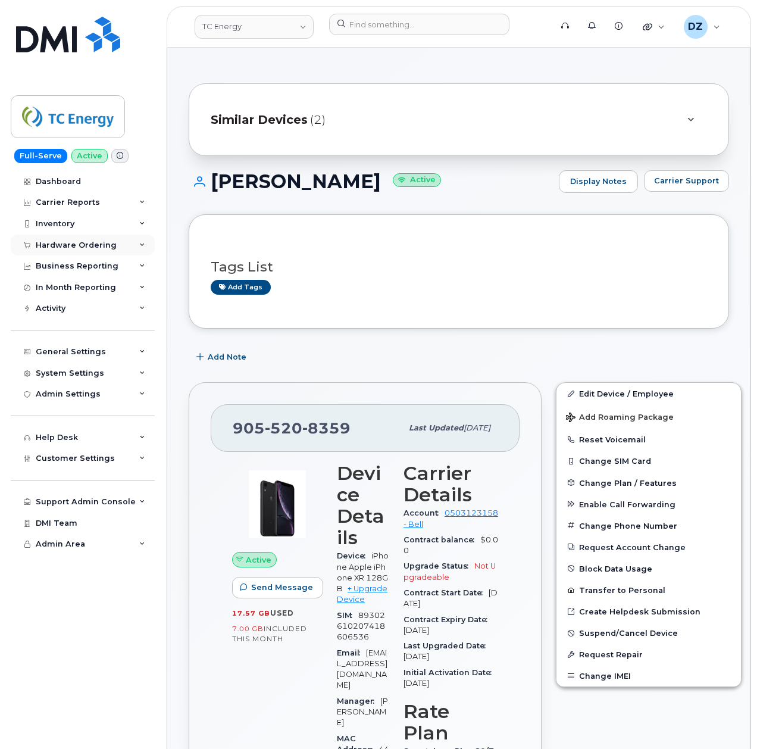
click at [102, 241] on div "Hardware Ordering" at bounding box center [76, 246] width 81 height 10
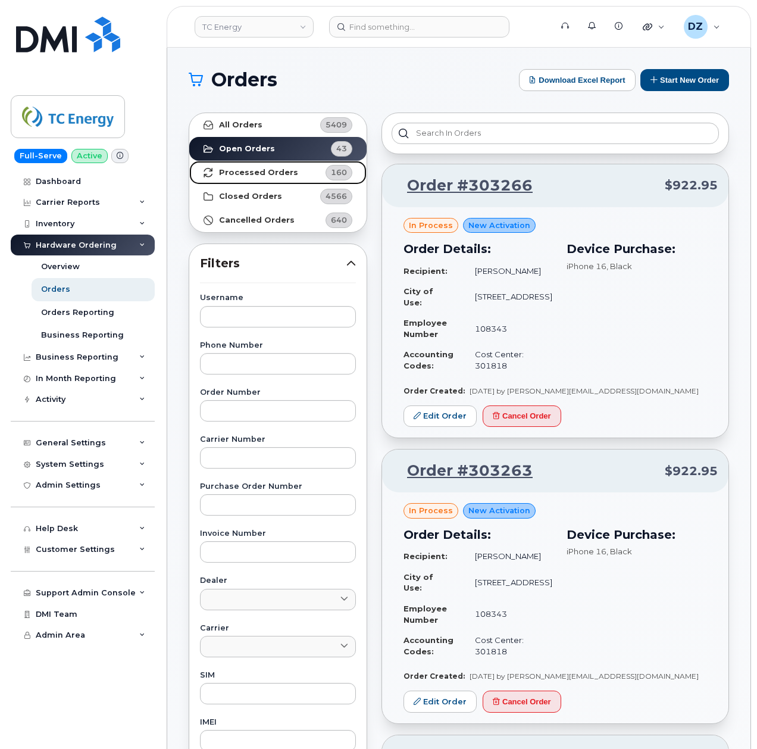
click at [291, 167] on link "Processed Orders 160" at bounding box center [277, 173] width 177 height 24
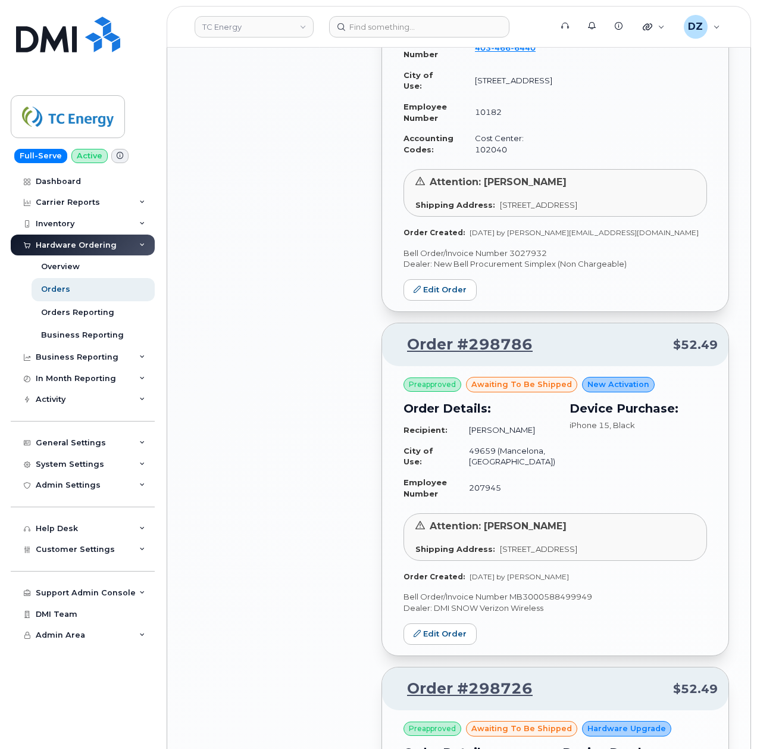
scroll to position [1429, 0]
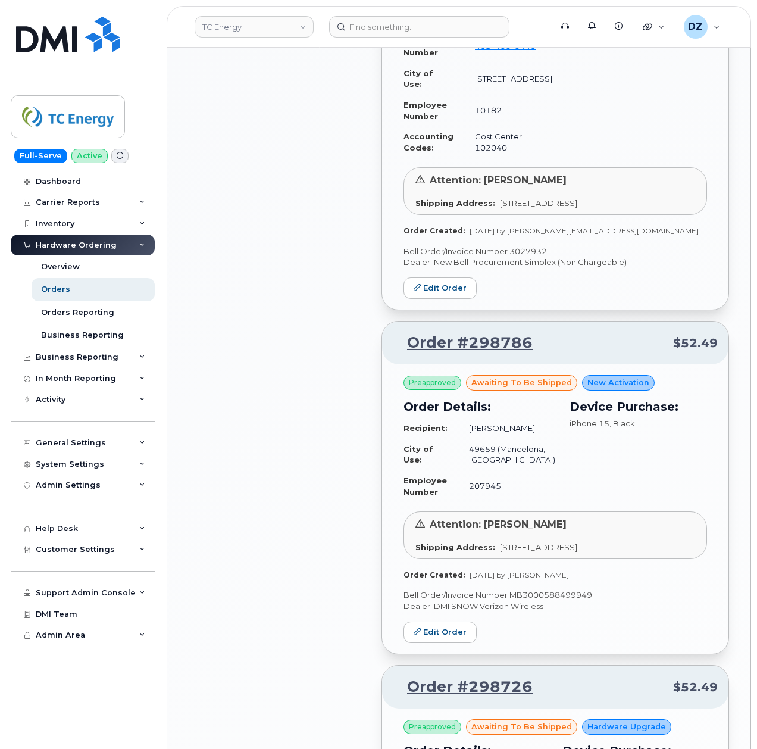
click at [285, 244] on div "All Orders 5409 Open Orders 43 Processed Orders 160 Closed Orders 4566 Cancelle…" at bounding box center [278, 242] width 193 height 3133
click at [55, 287] on div "Orders" at bounding box center [55, 289] width 29 height 11
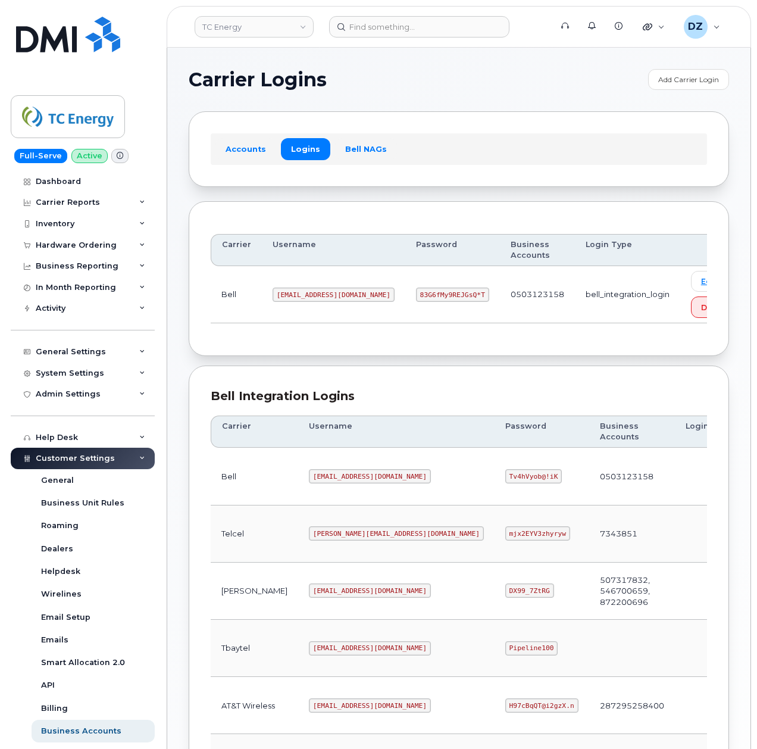
scroll to position [317, 0]
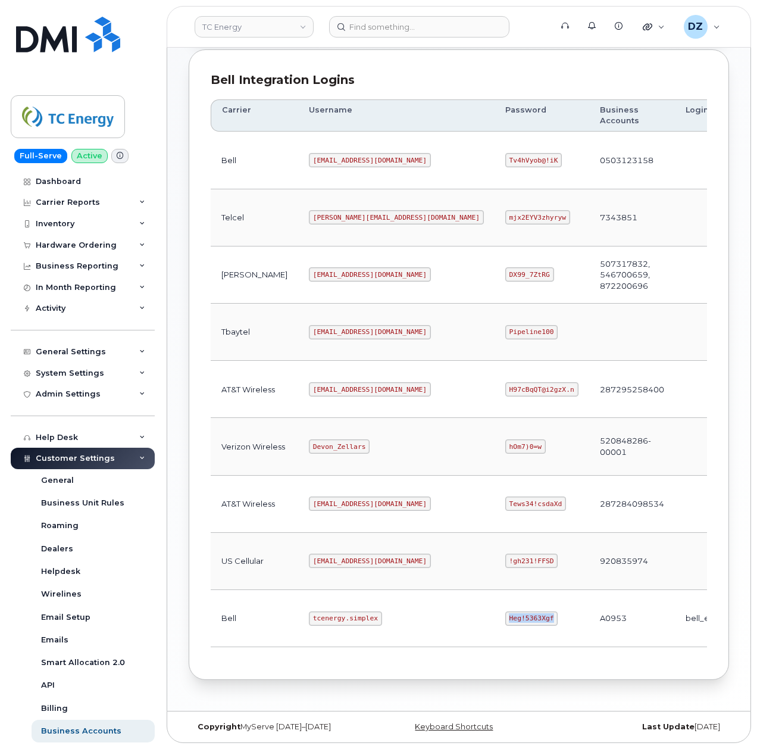
click at [541, 70] on div "Bell Integration Logins Carrier Username Password Business Accounts Login Type …" at bounding box center [459, 364] width 541 height 631
click at [309, 626] on code "tcenergy.simplex" at bounding box center [345, 618] width 73 height 14
click at [322, 626] on code "tcenergy.simplex" at bounding box center [345, 618] width 73 height 14
copy code "tcenergy.simplex"
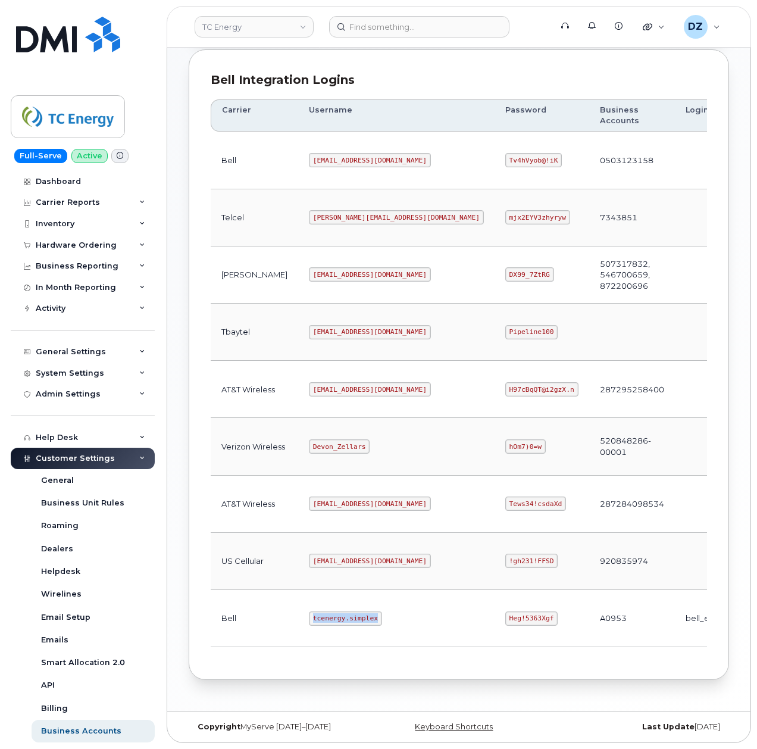
click at [505, 625] on code "Heg!5363Xgf" at bounding box center [531, 618] width 53 height 14
click at [505, 626] on code "Heg!5363Xgf" at bounding box center [531, 618] width 53 height 14
copy code "Heg!5363Xgf"
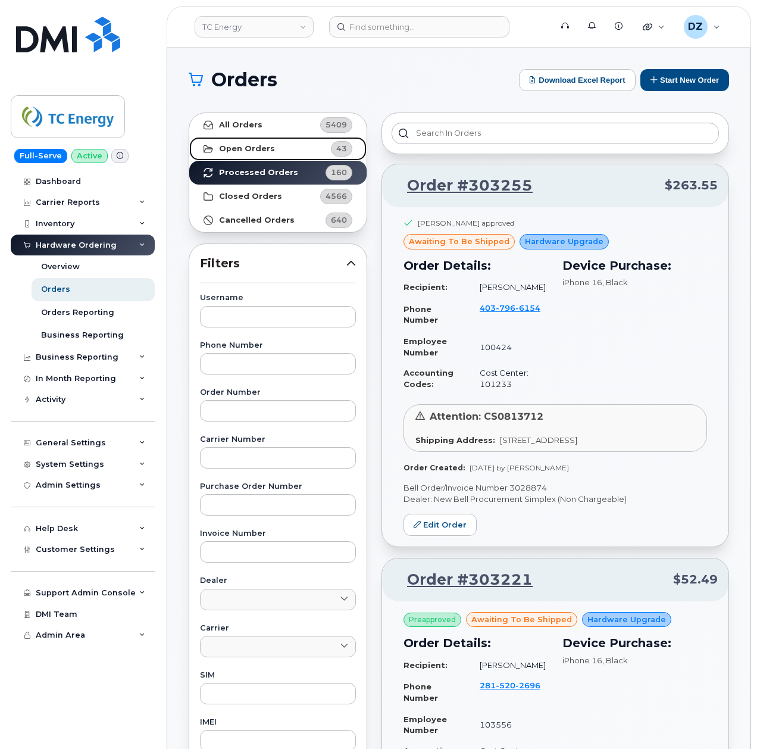
click at [266, 143] on link "Open Orders 43" at bounding box center [277, 149] width 177 height 24
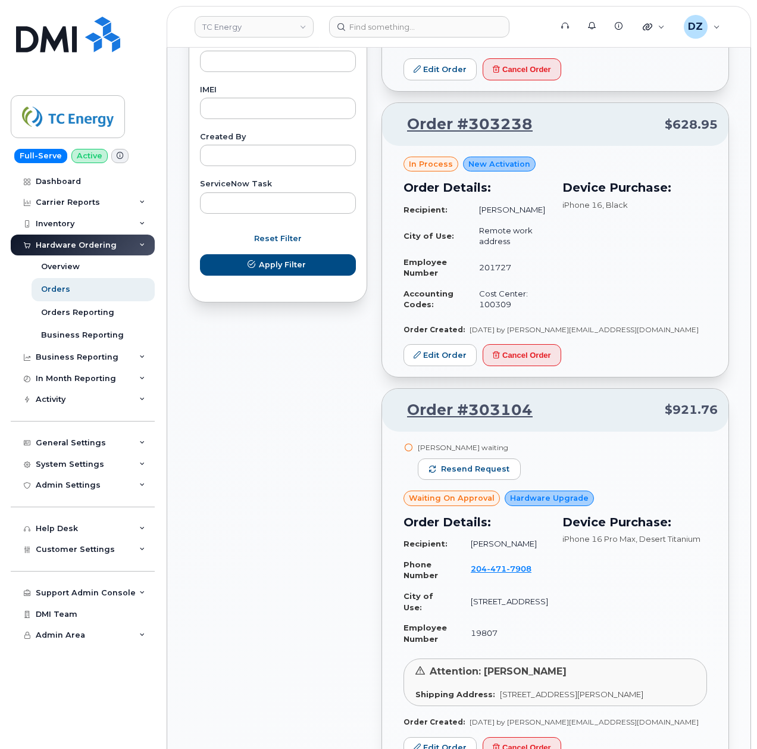
scroll to position [635, 0]
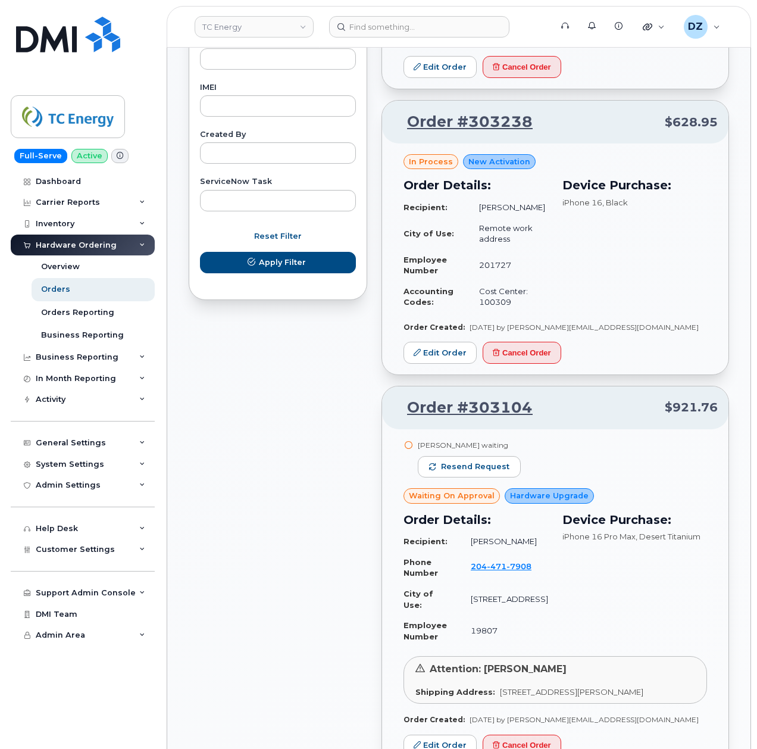
drag, startPoint x: 291, startPoint y: 408, endPoint x: 303, endPoint y: 451, distance: 45.2
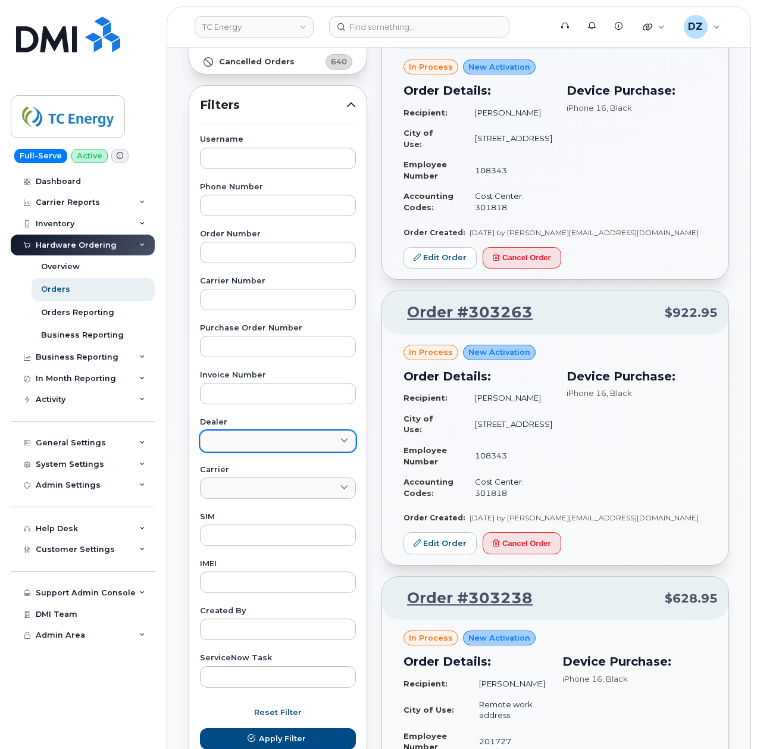
scroll to position [0, 0]
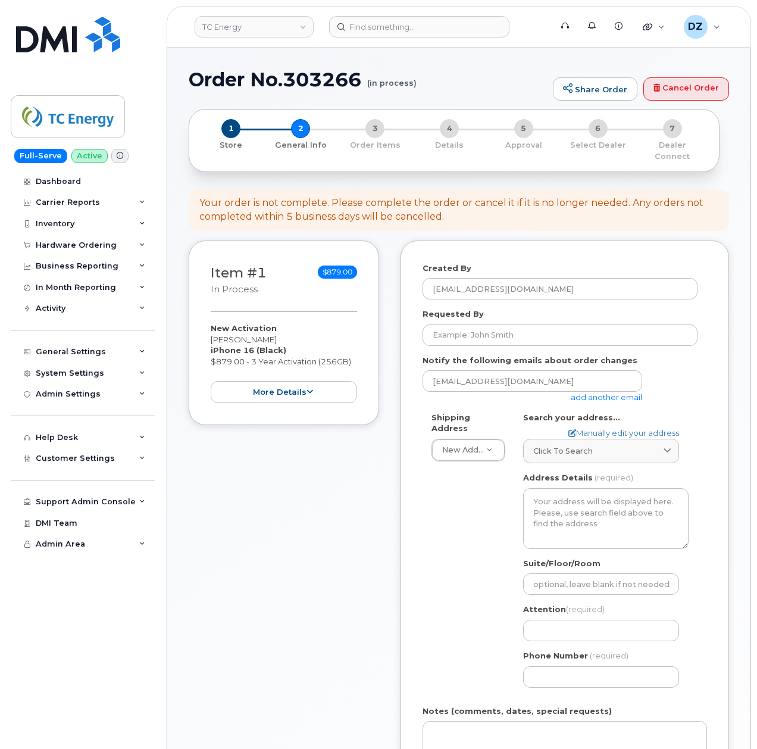
select select
click at [315, 561] on div "Item #1 in process $879.00 New Activation [PERSON_NAME] iPhone 16 (Black) $879.…" at bounding box center [284, 568] width 191 height 654
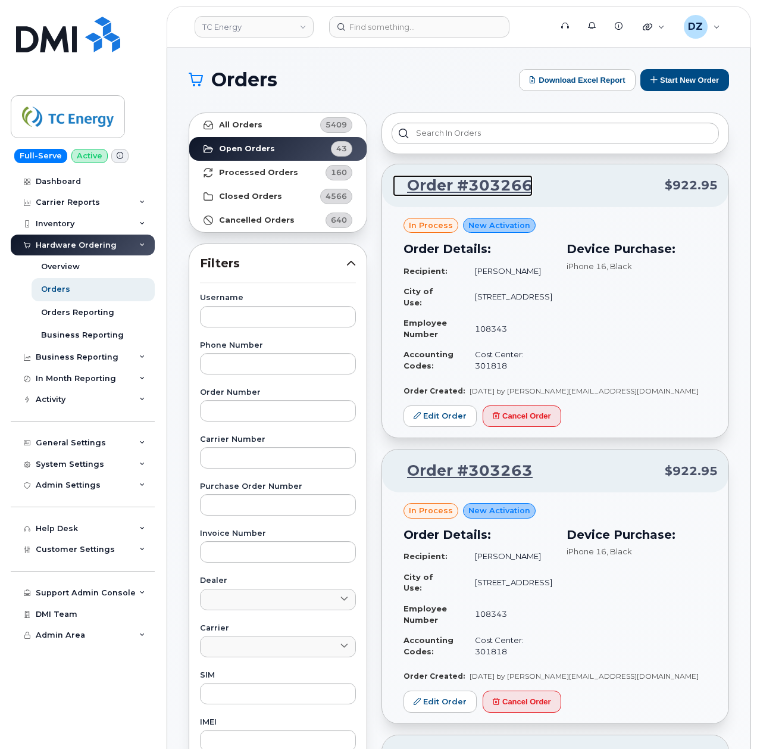
click at [444, 182] on link "Order #303266" at bounding box center [463, 185] width 140 height 21
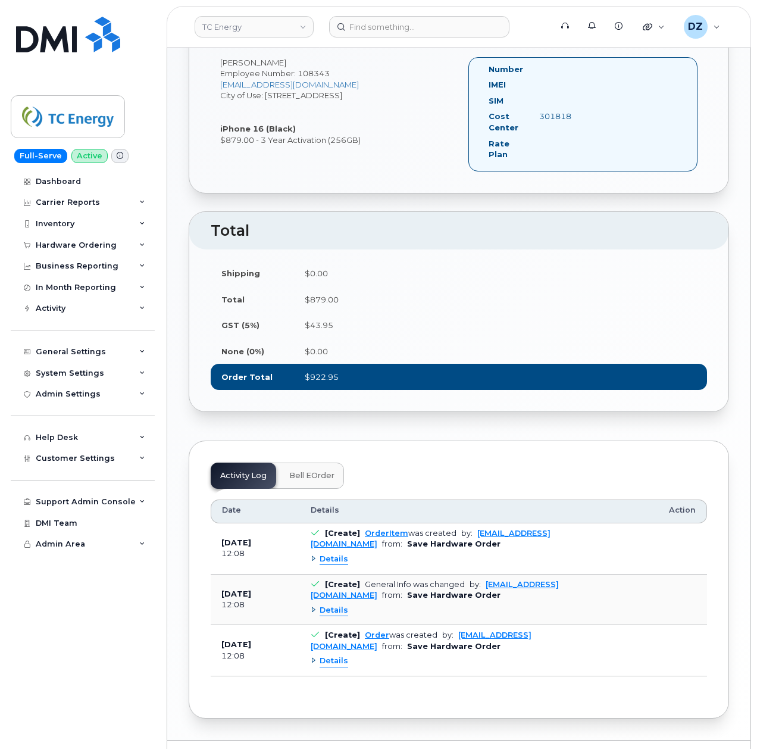
scroll to position [386, 0]
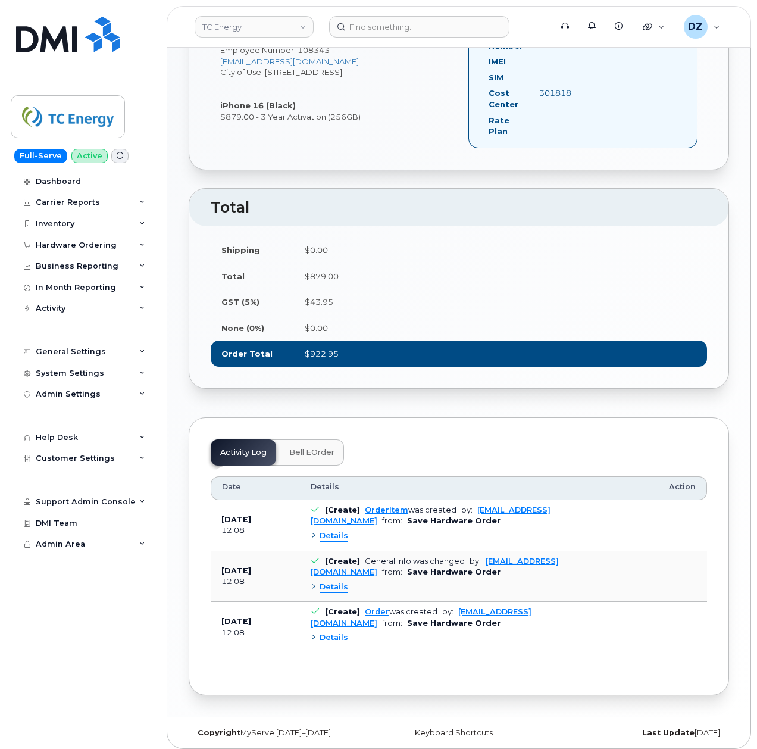
click at [332, 532] on span "Details" at bounding box center [334, 536] width 29 height 11
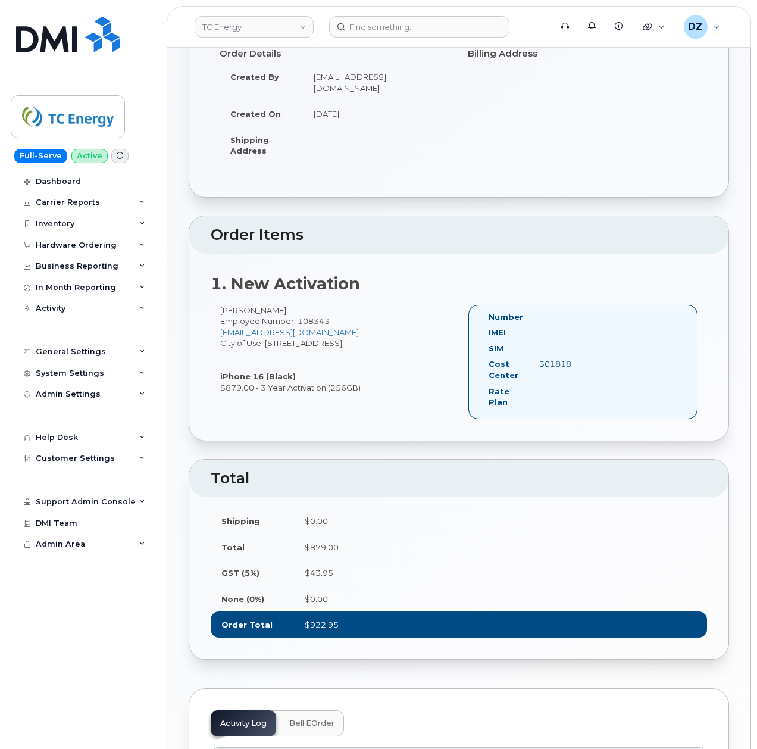
scroll to position [0, 0]
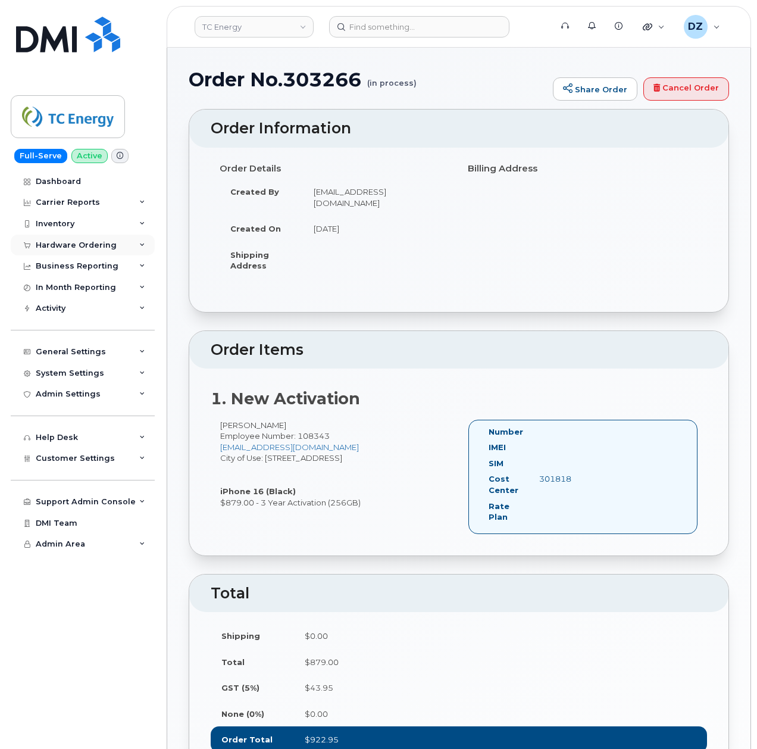
click at [121, 242] on div "Hardware Ordering" at bounding box center [83, 245] width 144 height 21
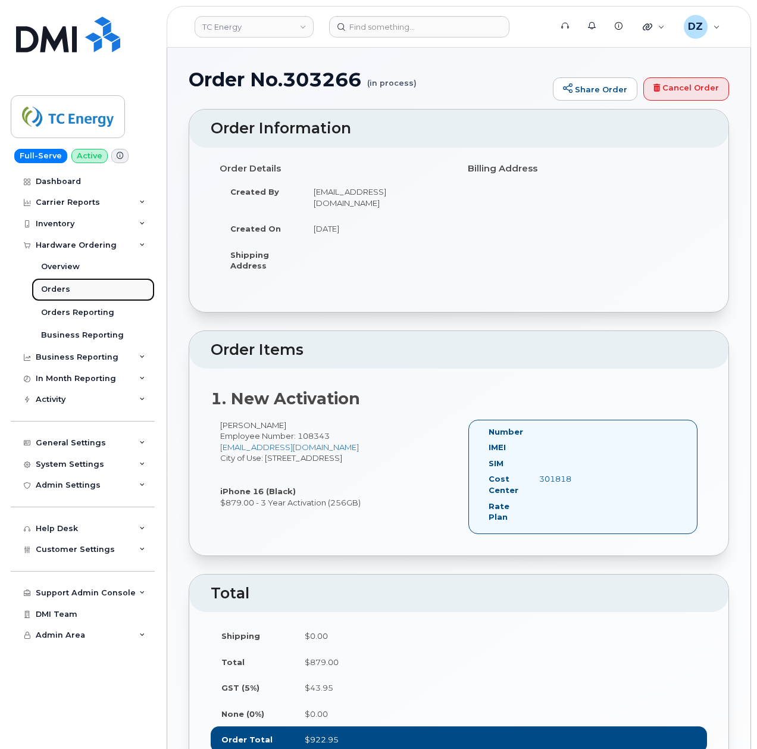
click at [74, 289] on link "Orders" at bounding box center [93, 289] width 123 height 23
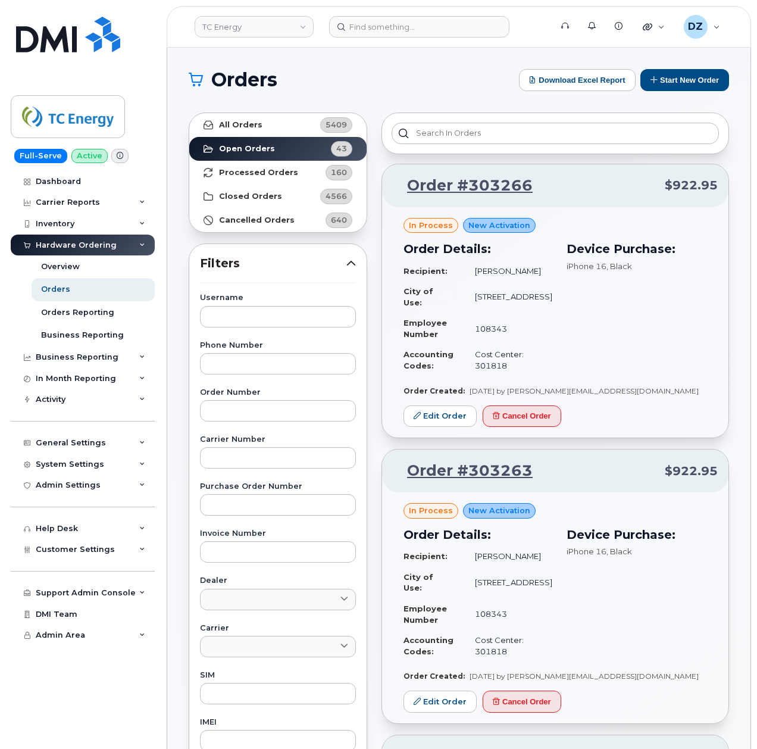
click at [422, 77] on h1 "Orders" at bounding box center [351, 79] width 324 height 19
click at [370, 74] on h1 "Orders" at bounding box center [351, 79] width 324 height 19
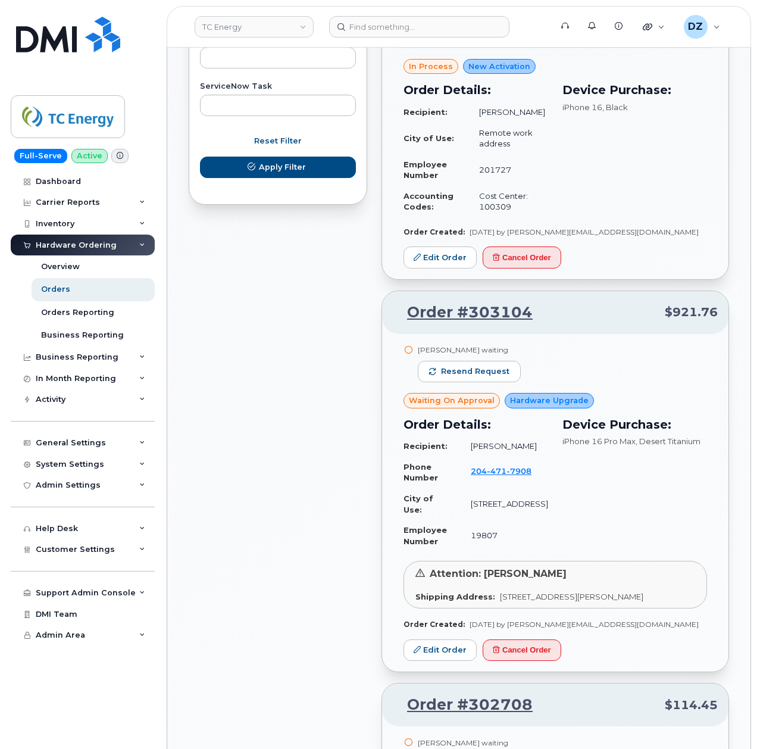
scroll to position [794, 0]
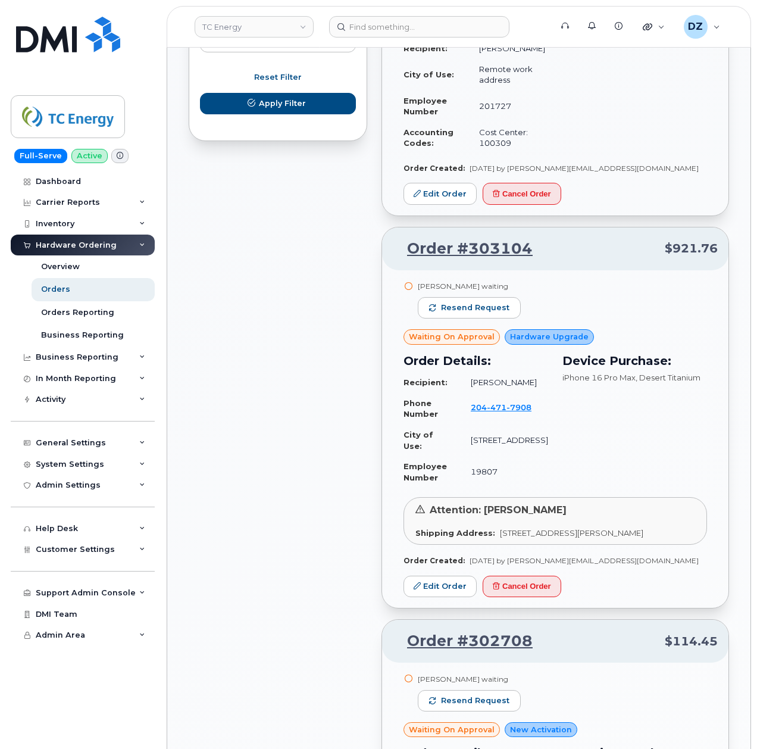
click at [314, 556] on div "All Orders 5409 Open Orders 43 Processed Orders 160 Closed Orders 4566 Cancelle…" at bounding box center [278, 759] width 193 height 2894
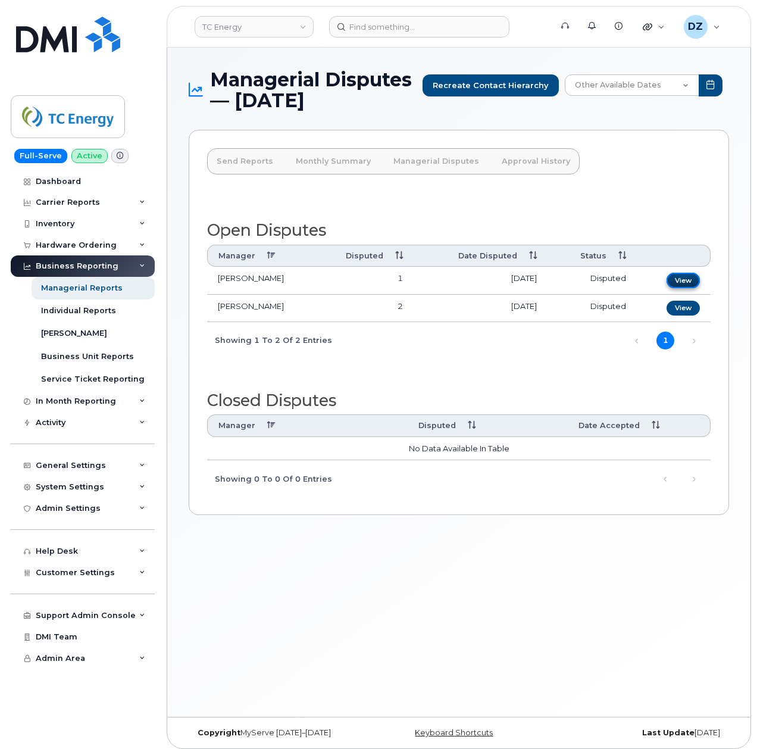
click at [687, 280] on link "View" at bounding box center [683, 280] width 33 height 15
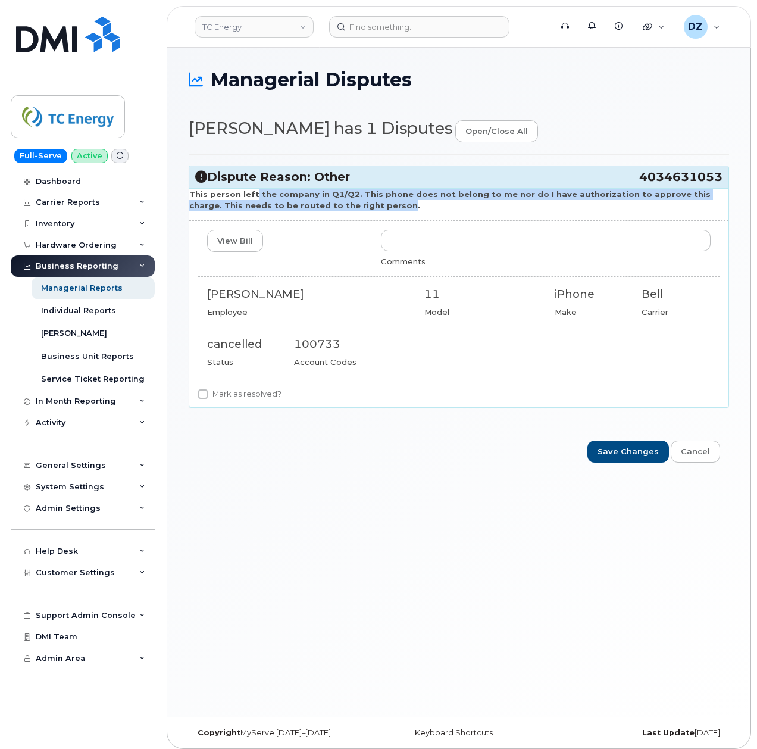
drag, startPoint x: 250, startPoint y: 196, endPoint x: 341, endPoint y: 205, distance: 90.9
click at [341, 205] on strong "This person left the company in Q1/Q2. This phone does not belong to me nor do …" at bounding box center [450, 199] width 522 height 21
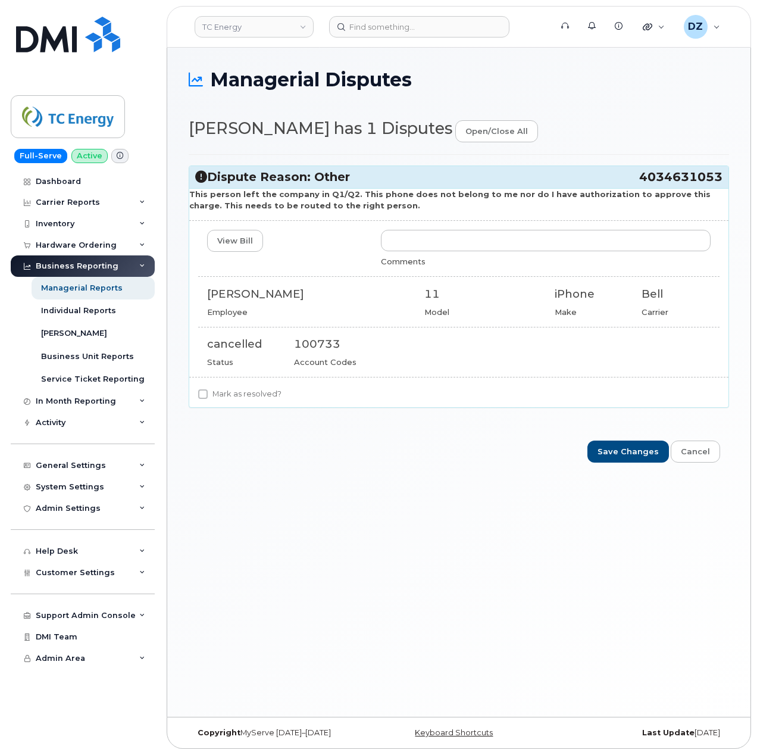
click at [354, 205] on p "This person left the company in Q1/Q2. This phone does not belong to me nor do …" at bounding box center [458, 200] width 539 height 22
